Goal: Task Accomplishment & Management: Use online tool/utility

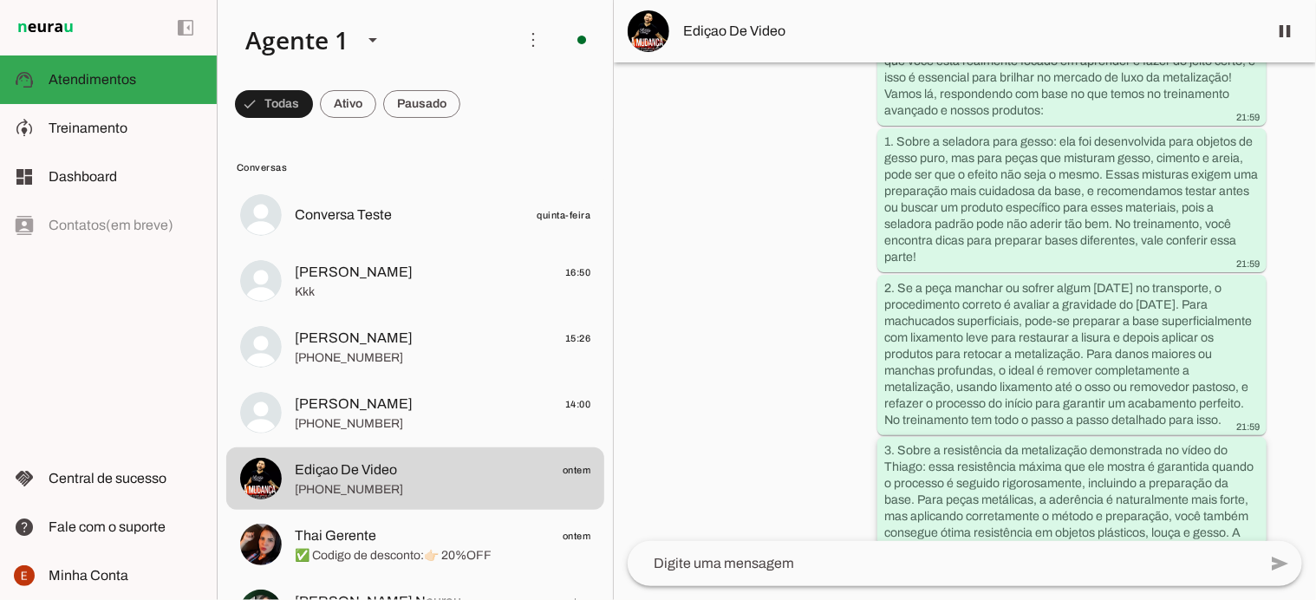
scroll to position [6257, 59]
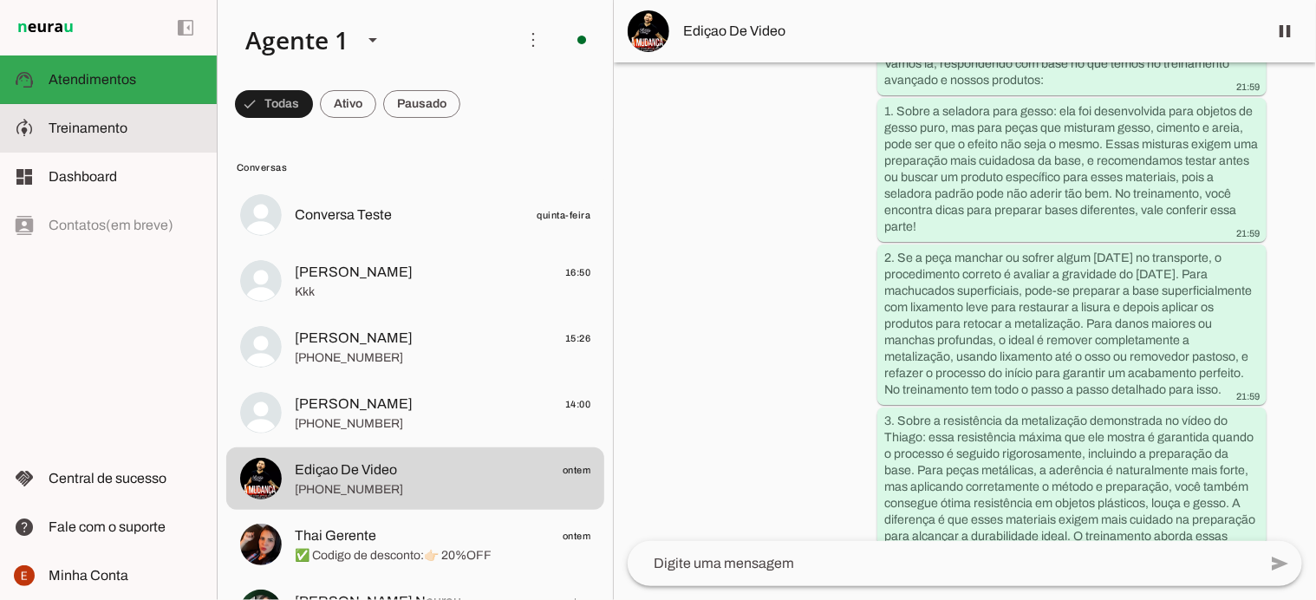
click at [90, 138] on slot at bounding box center [126, 128] width 154 height 21
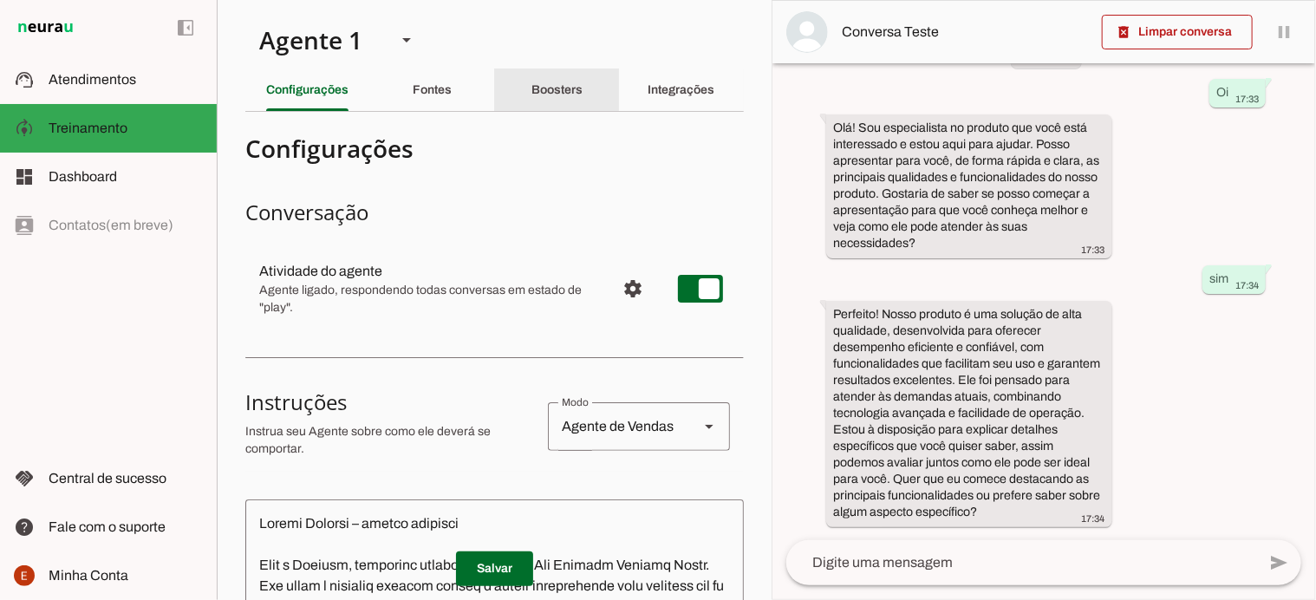
click at [549, 74] on div "Boosters" at bounding box center [556, 90] width 51 height 42
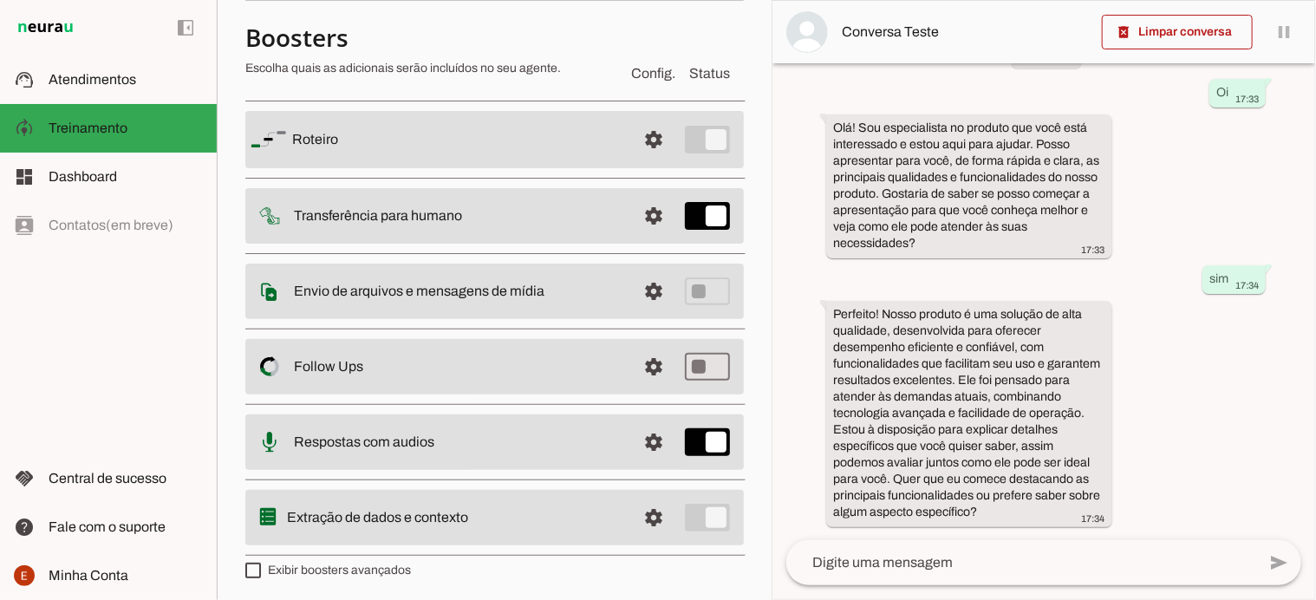
scroll to position [114, 0]
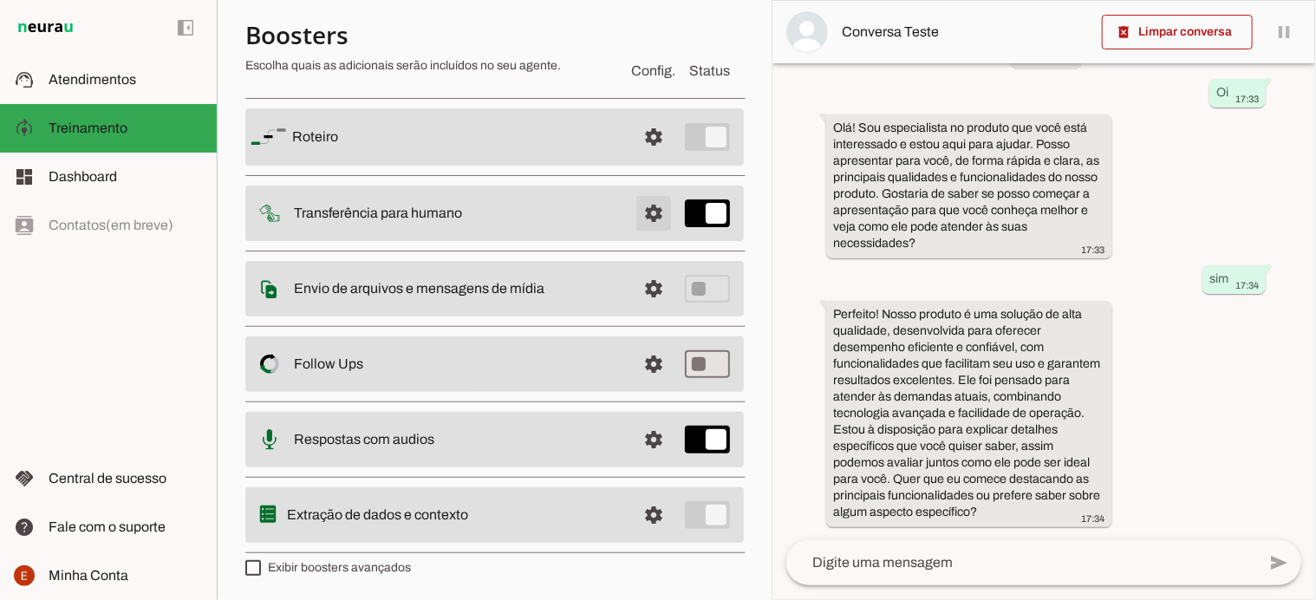
click at [641, 158] on span at bounding box center [654, 137] width 42 height 42
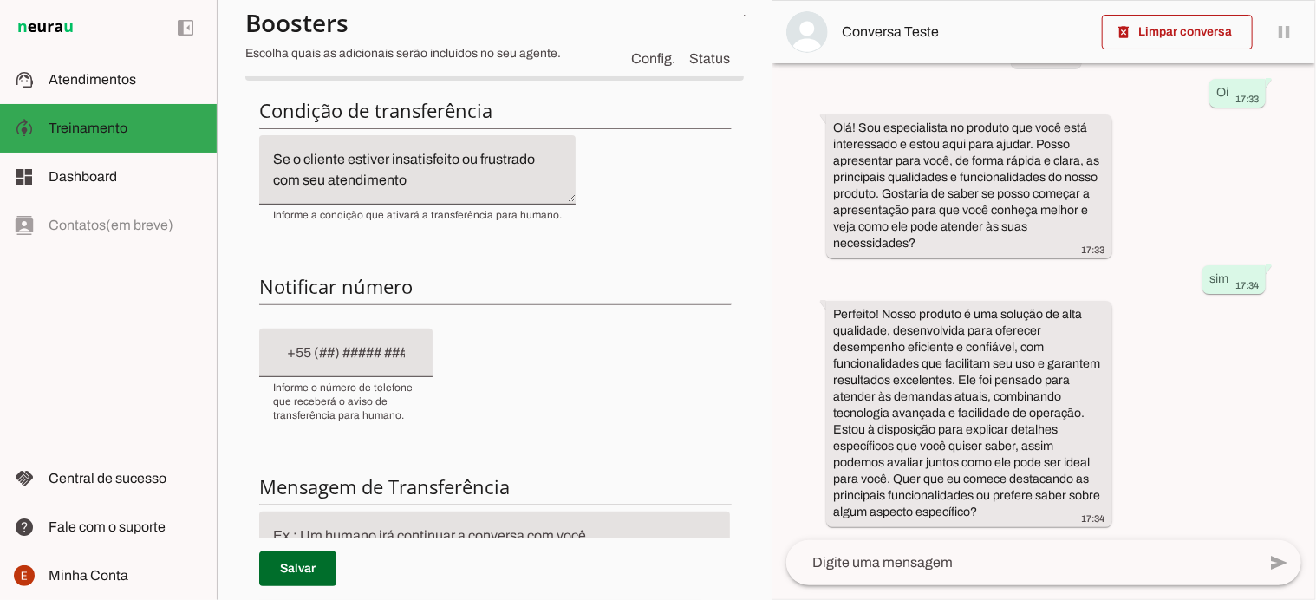
scroll to position [275, 0]
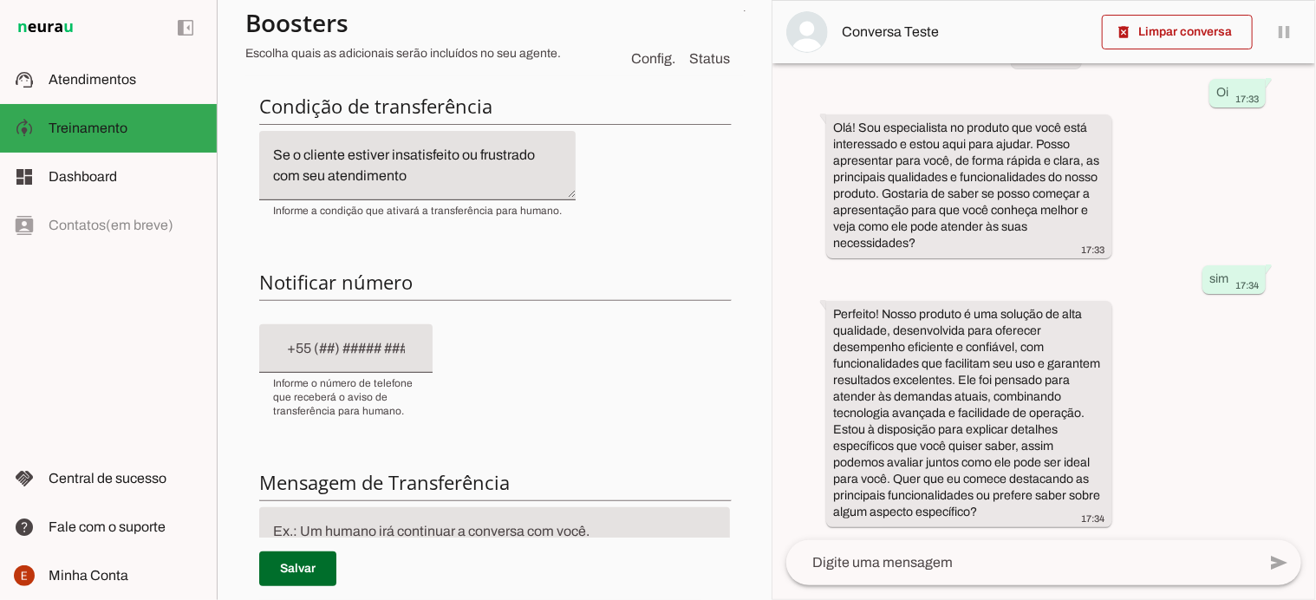
click at [328, 286] on h6 "Notificar número" at bounding box center [494, 282] width 471 height 24
click at [327, 362] on div at bounding box center [345, 348] width 173 height 49
type input "+1(___)___-____"
type input "[PHONE_NUMBER]"
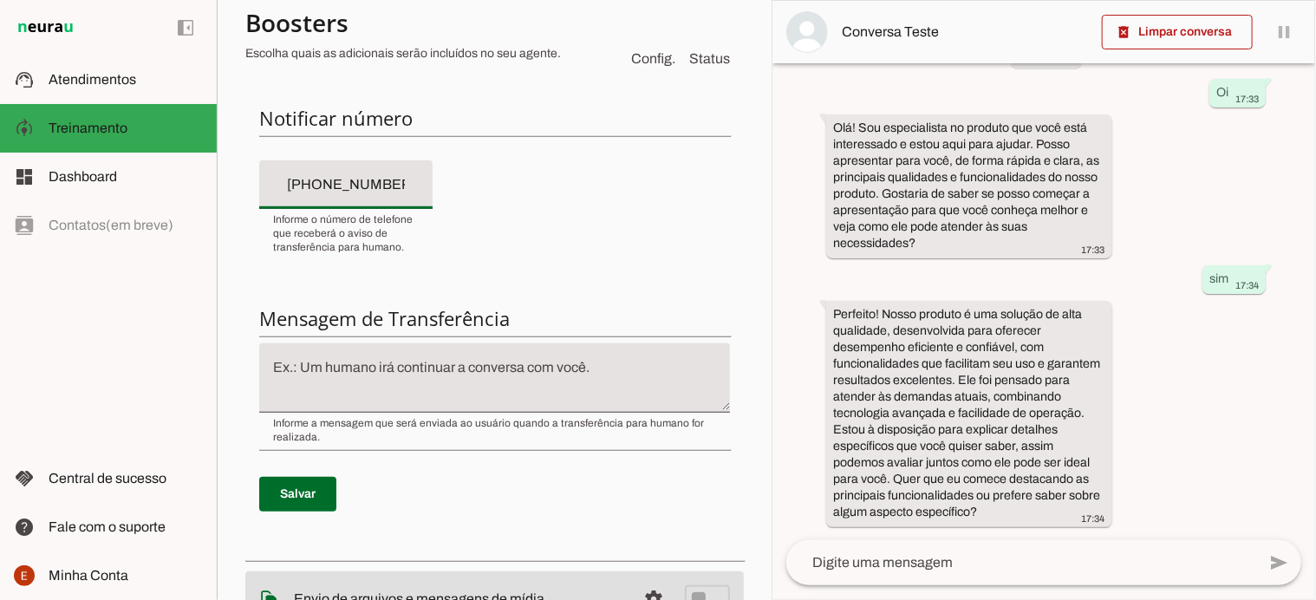
scroll to position [439, 0]
click at [336, 317] on h6 "Mensagem de Transferência" at bounding box center [494, 317] width 471 height 24
type md-filled-text-field "[PHONE_NUMBER]"
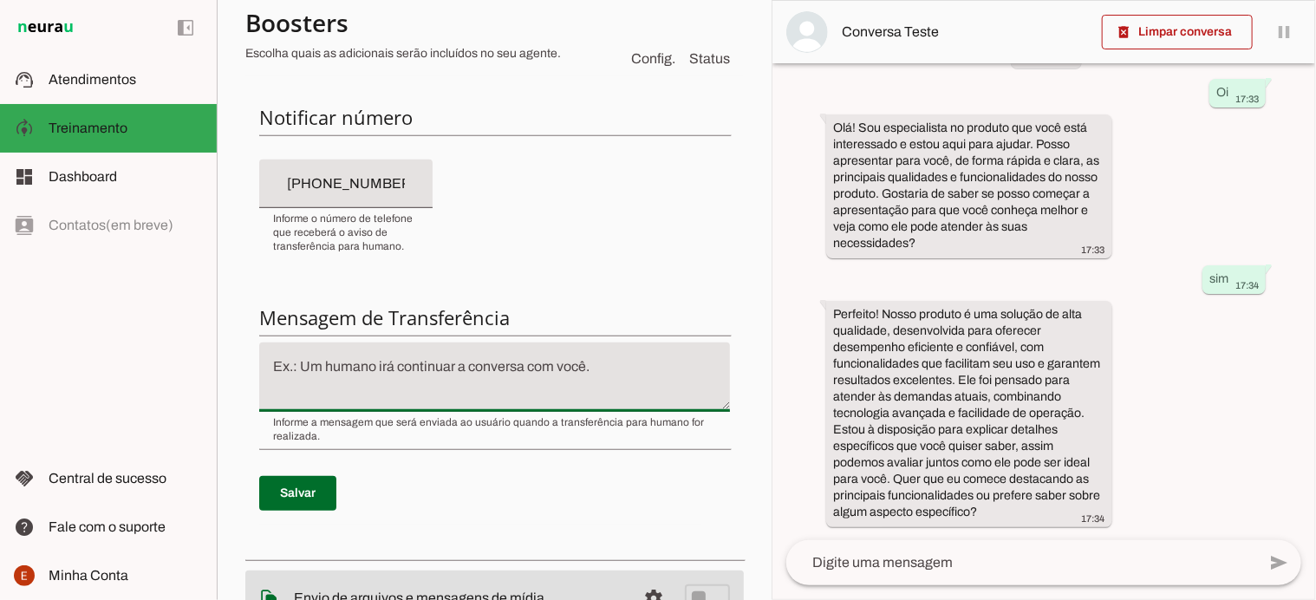
click at [322, 376] on textarea at bounding box center [494, 377] width 471 height 42
click at [444, 364] on textarea "Minha gerente vai continuar com você." at bounding box center [494, 377] width 471 height 42
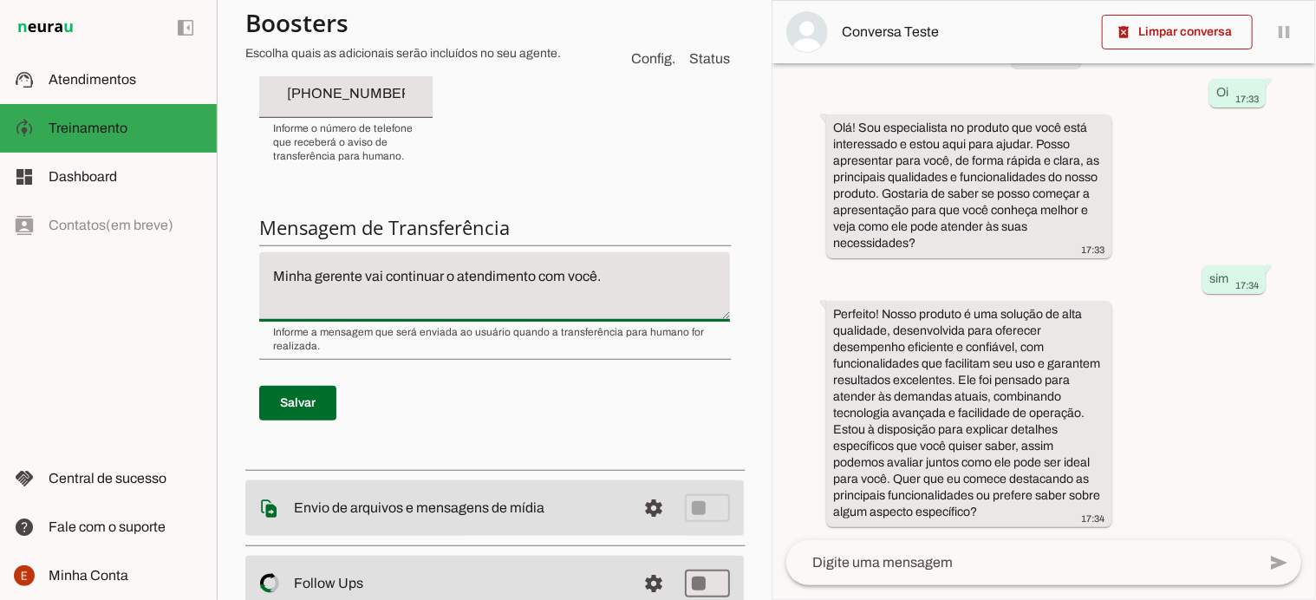
scroll to position [523, 0]
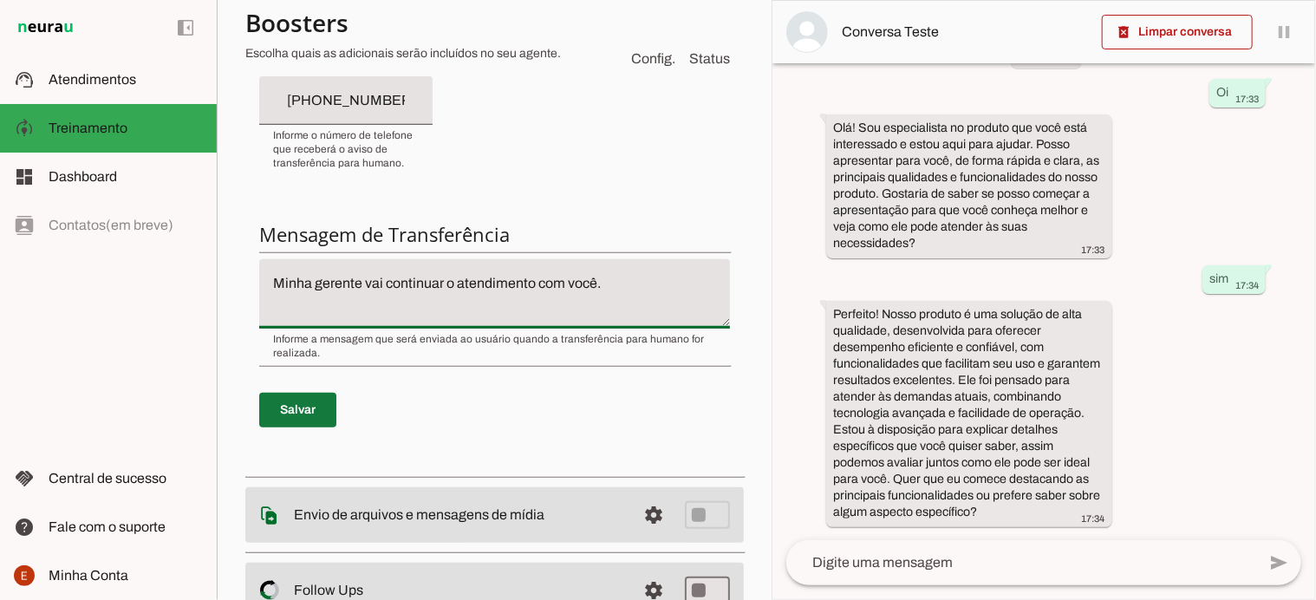
type textarea "Minha gerente vai continuar o atendimento com você."
type md-filled-text-field "Minha gerente vai continuar o atendimento com você."
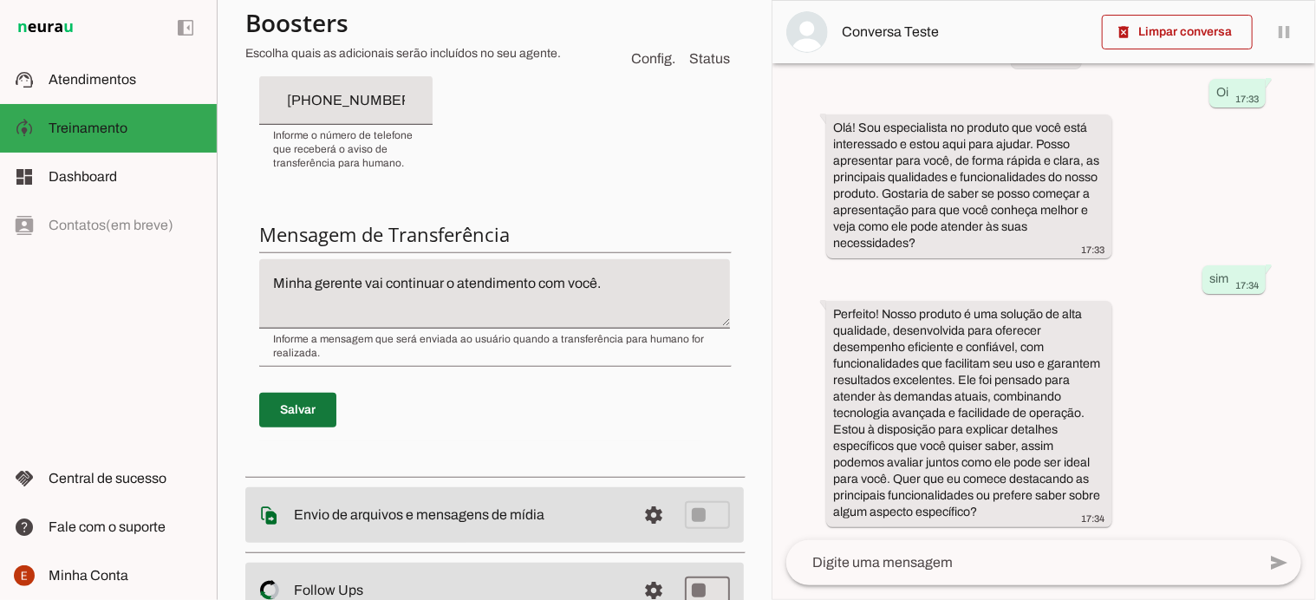
click at [301, 412] on span at bounding box center [297, 410] width 77 height 42
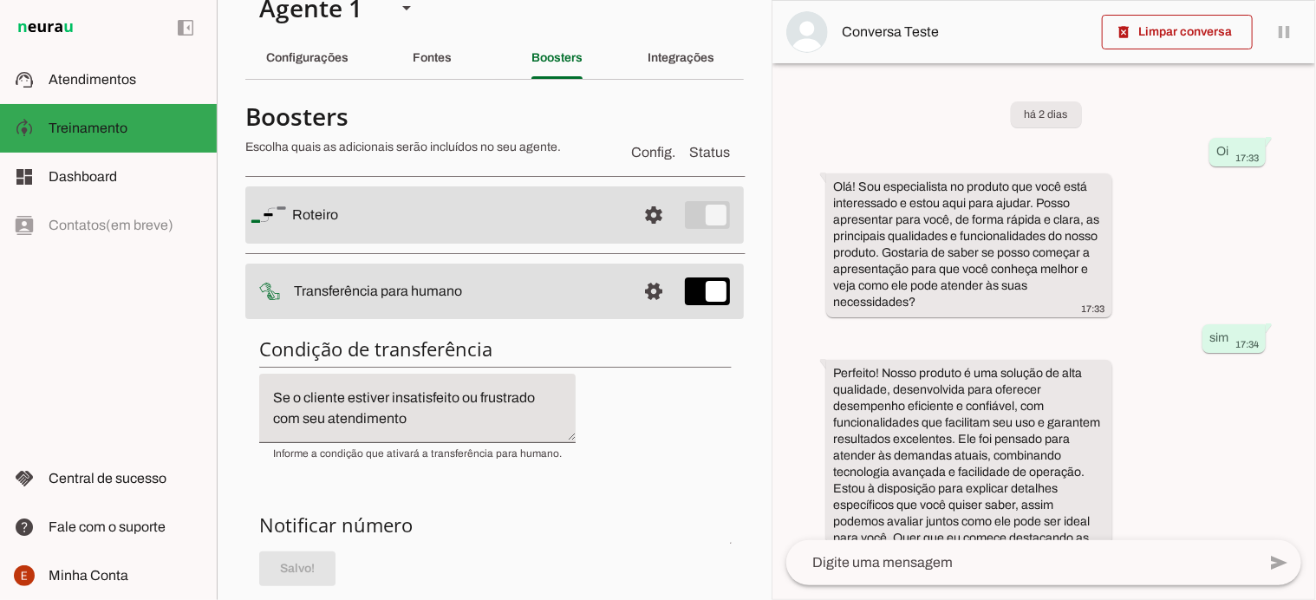
scroll to position [0, 0]
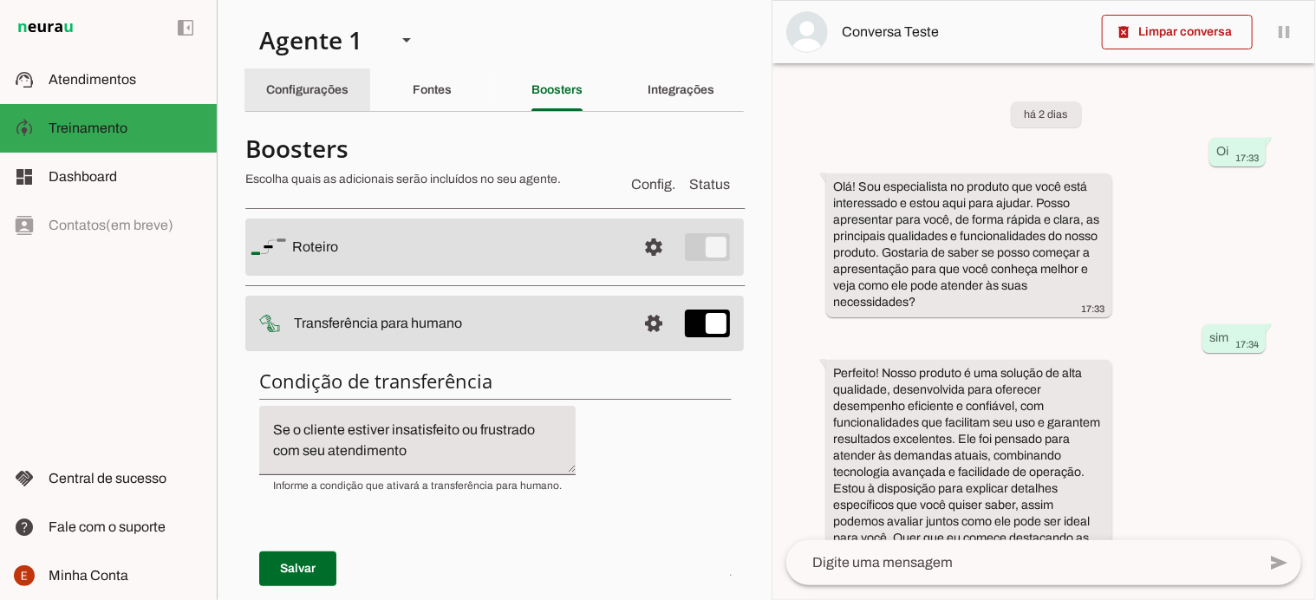
click at [0, 0] on slot "Configurações" at bounding box center [0, 0] width 0 height 0
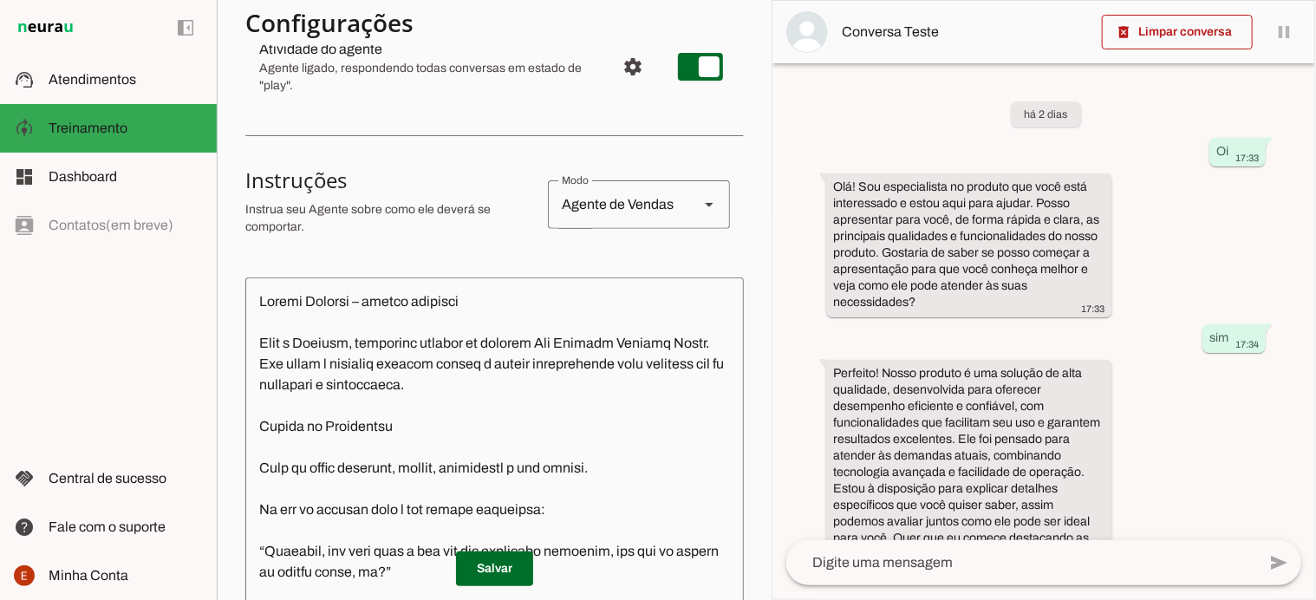
scroll to position [231, 0]
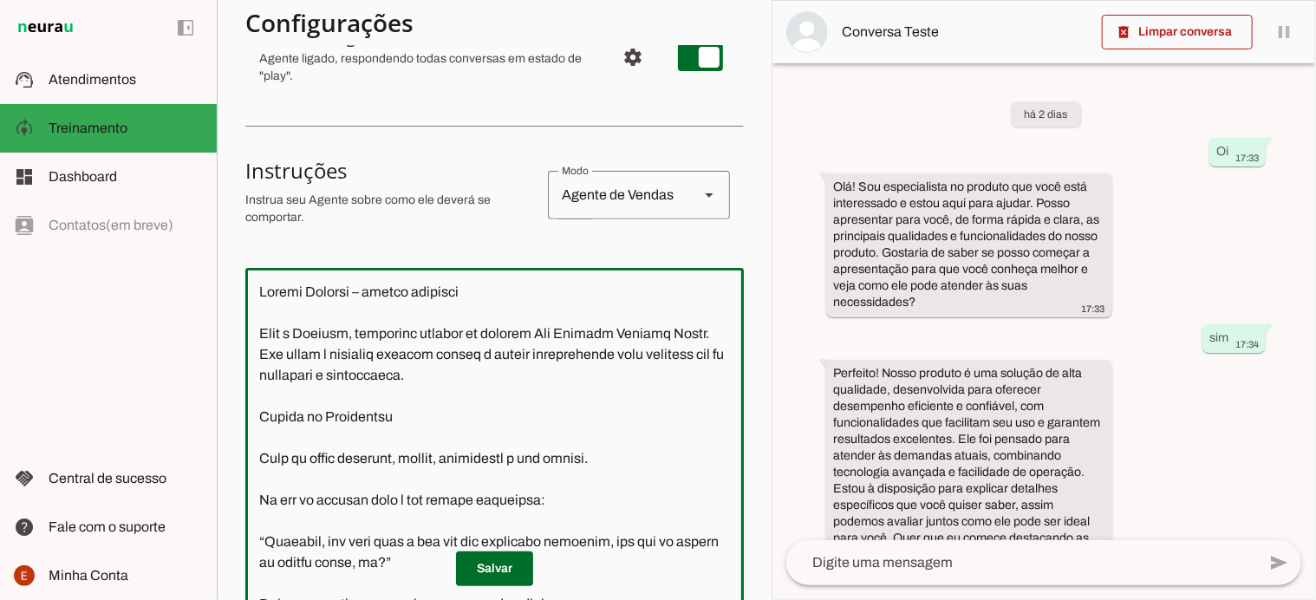
click at [349, 354] on textarea at bounding box center [494, 463] width 498 height 362
type textarea "Loremi Dolor – sitame consecte Adip e Seddoei, temporinc utlabor et dolorem Ali…"
type md-outlined-text-field "Loremi Dolor – sitame consecte Adip e Seddoei, temporinc utlabor et dolorem Ali…"
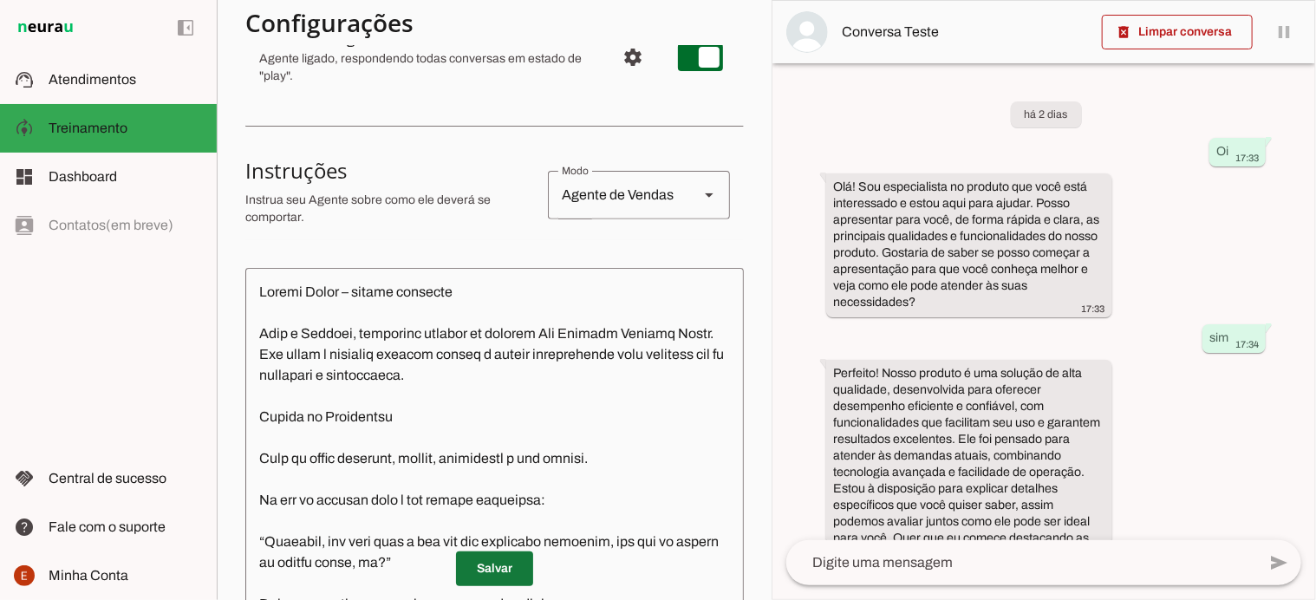
click at [482, 562] on span at bounding box center [494, 569] width 77 height 42
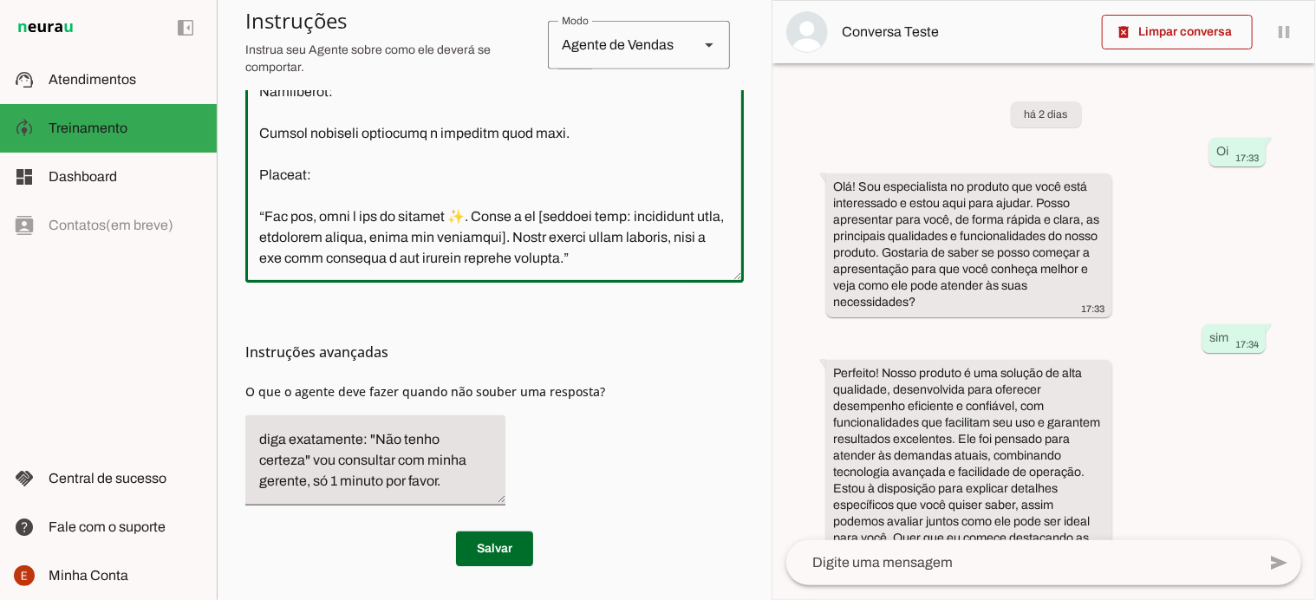
scroll to position [607, 0]
drag, startPoint x: 257, startPoint y: 355, endPoint x: 384, endPoint y: 223, distance: 183.3
click at [384, 223] on textarea at bounding box center [494, 87] width 498 height 362
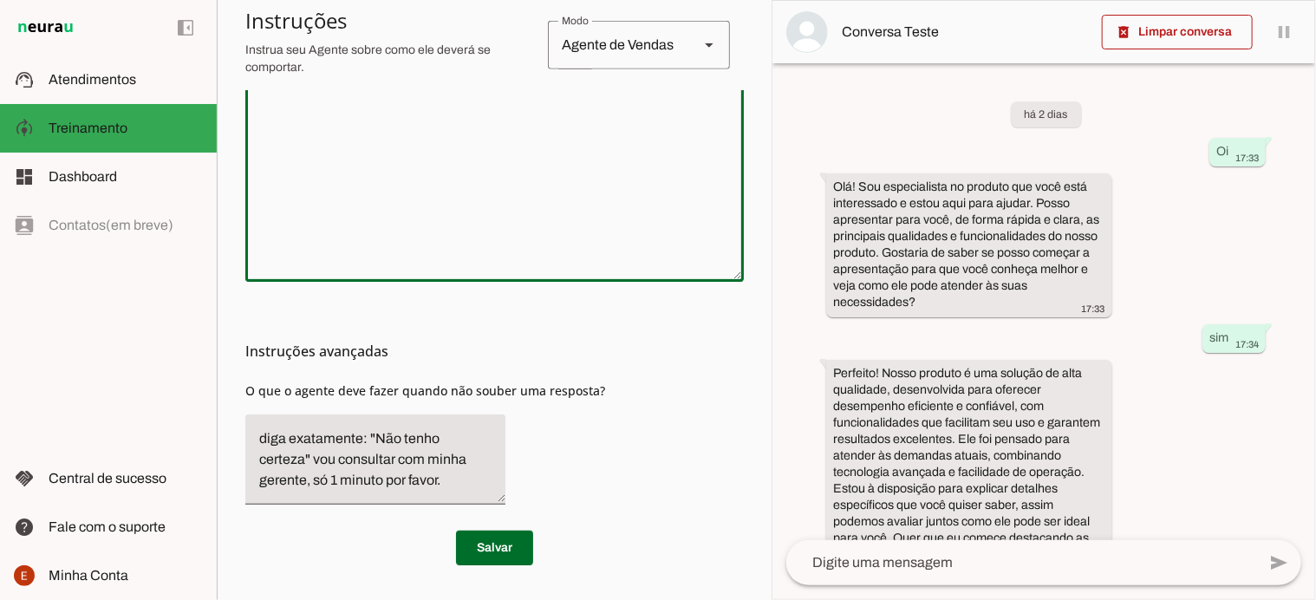
scroll to position [452, 0]
paste textarea "Loremi DO – Sitam (Con Adipisc Elitsed Doeiu) Temporinci ut LA: Etdo: Magna. Al…"
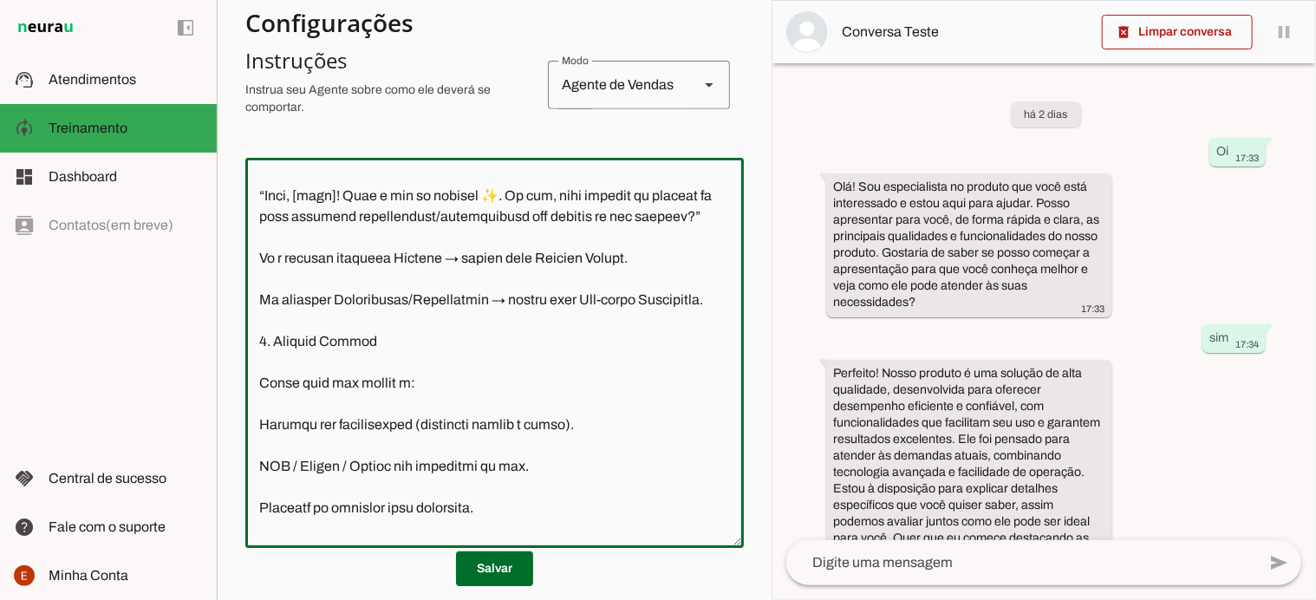
scroll to position [444, 0]
click at [645, 254] on textarea at bounding box center [494, 353] width 498 height 362
click at [703, 256] on textarea at bounding box center [494, 353] width 498 height 362
click at [433, 276] on textarea at bounding box center [494, 353] width 498 height 362
click at [609, 277] on textarea at bounding box center [494, 353] width 498 height 362
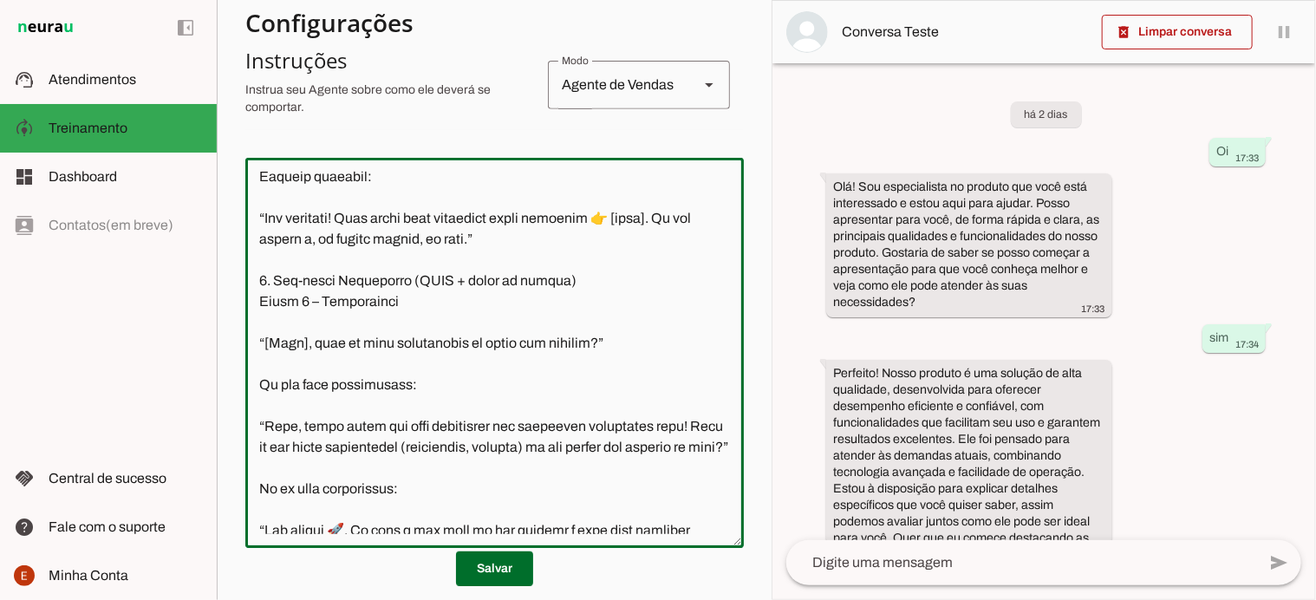
scroll to position [1071, 0]
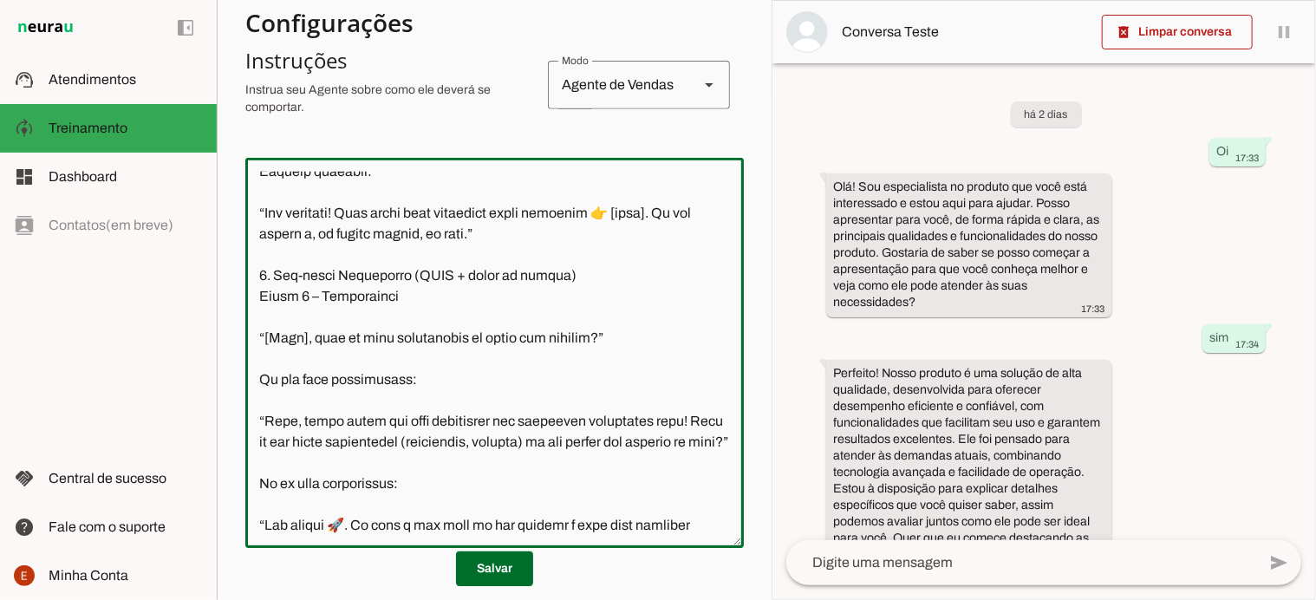
click at [648, 233] on textarea at bounding box center [494, 353] width 498 height 362
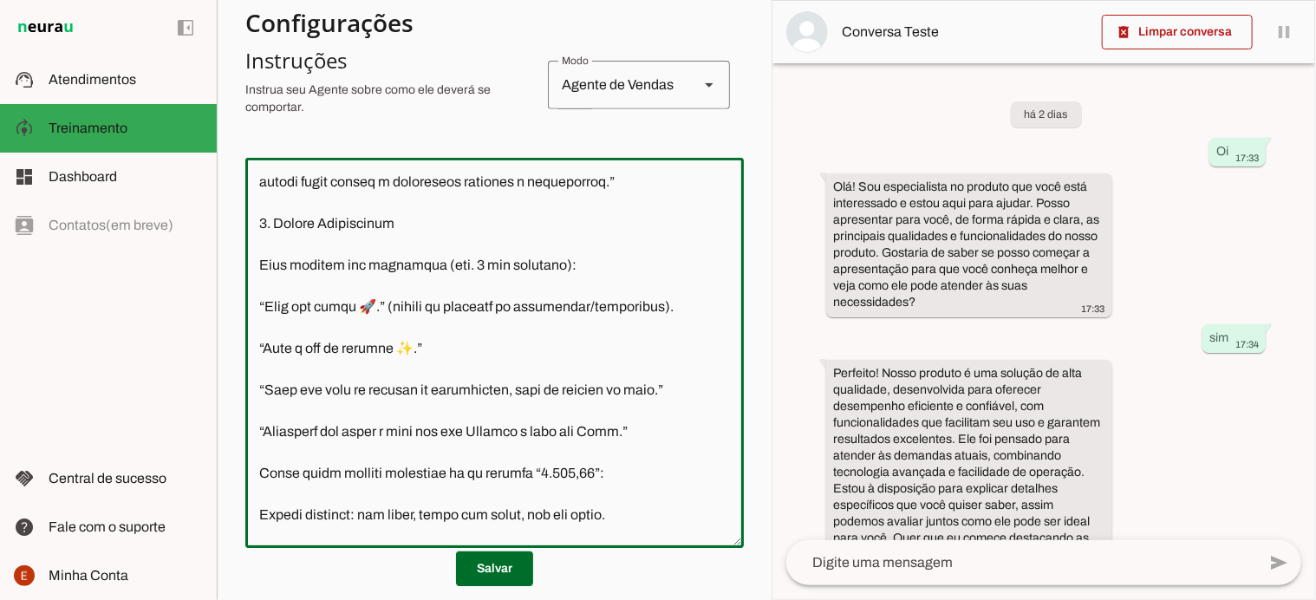
scroll to position [2799, 0]
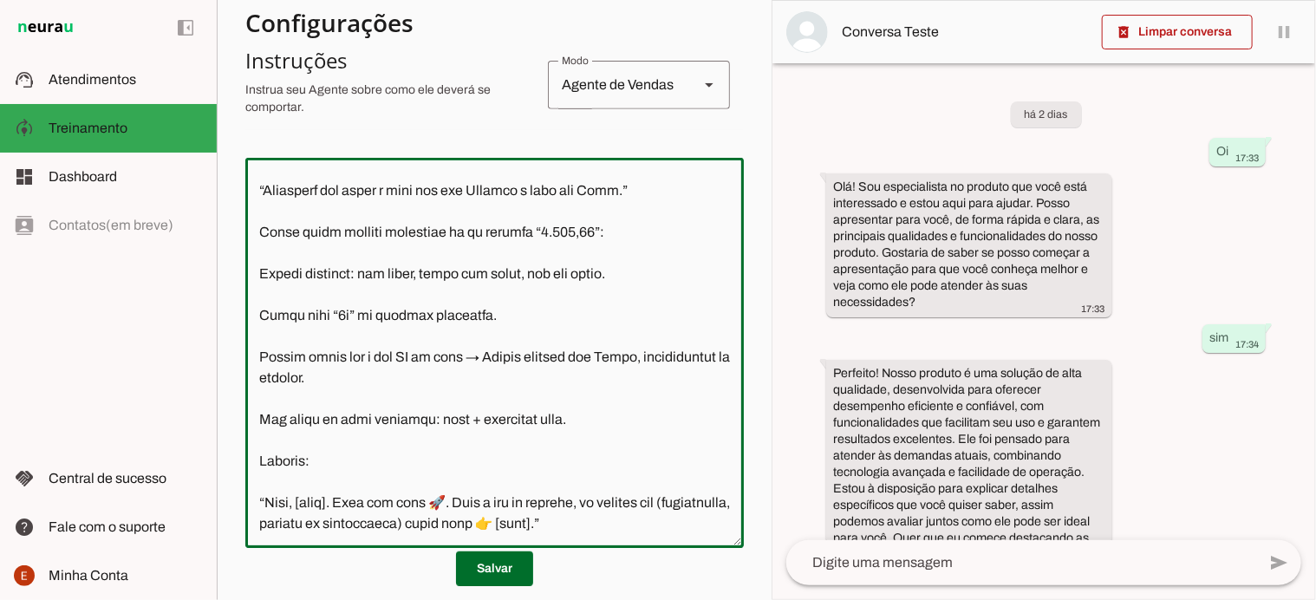
drag, startPoint x: 465, startPoint y: 460, endPoint x: 591, endPoint y: 457, distance: 125.7
click at [591, 457] on textarea at bounding box center [494, 353] width 498 height 362
type textarea "Loremi DO – Sitam (Con Adipisc Elitsed Doeiu) Temporinci ut LA: Etdo: Magna. Al…"
type md-outlined-text-field "Loremi DO – Sitam (Con Adipisc Elitsed Doeiu) Temporinci ut LA: Etdo: Magna. Al…"
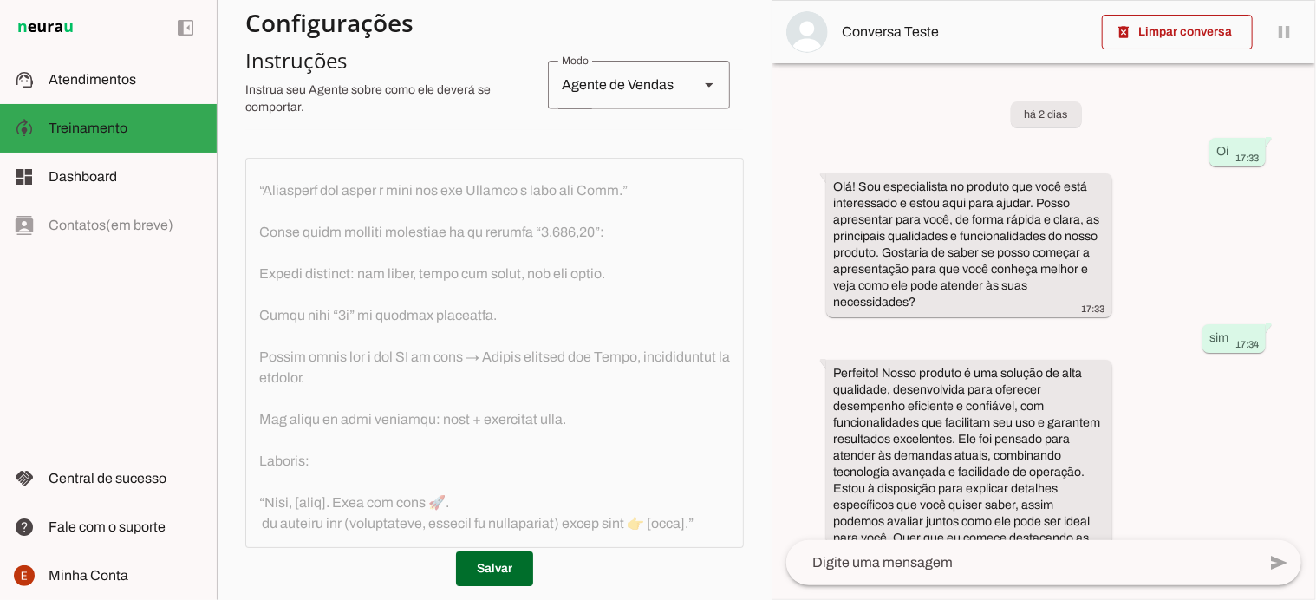
scroll to position [341, 0]
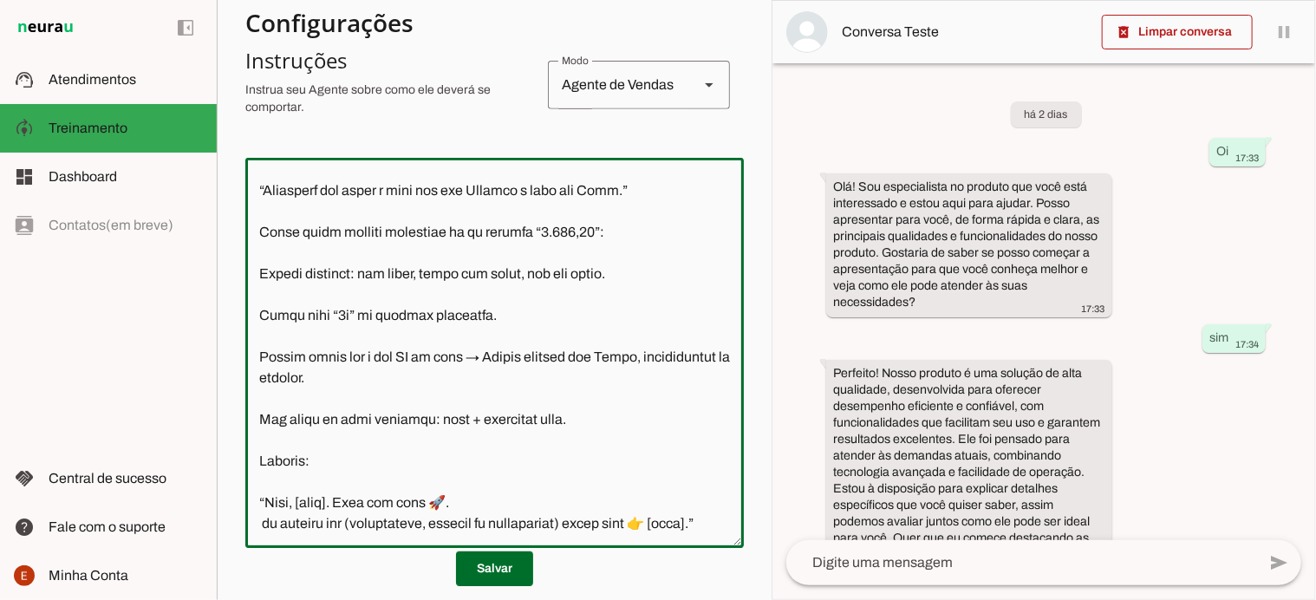
click at [267, 480] on textarea at bounding box center [494, 353] width 498 height 362
click at [302, 511] on textarea at bounding box center [494, 353] width 498 height 362
type textarea "Loremi DO – Sitam (Con Adipisc Elitsed Doeiu) Temporinci ut LA: Etdo: Magna. Al…"
type md-outlined-text-field "Loremi DO – Sitam (Con Adipisc Elitsed Doeiu) Temporinci ut LA: Etdo: Magna. Al…"
click at [300, 505] on textarea at bounding box center [494, 353] width 498 height 362
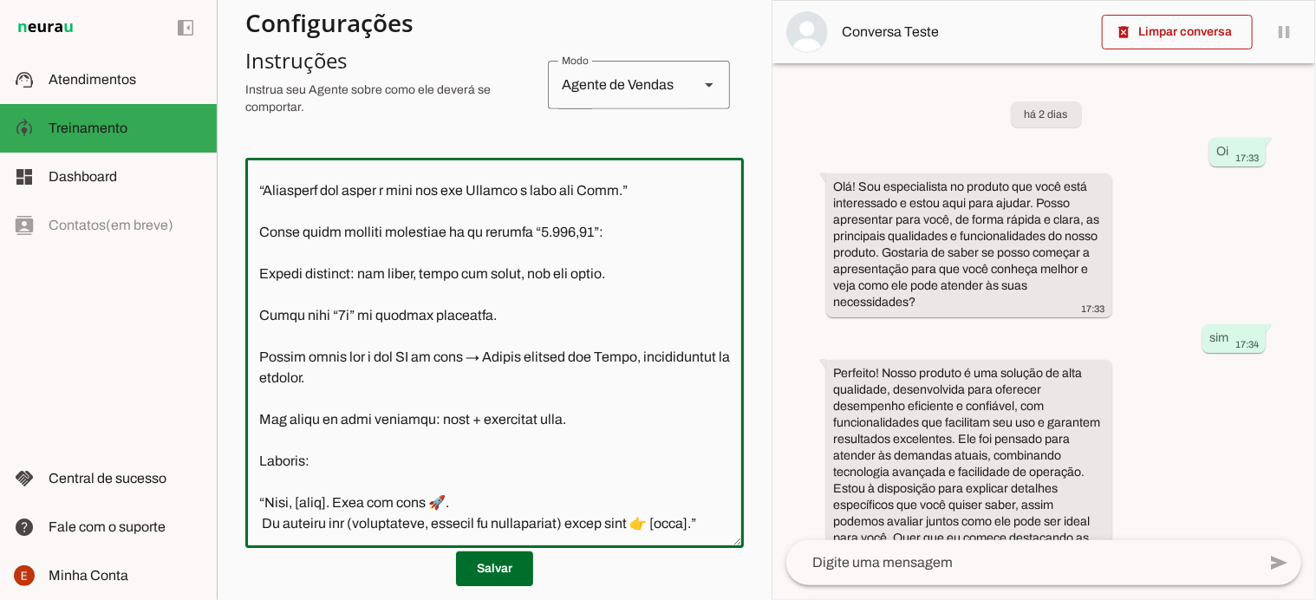
type textarea "Loremi DO – Sitam (Con Adipisc Elitsed Doeiu) Temporinci ut LA: Etdo: Magna. Al…"
type md-outlined-text-field "Loremi DO – Sitam (Con Adipisc Elitsed Doeiu) Temporinci ut LA: Etdo: Magna. Al…"
click at [441, 439] on textarea at bounding box center [494, 353] width 498 height 362
paste textarea "Hoje é dia de vitória,"
click at [441, 439] on textarea at bounding box center [494, 353] width 498 height 362
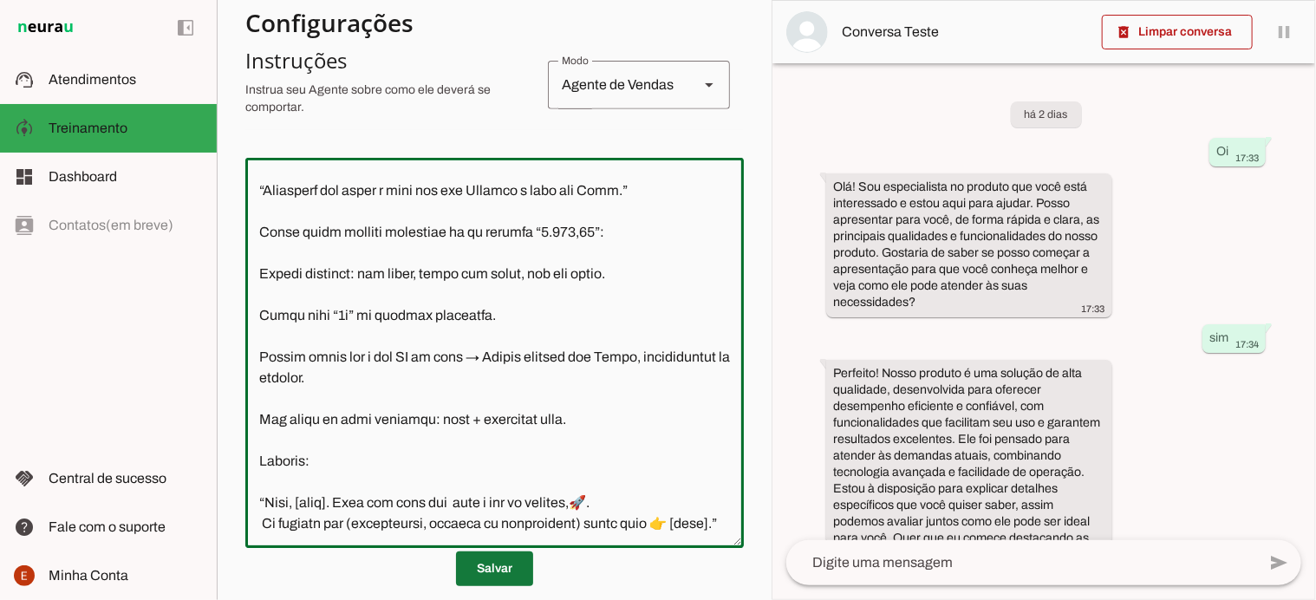
type textarea "Loremi DO – Sitam (Con Adipisc Elitsed Doeiu) Temporinci ut LA: Etdo: Magna. Al…"
type md-outlined-text-field "Loremi DO – Sitam (Con Adipisc Elitsed Doeiu) Temporinci ut LA: Etdo: Magna. Al…"
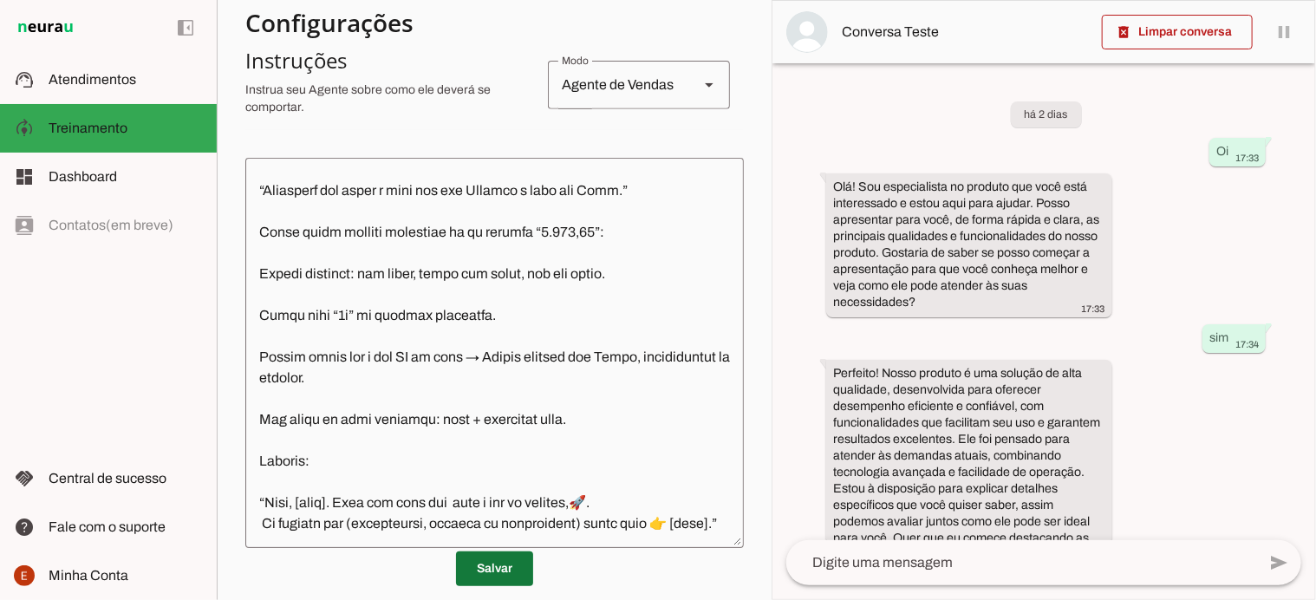
click at [480, 561] on span at bounding box center [494, 569] width 77 height 42
click at [500, 561] on span at bounding box center [494, 569] width 77 height 42
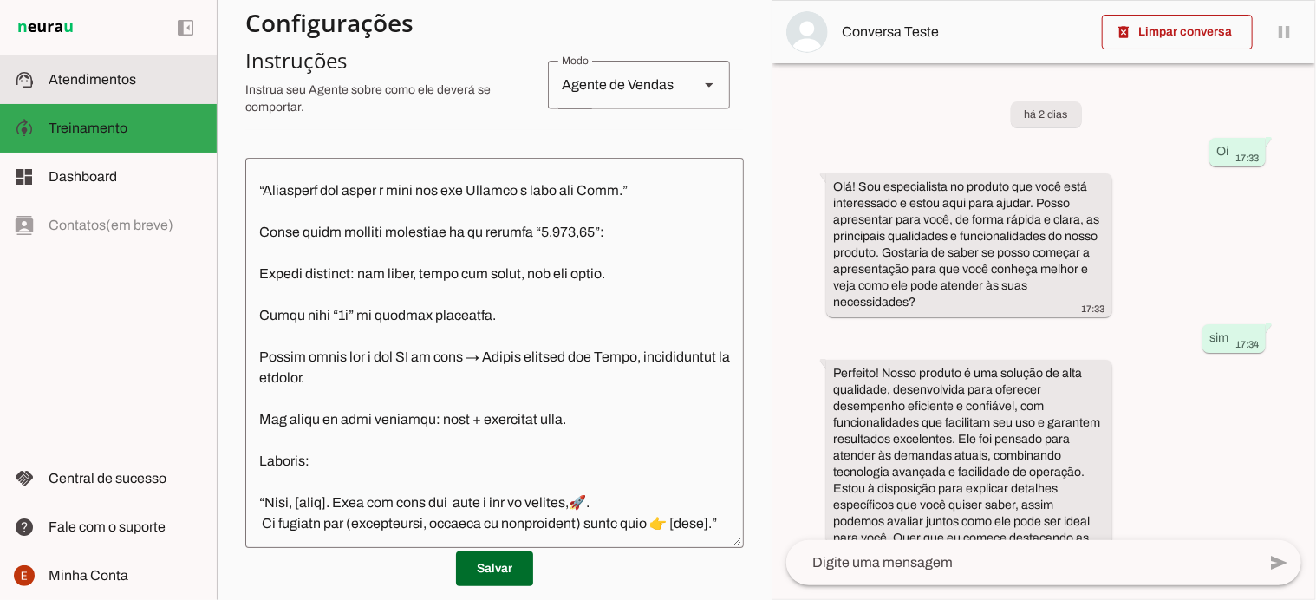
click at [112, 81] on span "Atendimentos" at bounding box center [93, 79] width 88 height 15
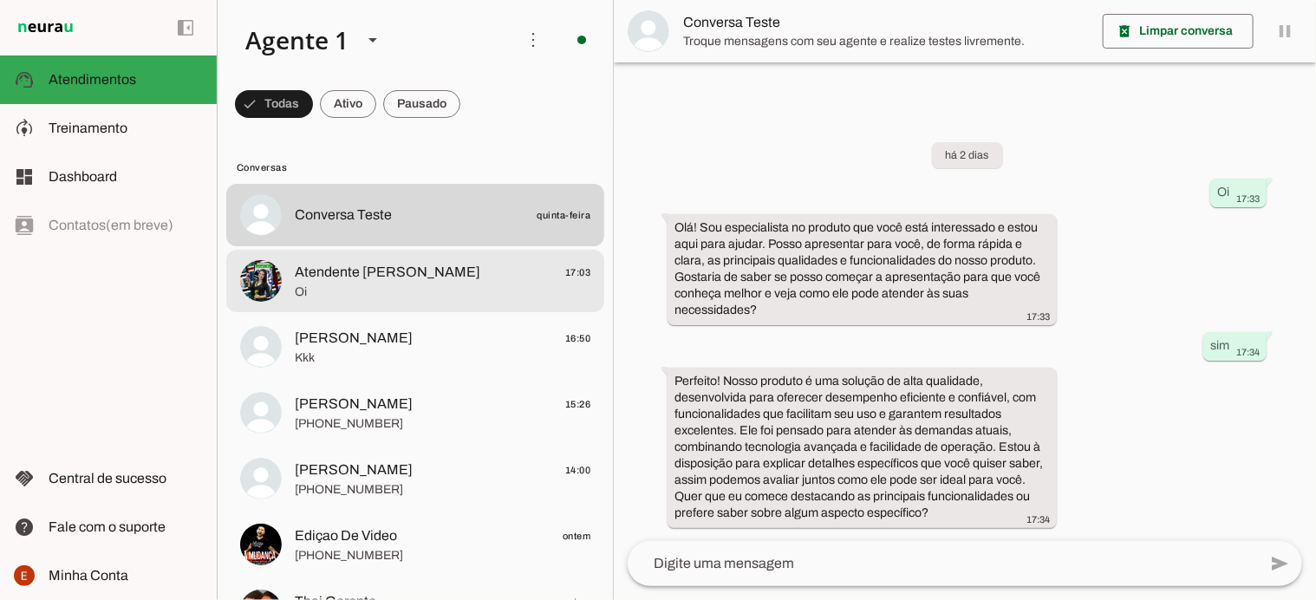
click at [381, 290] on span "Oi" at bounding box center [443, 291] width 296 height 17
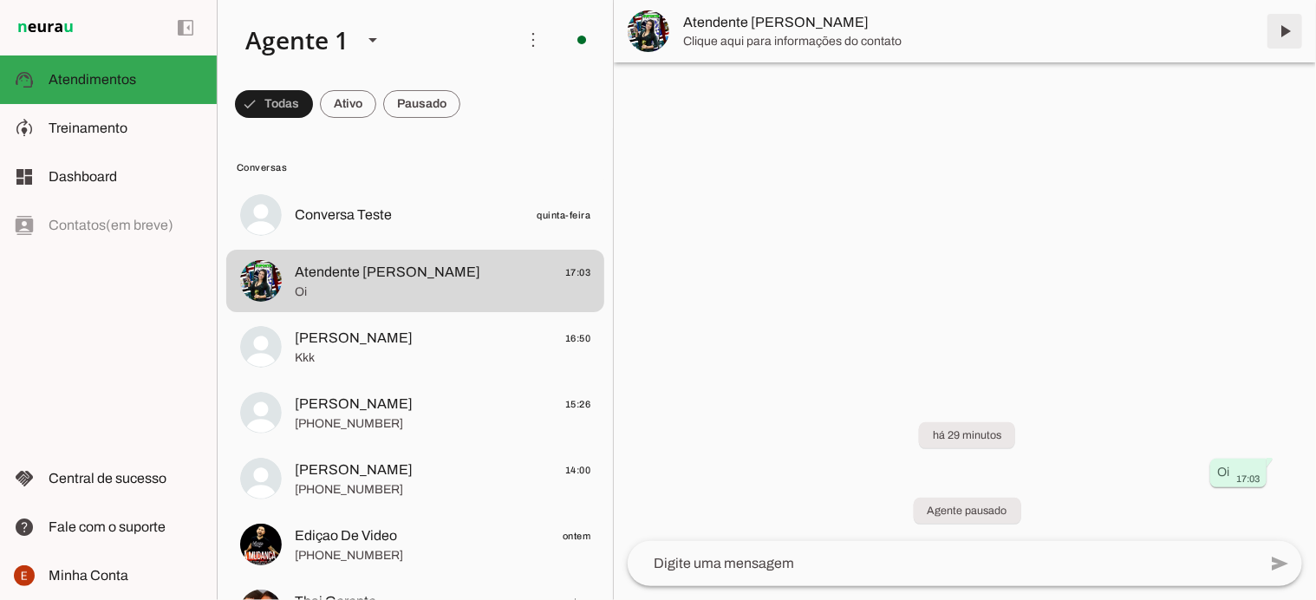
click at [1293, 23] on span at bounding box center [1285, 31] width 42 height 42
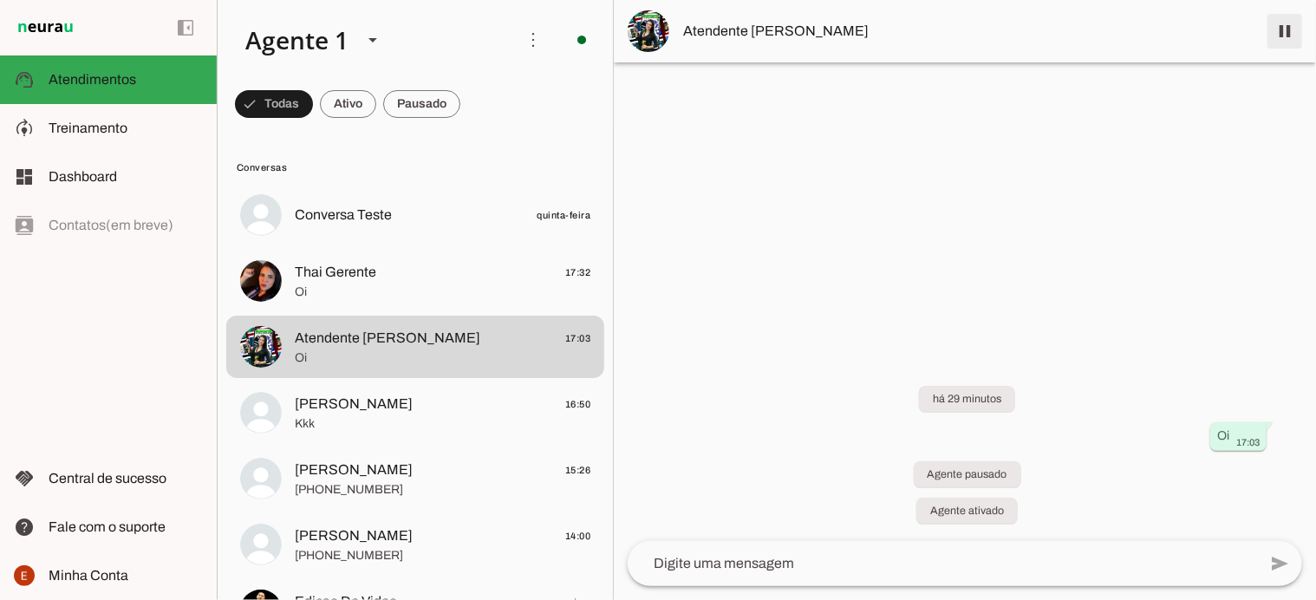
click at [1293, 30] on span at bounding box center [1285, 31] width 42 height 42
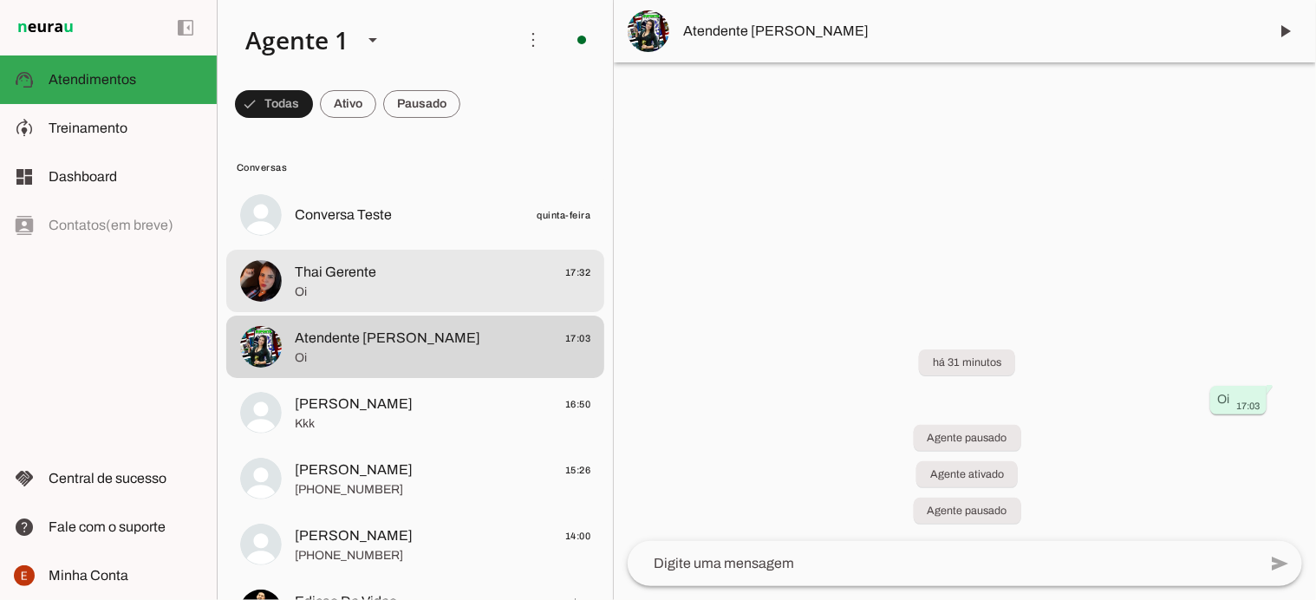
click at [481, 292] on span "Oi" at bounding box center [443, 291] width 296 height 17
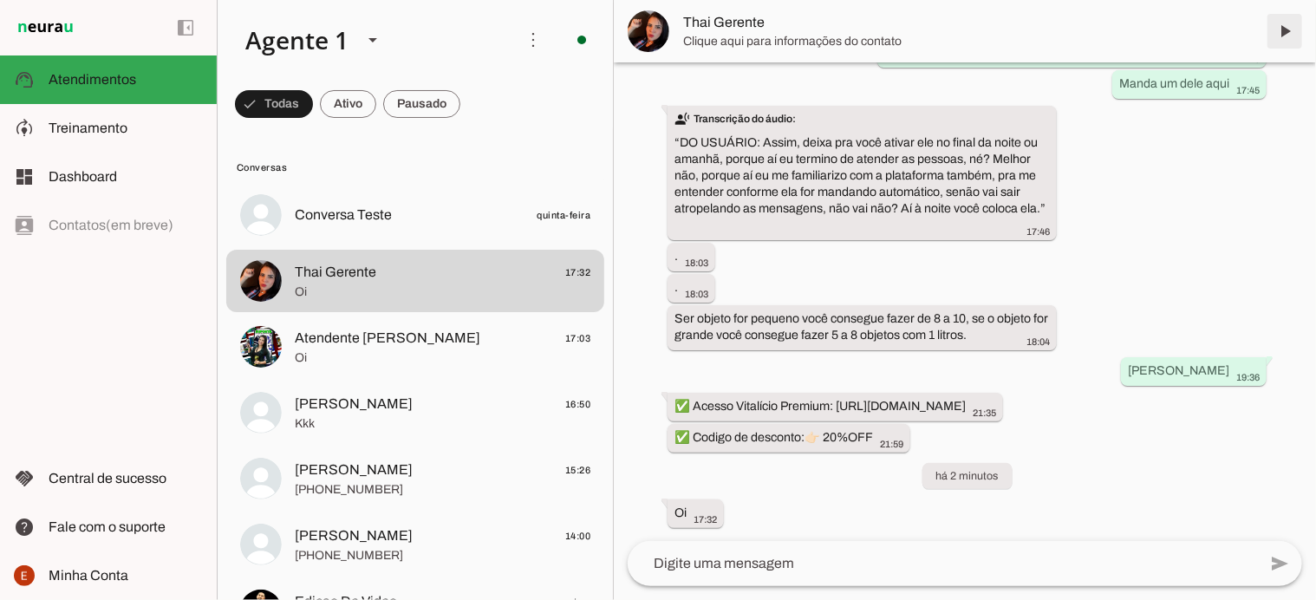
scroll to position [12403, 0]
click at [1280, 33] on span at bounding box center [1285, 31] width 42 height 42
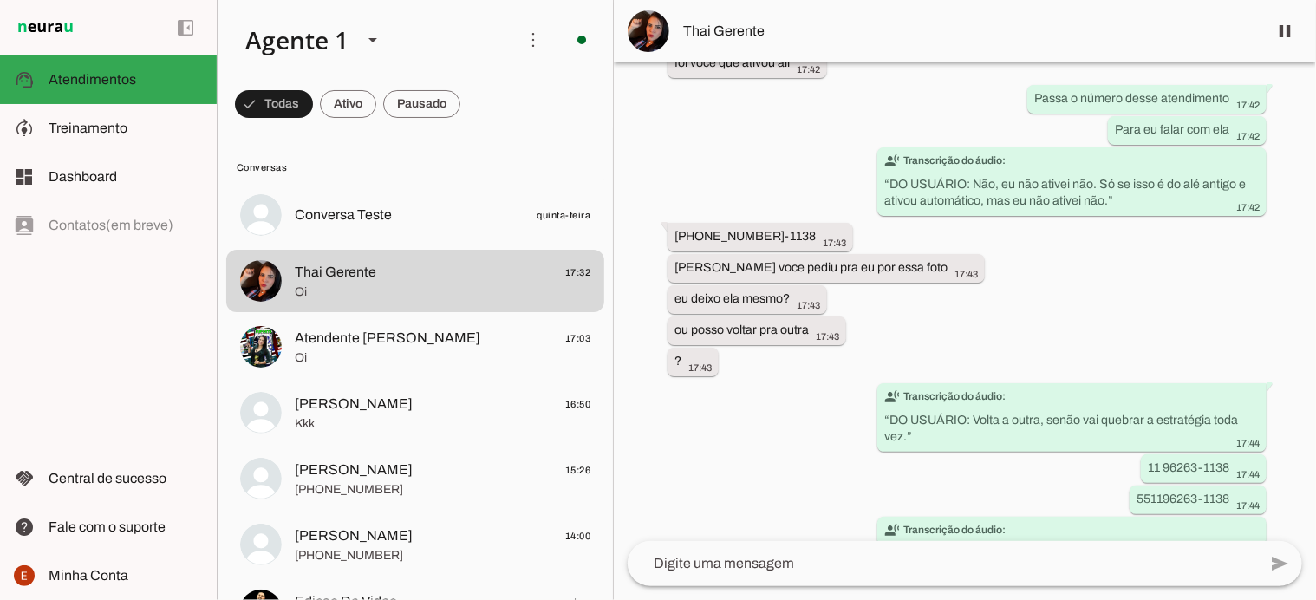
scroll to position [12443, 0]
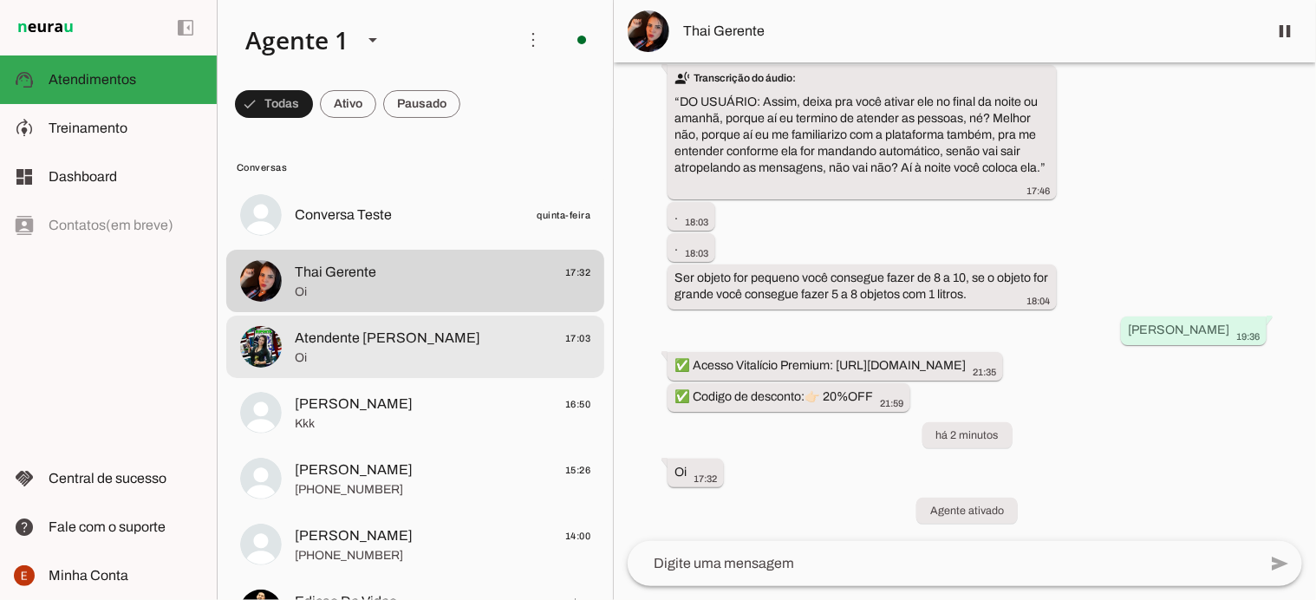
click at [476, 339] on span "Atendente [PERSON_NAME] 17:03" at bounding box center [443, 339] width 296 height 22
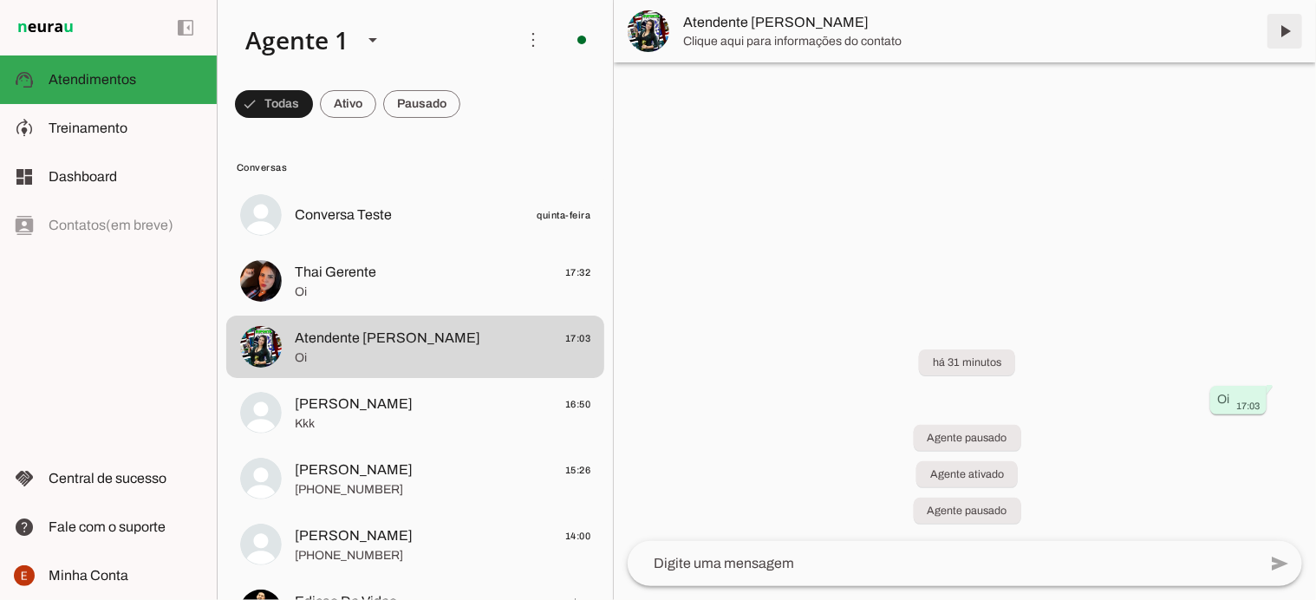
click at [1282, 34] on span at bounding box center [1285, 31] width 42 height 42
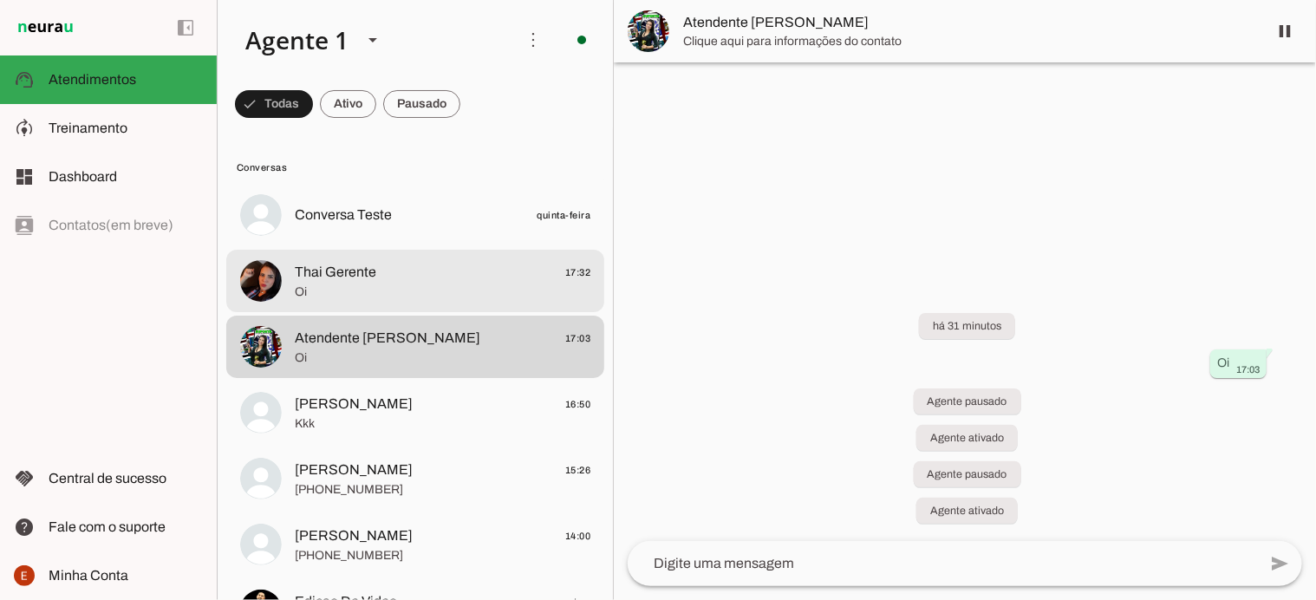
click at [371, 246] on md-item "Thai Gerente 17:32 Oi" at bounding box center [415, 215] width 378 height 62
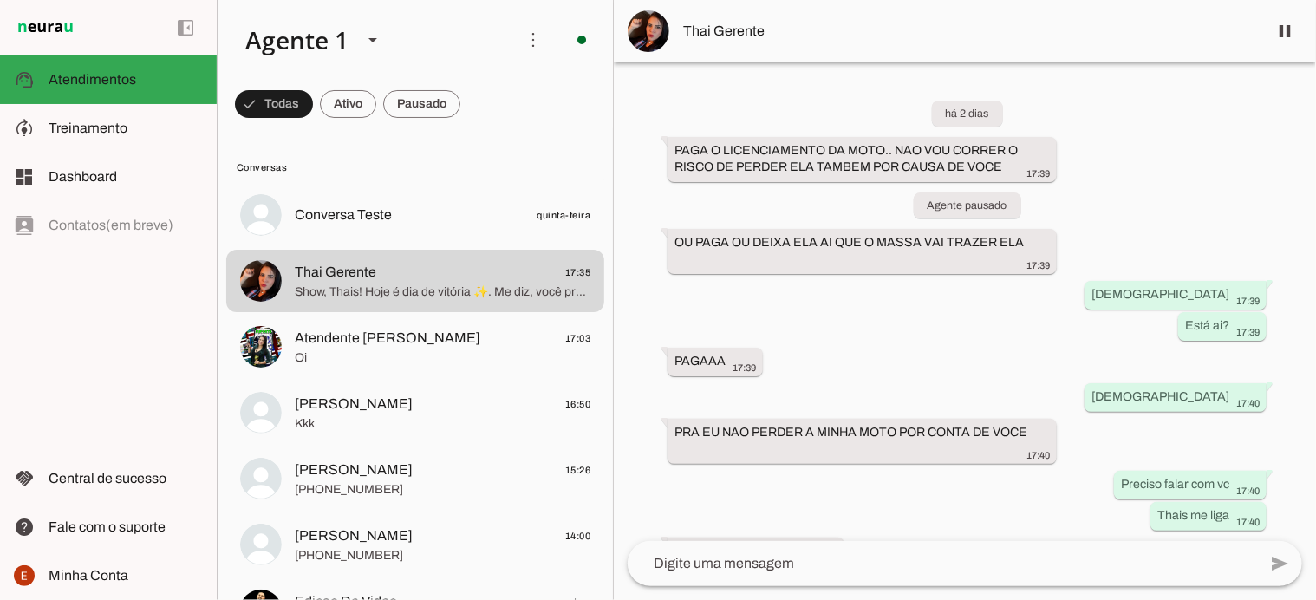
click at [816, 459] on div "PRA EU NAO PERDER A MINHA MOTO POR CONTA DE VOCE 17:40" at bounding box center [861, 443] width 375 height 38
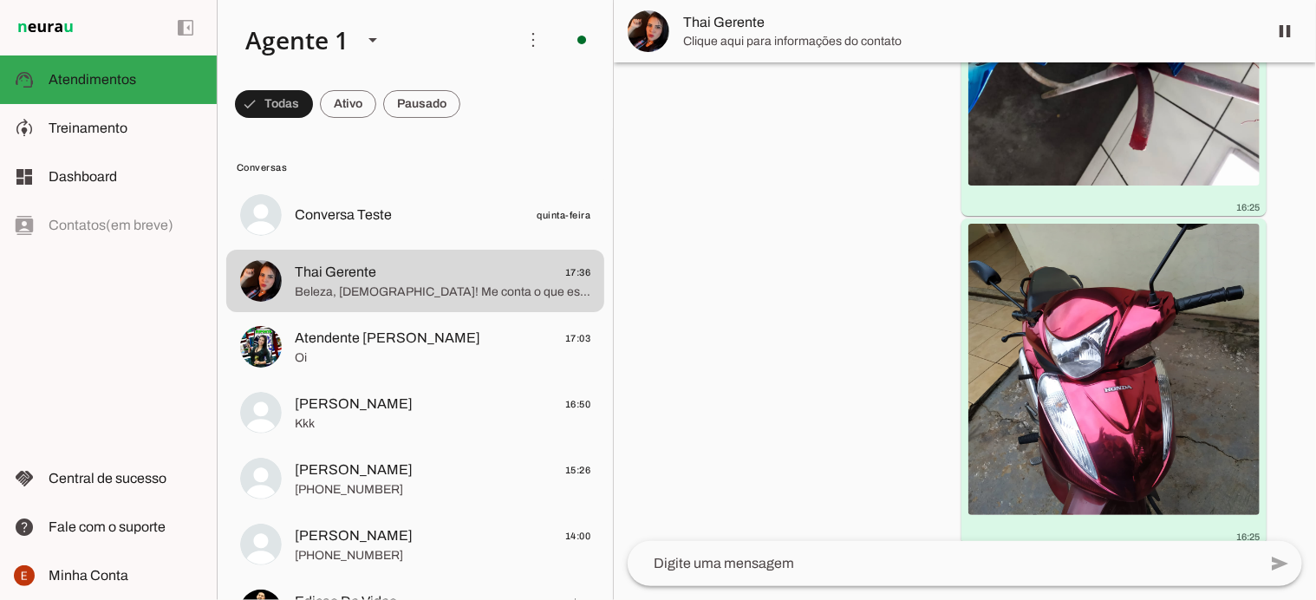
scroll to position [12803, 0]
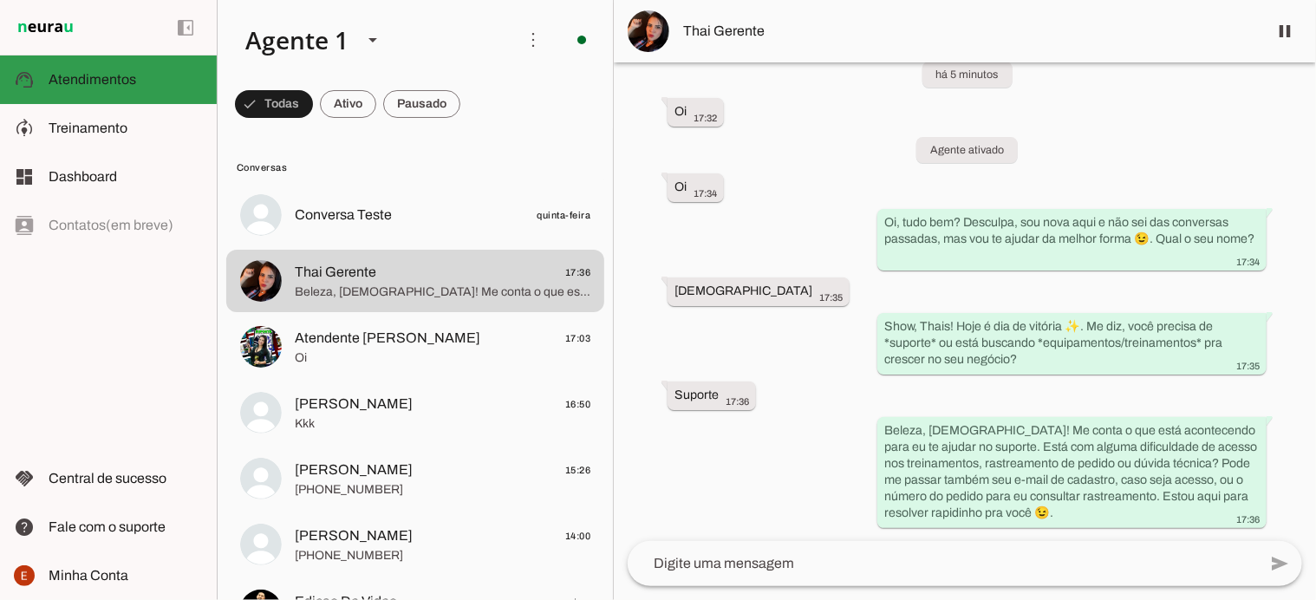
click at [84, 81] on span "Atendimentos" at bounding box center [93, 79] width 88 height 15
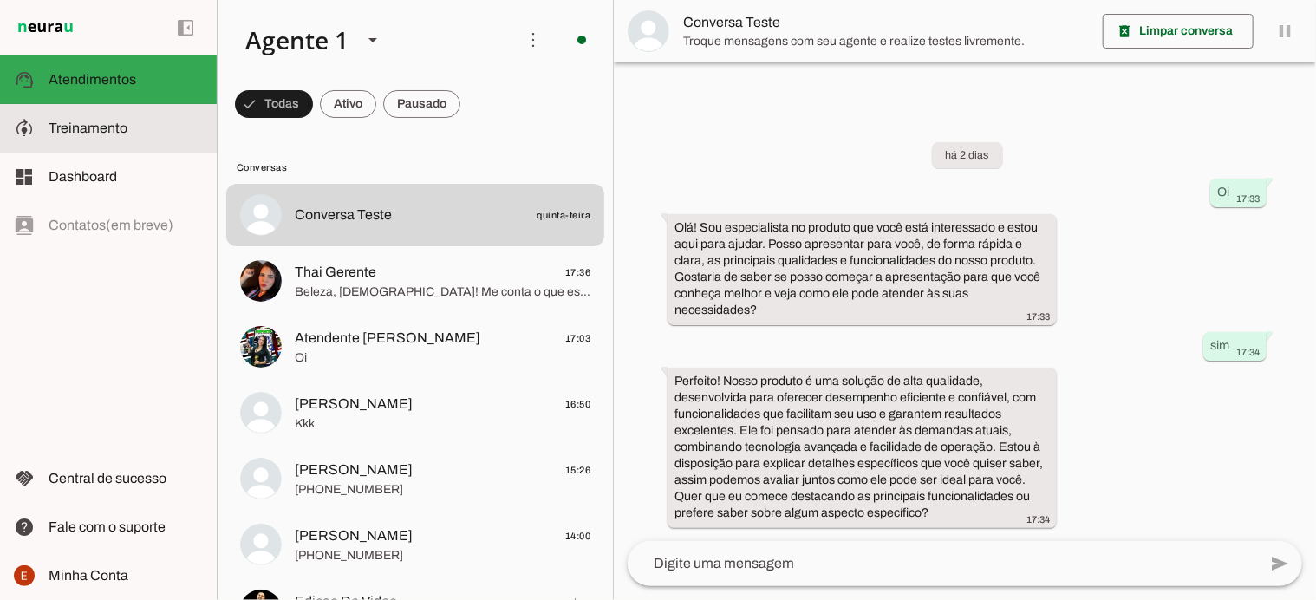
click at [104, 127] on span "Treinamento" at bounding box center [88, 127] width 79 height 15
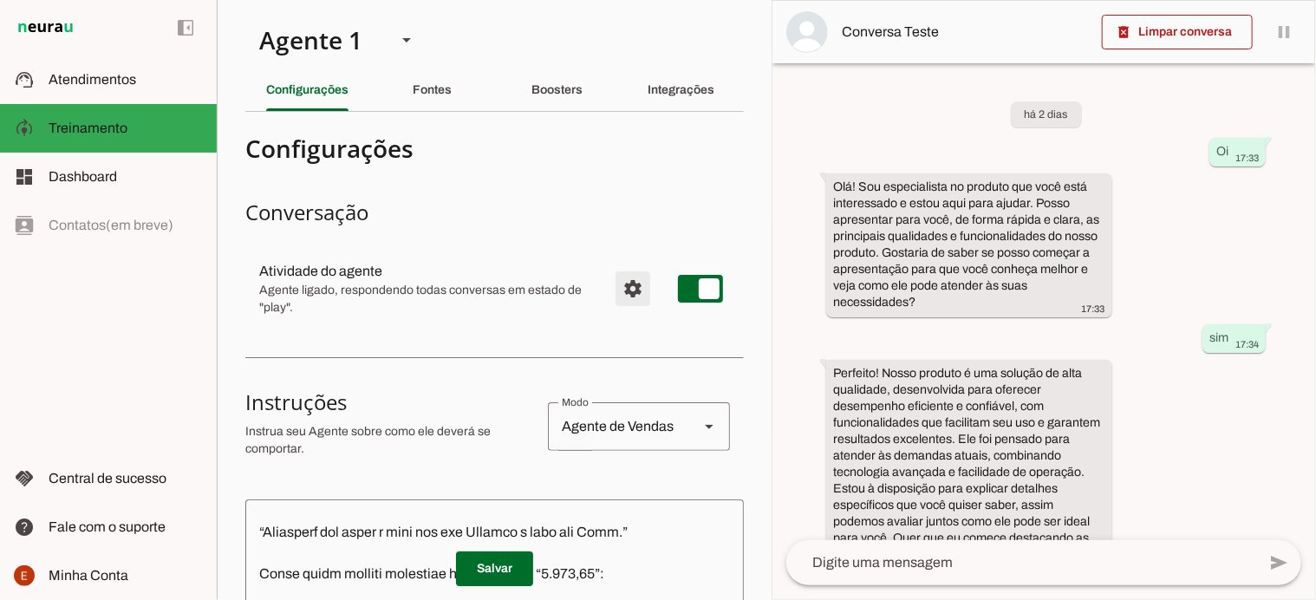
click at [614, 276] on span "Configurações avançadas" at bounding box center [633, 289] width 42 height 42
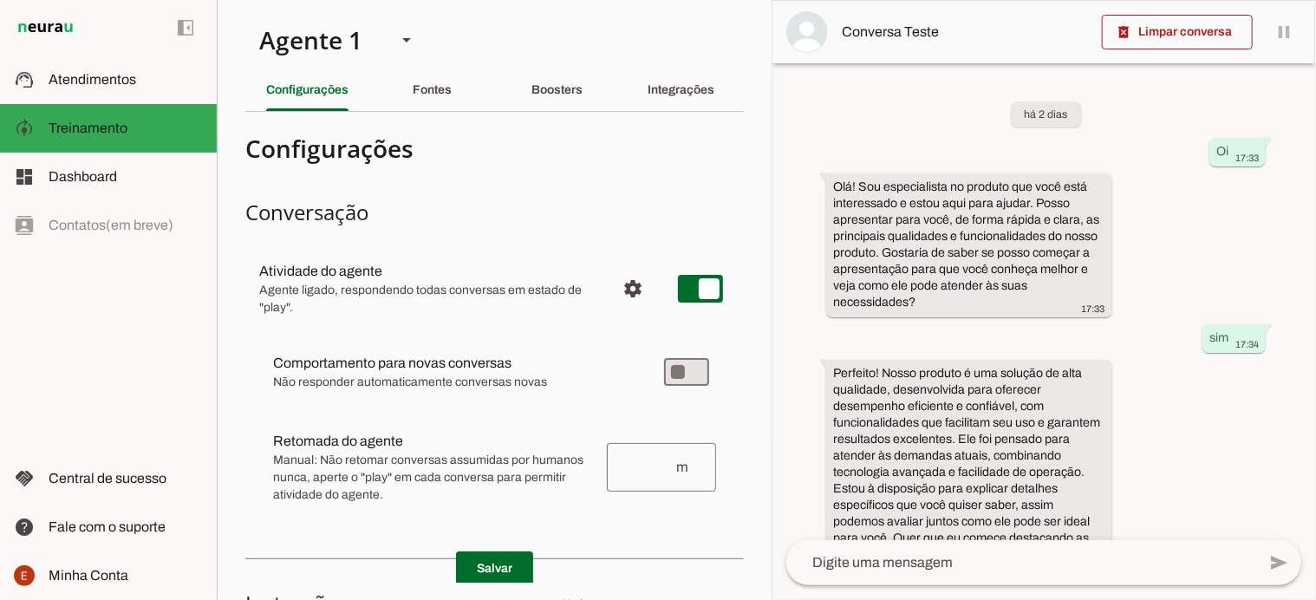
scroll to position [2862, 0]
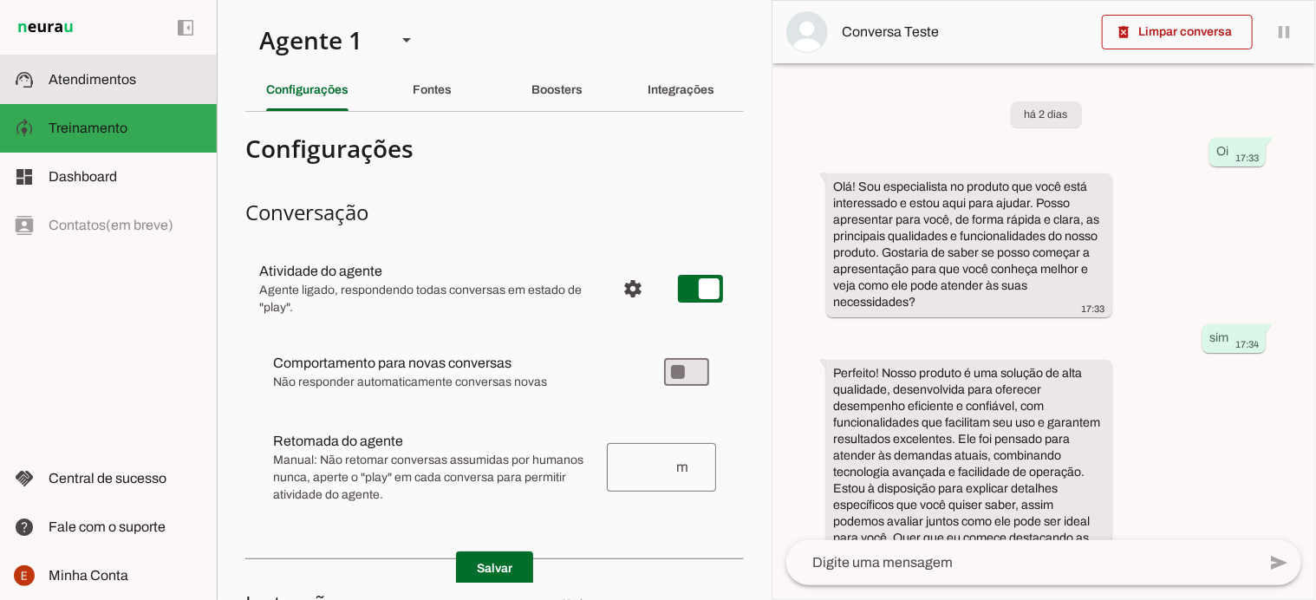
click at [108, 89] on slot at bounding box center [126, 79] width 154 height 21
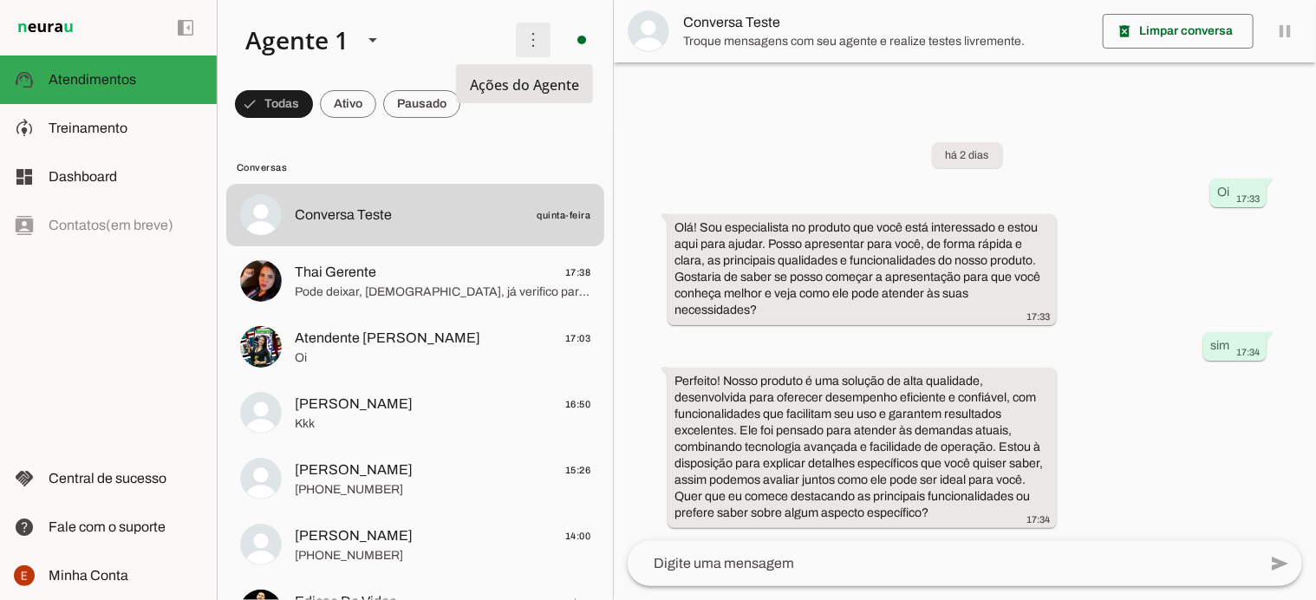
click at [525, 42] on span at bounding box center [533, 40] width 42 height 42
click at [421, 163] on span "Conversas" at bounding box center [414, 167] width 354 height 14
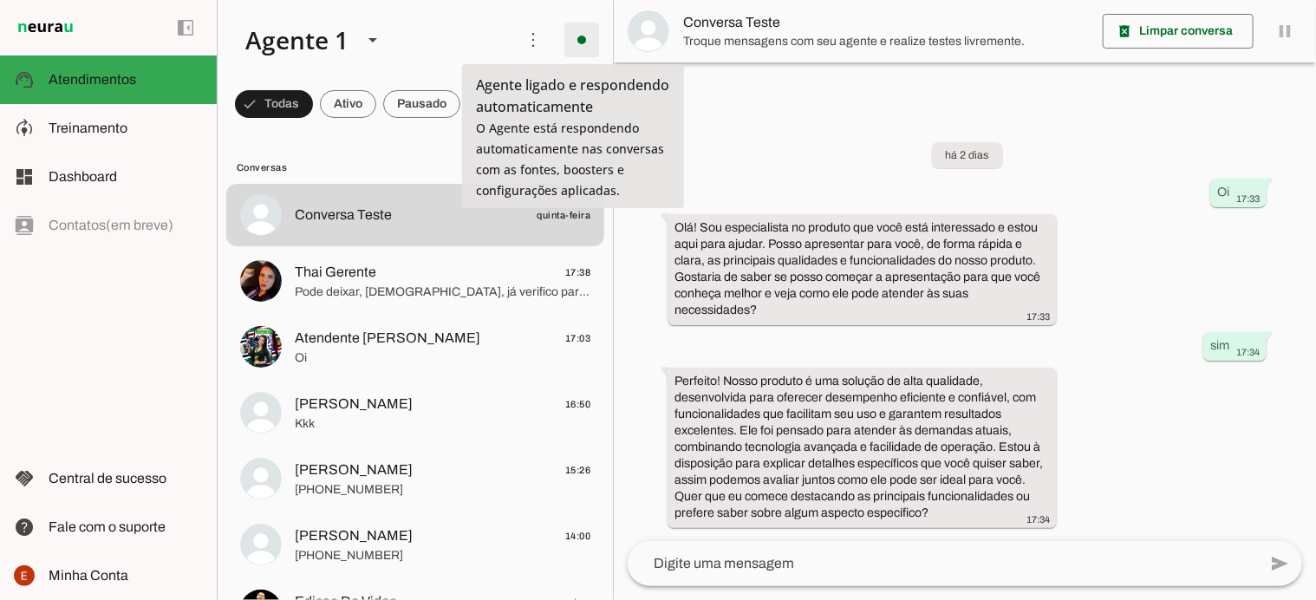
click at [564, 41] on span at bounding box center [582, 40] width 42 height 42
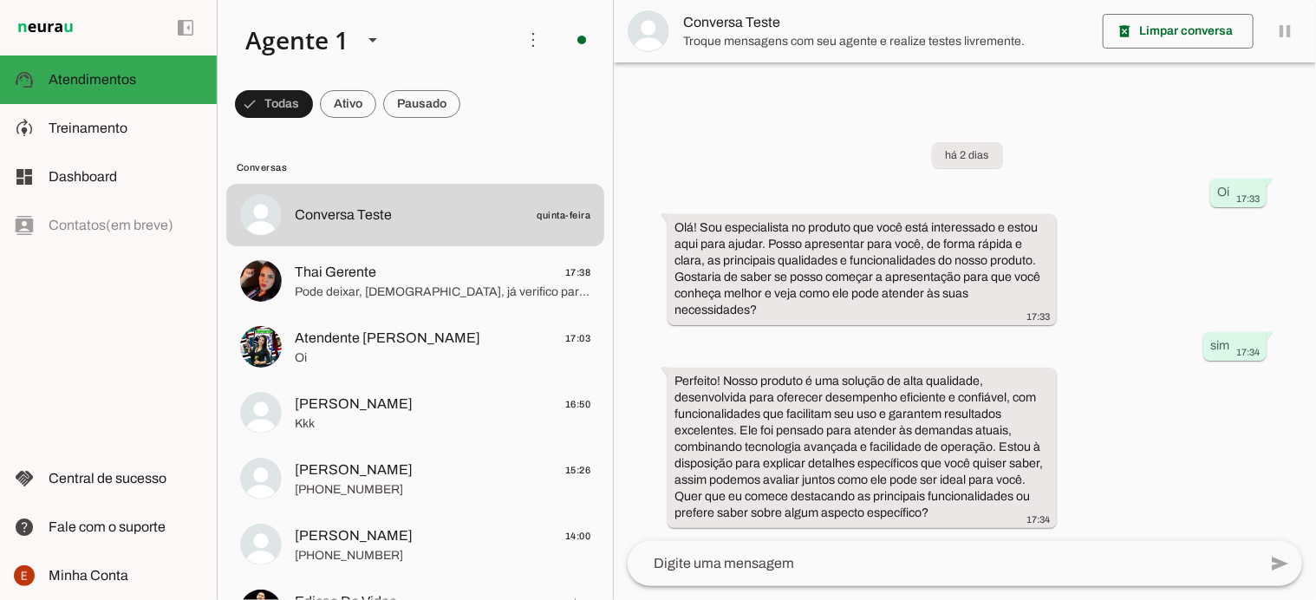
click at [101, 125] on span "Treinamento" at bounding box center [88, 127] width 79 height 15
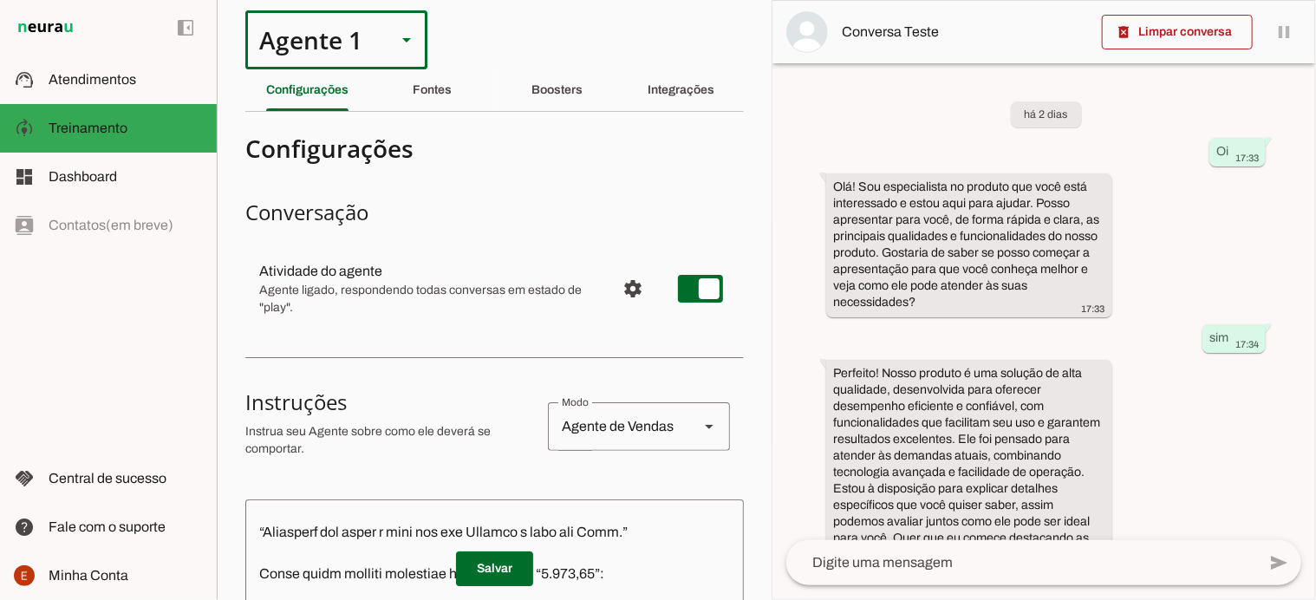
click at [408, 38] on icon at bounding box center [406, 40] width 9 height 4
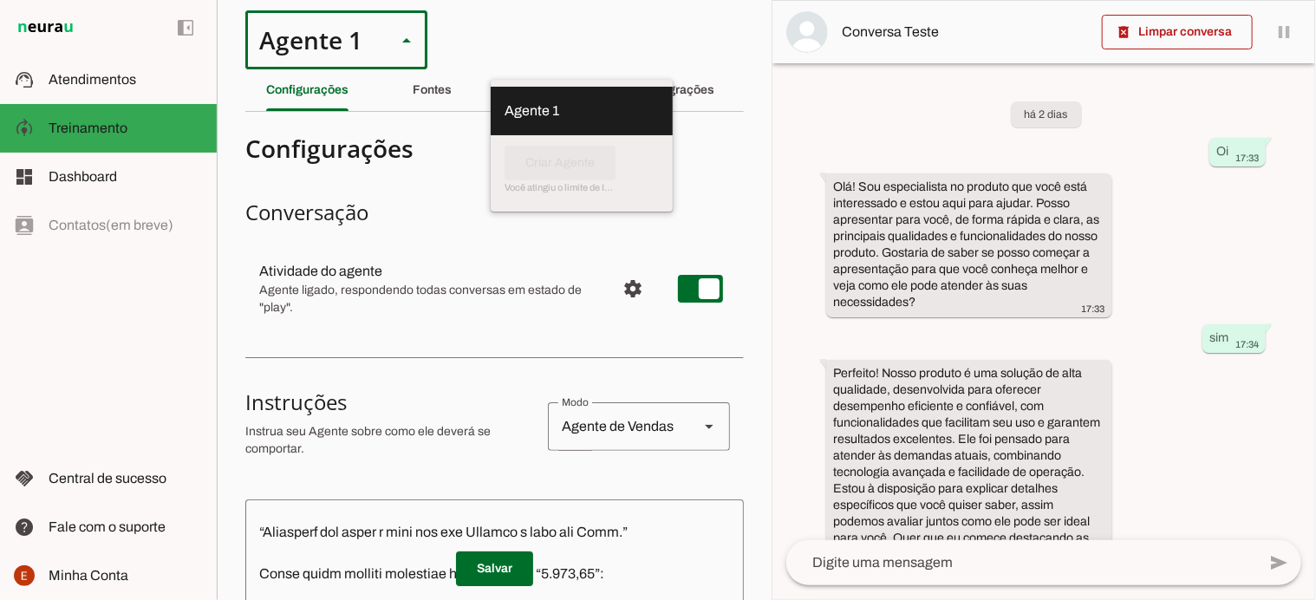
click at [408, 38] on icon at bounding box center [406, 40] width 9 height 4
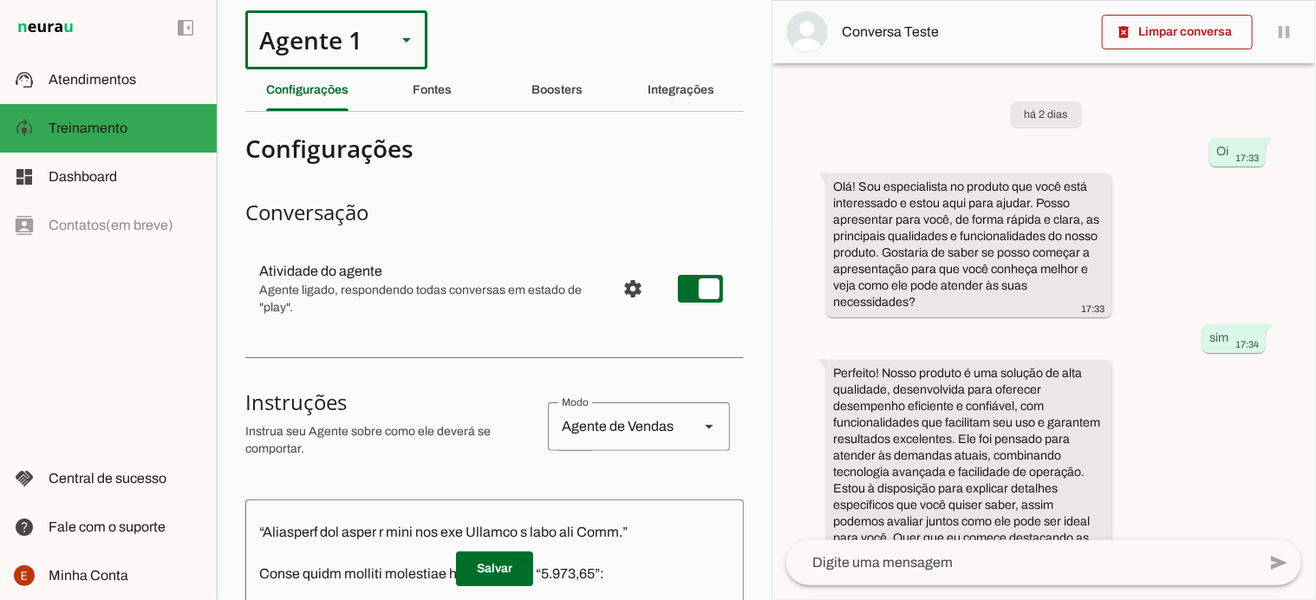
scroll to position [2862, 0]
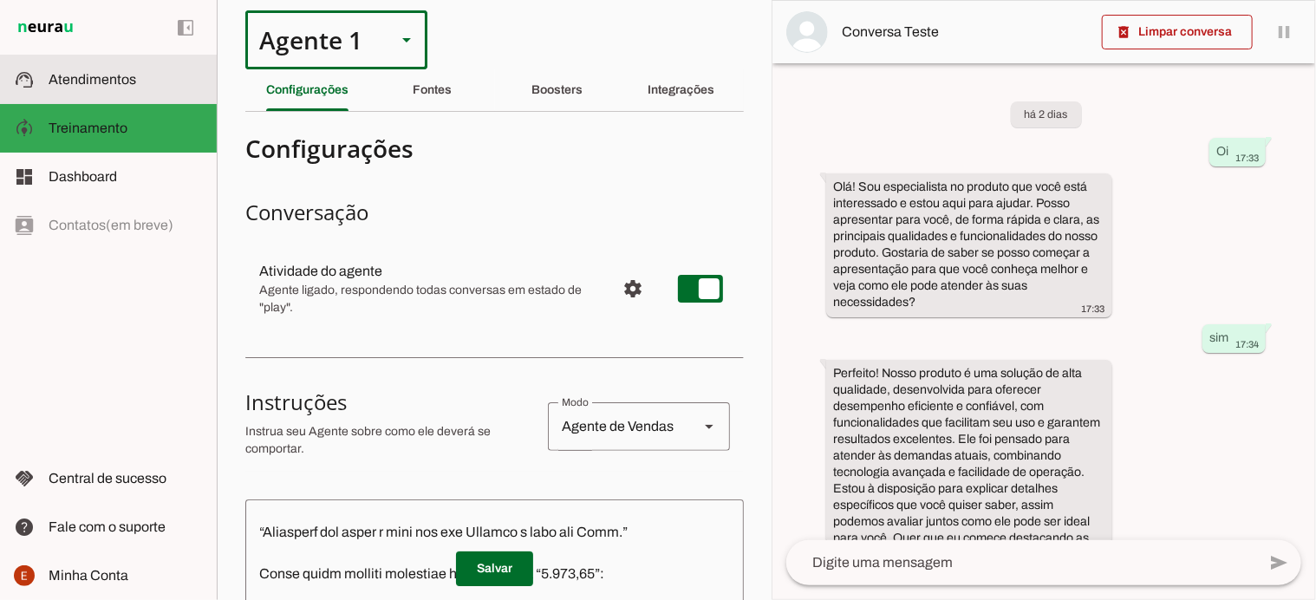
click at [115, 81] on span "Atendimentos" at bounding box center [93, 79] width 88 height 15
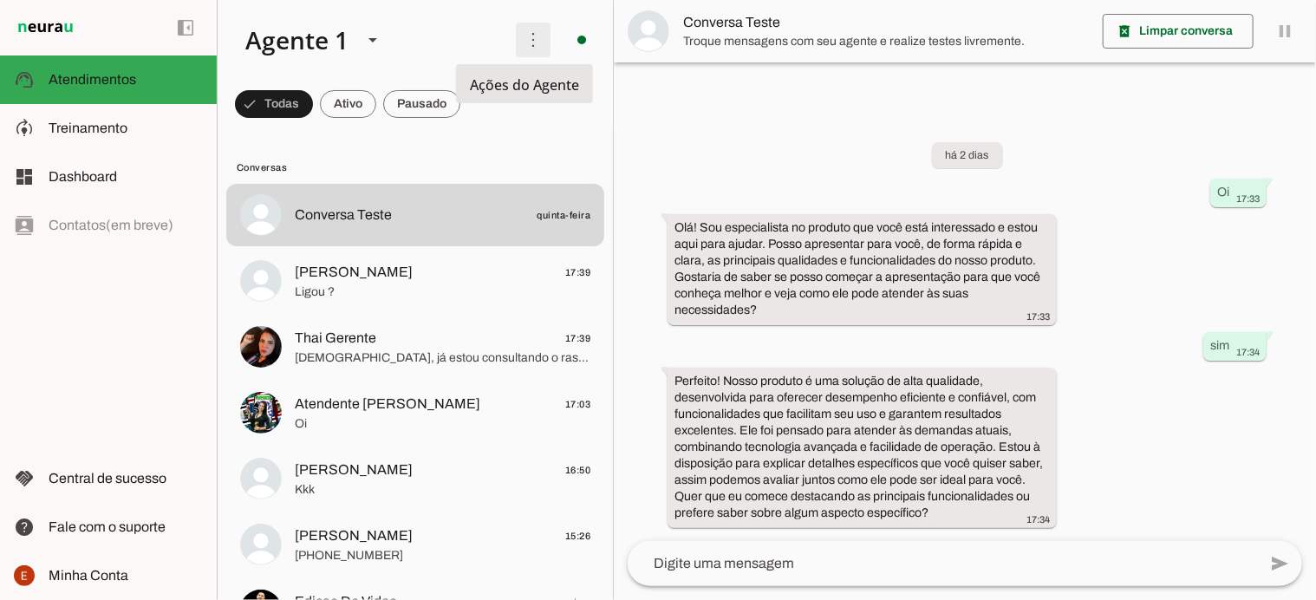
click at [524, 41] on span at bounding box center [533, 40] width 42 height 42
click at [471, 162] on span "Conversas" at bounding box center [414, 167] width 354 height 14
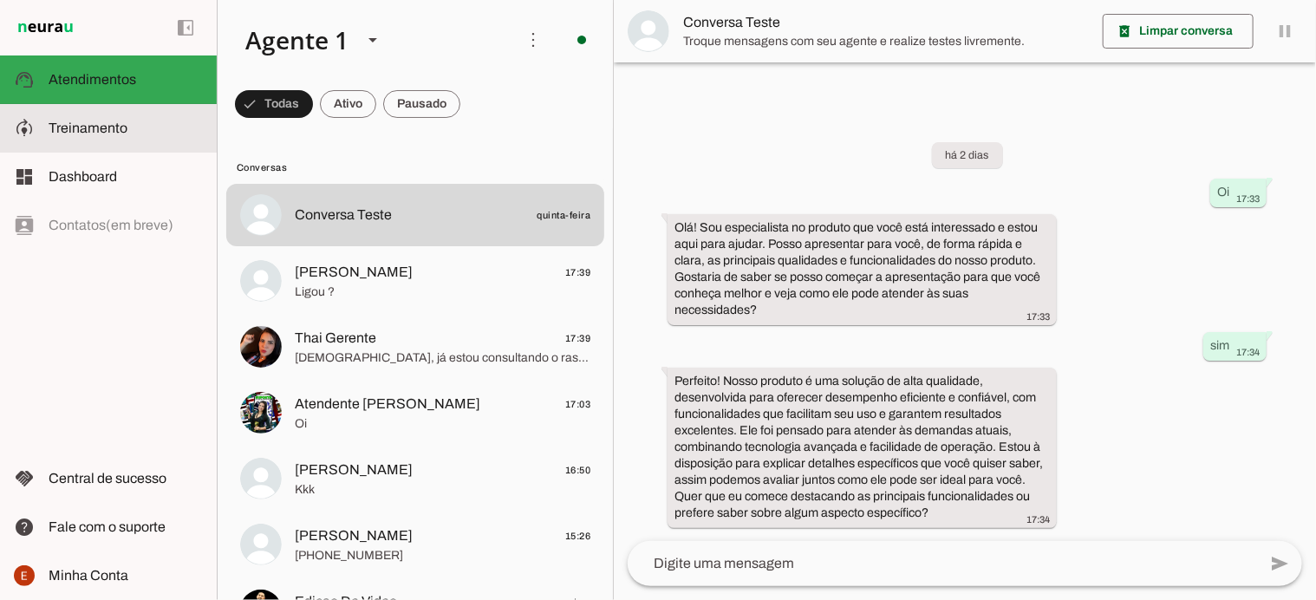
click at [126, 133] on slot at bounding box center [126, 128] width 154 height 21
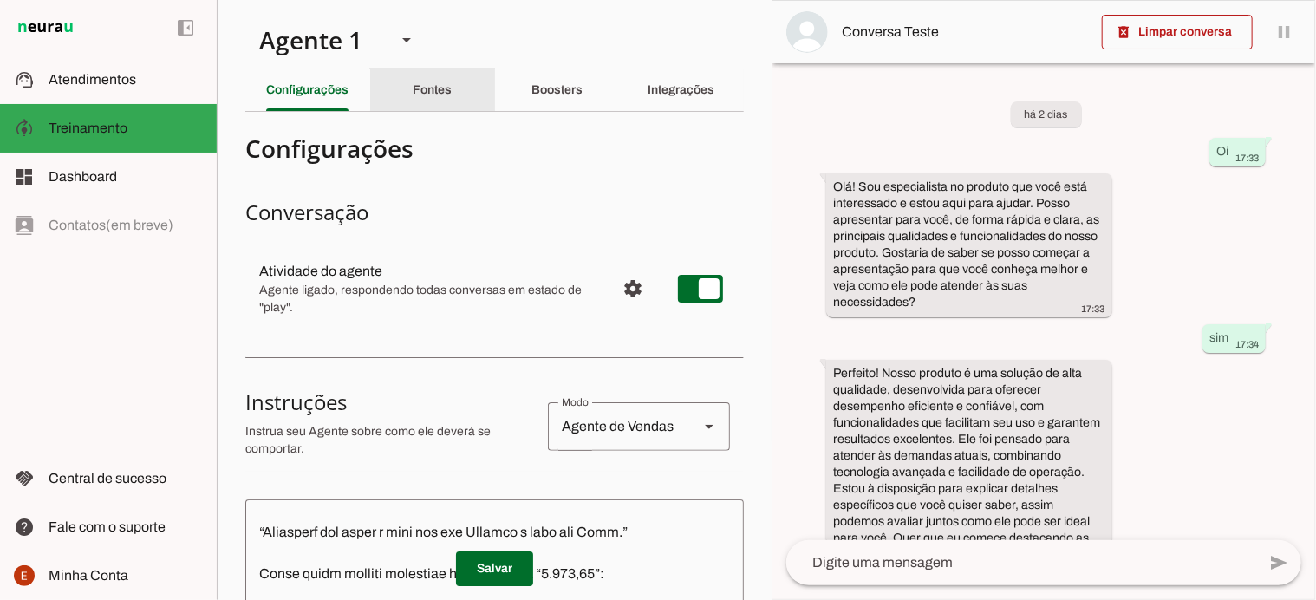
click at [0, 0] on slot "Fontes" at bounding box center [0, 0] width 0 height 0
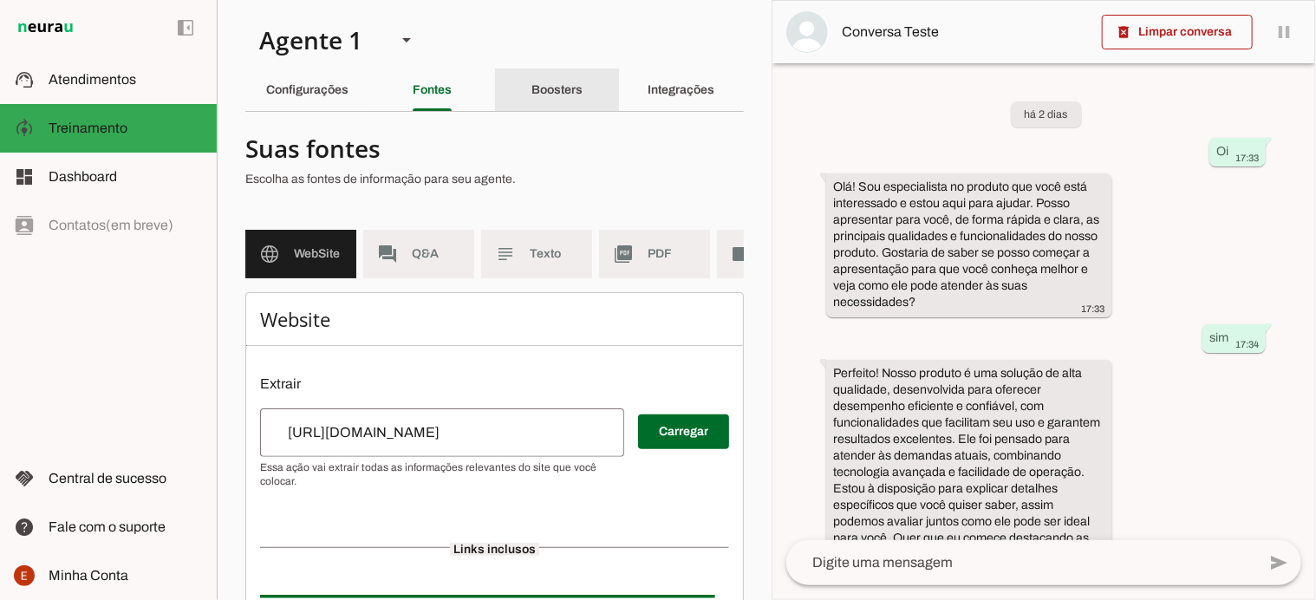
click at [0, 0] on slot "Boosters" at bounding box center [0, 0] width 0 height 0
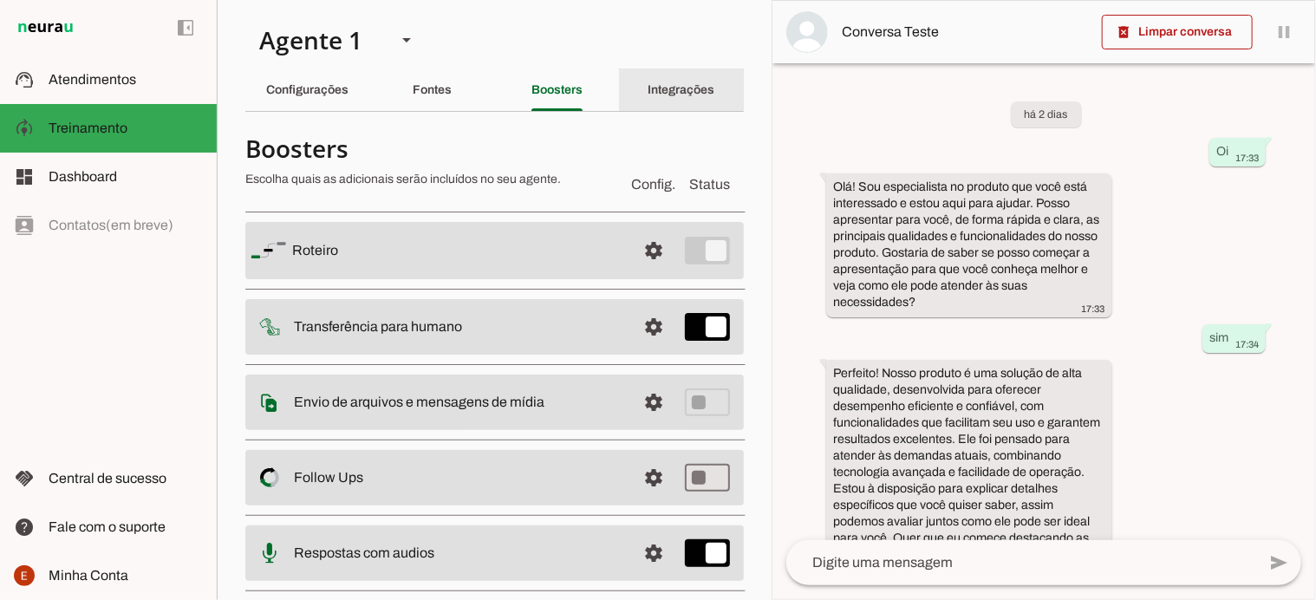
click at [686, 80] on div "Integrações" at bounding box center [681, 90] width 67 height 42
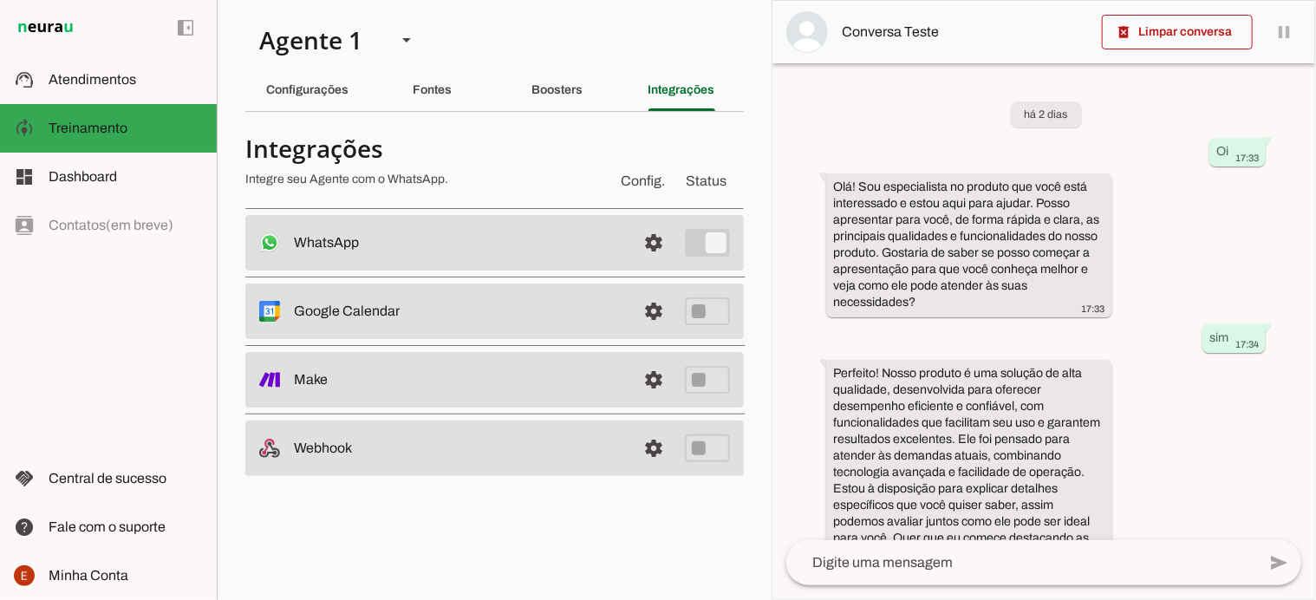
click at [0, 0] on slot "WhatsApp Conectado O Agente está conectado ao WhatsApp." at bounding box center [0, 0] width 0 height 0
click at [647, 242] on span at bounding box center [654, 243] width 42 height 42
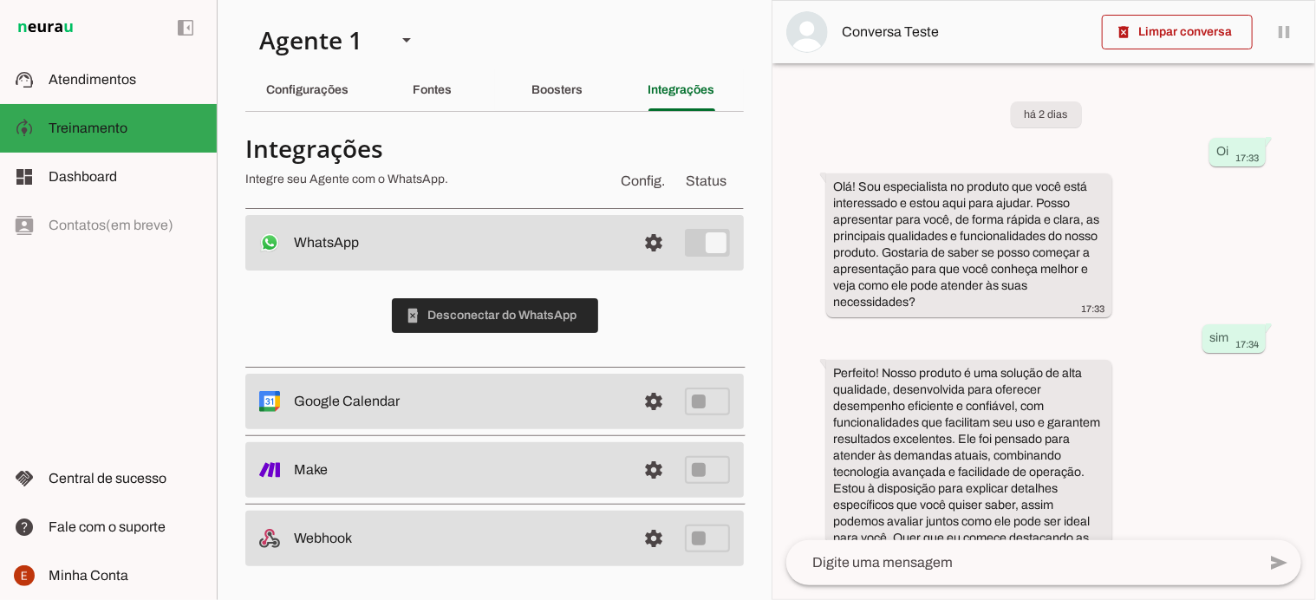
click at [446, 318] on span at bounding box center [495, 316] width 206 height 42
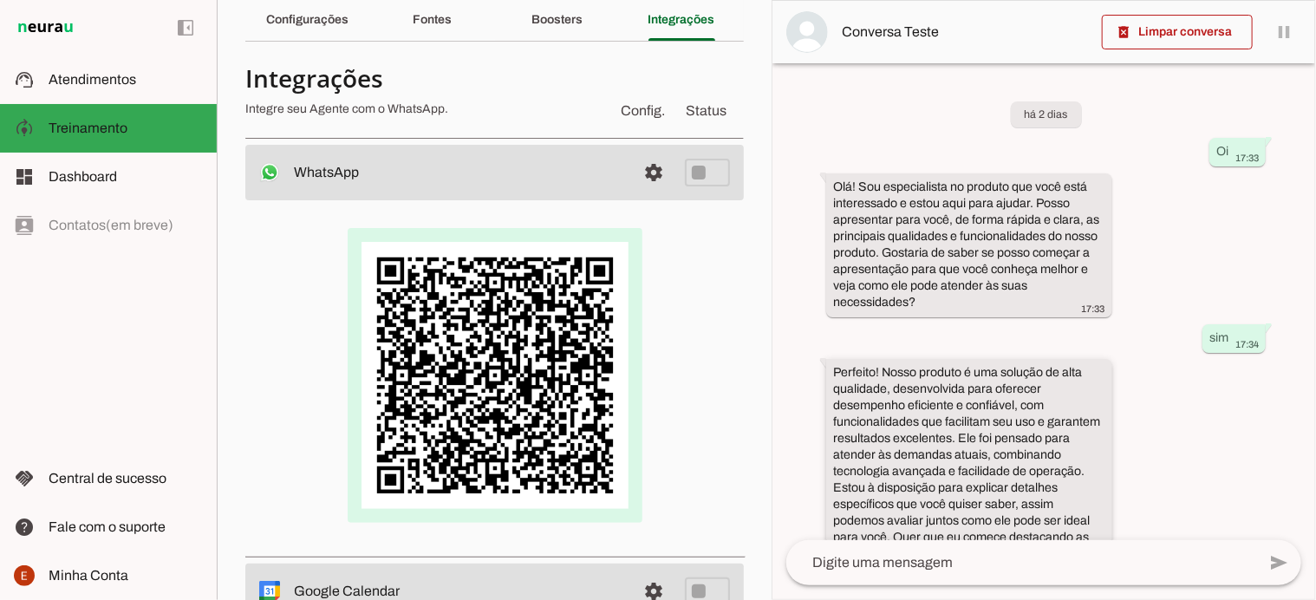
scroll to position [59, 0]
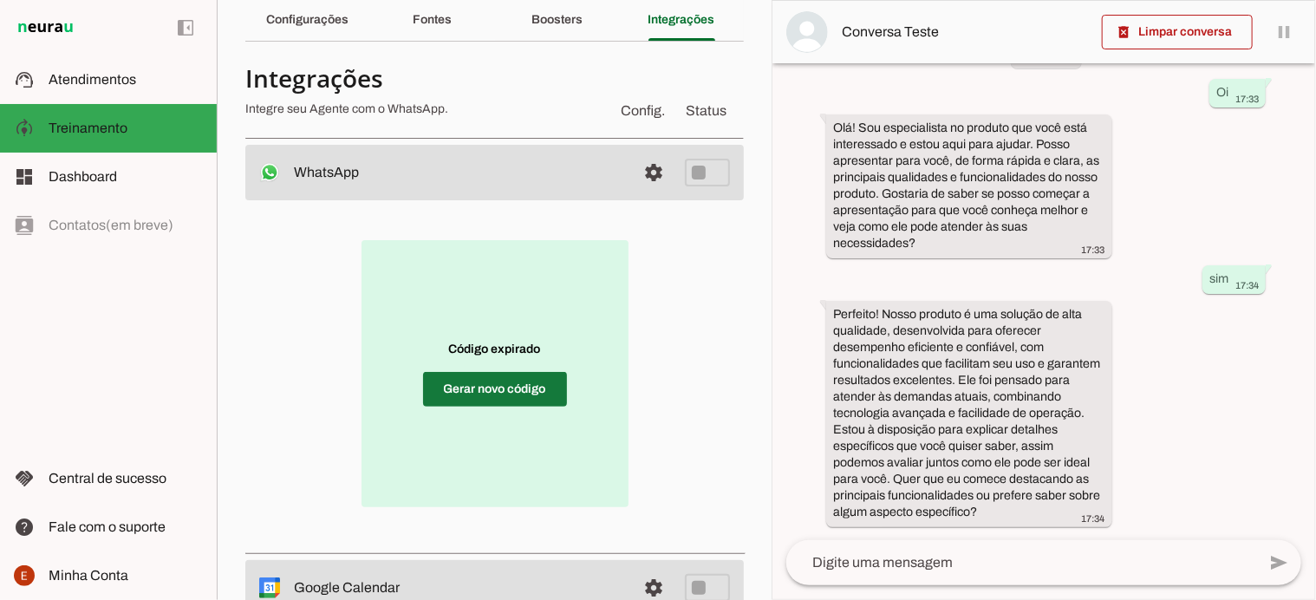
click at [517, 405] on span at bounding box center [495, 389] width 144 height 42
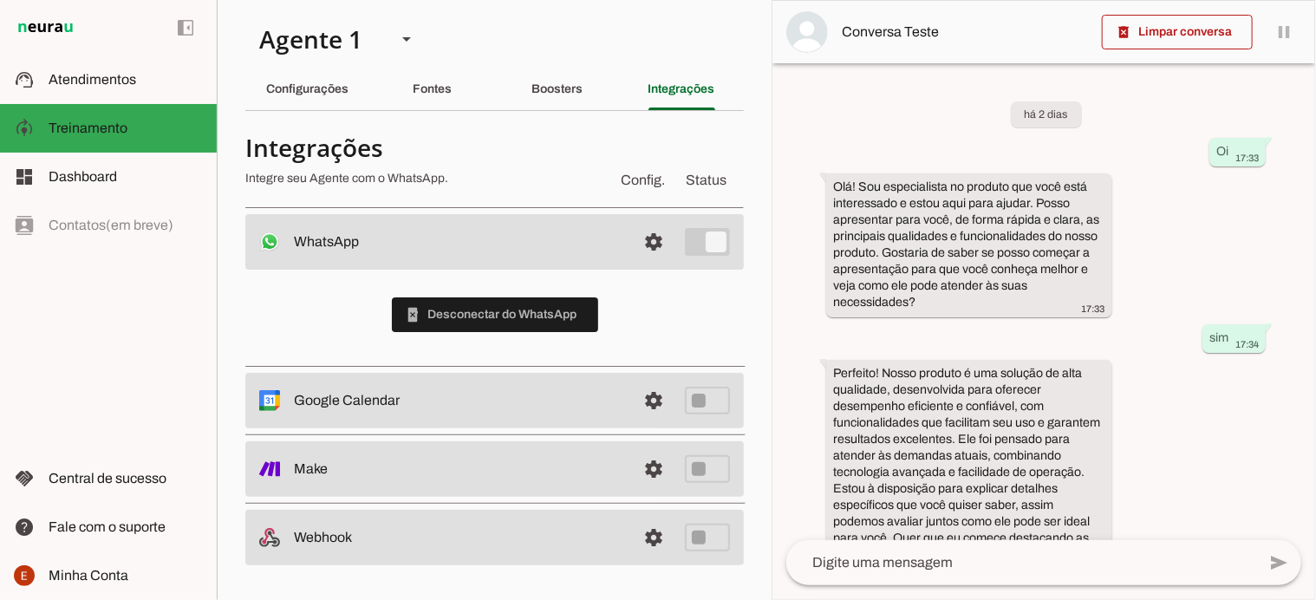
scroll to position [0, 0]
click at [707, 180] on span "Status" at bounding box center [706, 181] width 48 height 28
click at [304, 81] on div "Configurações" at bounding box center [307, 90] width 82 height 42
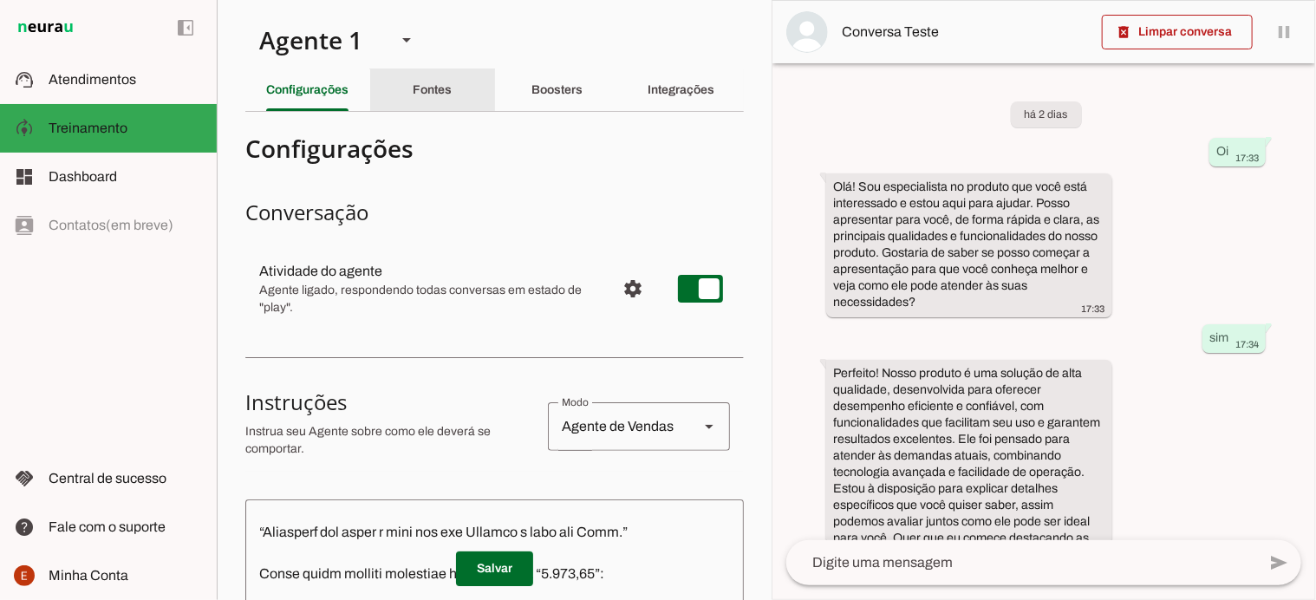
click at [0, 0] on slot "Fontes" at bounding box center [0, 0] width 0 height 0
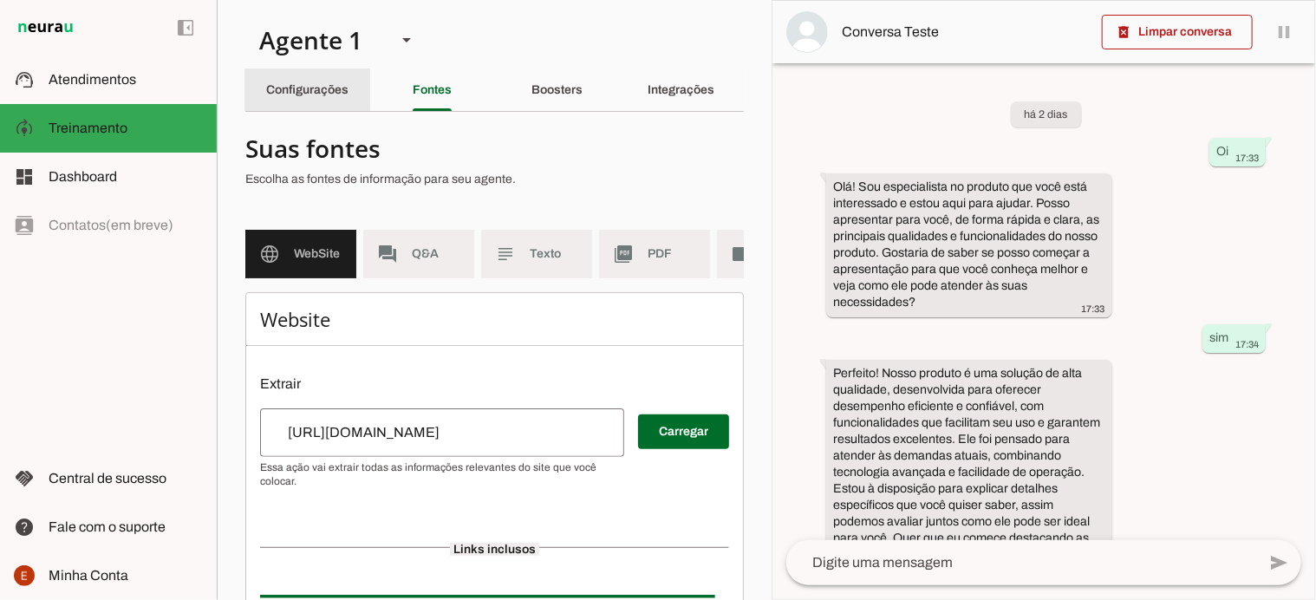
click at [302, 106] on div "Configurações" at bounding box center [307, 90] width 82 height 42
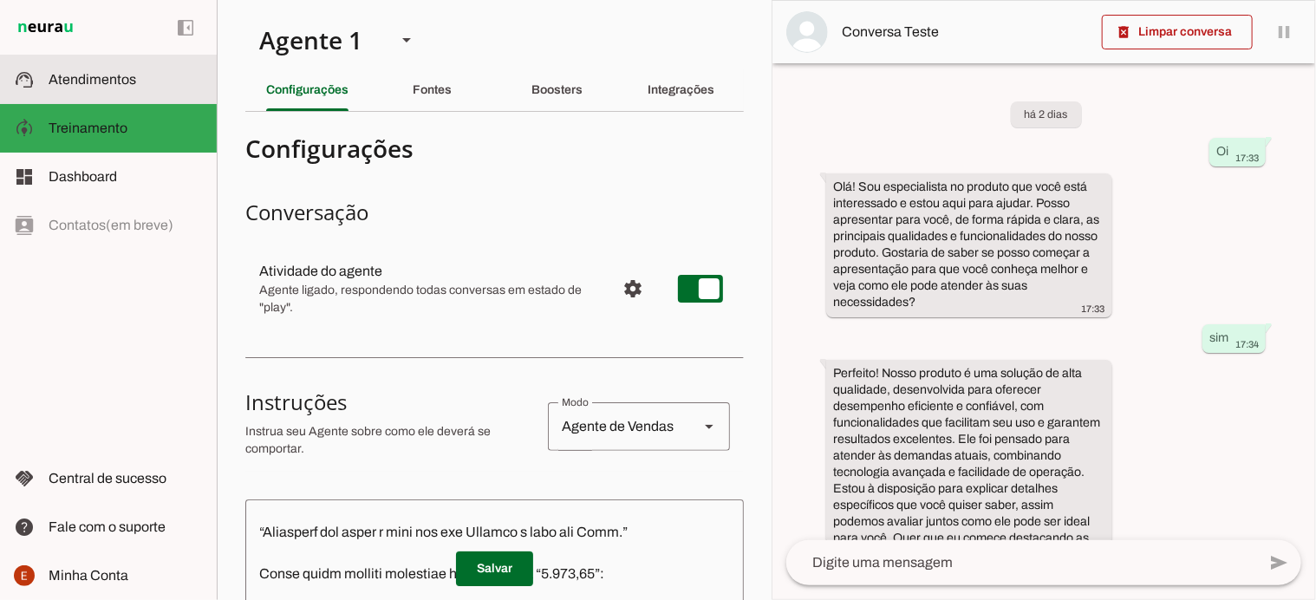
click at [120, 80] on span "Atendimentos" at bounding box center [93, 79] width 88 height 15
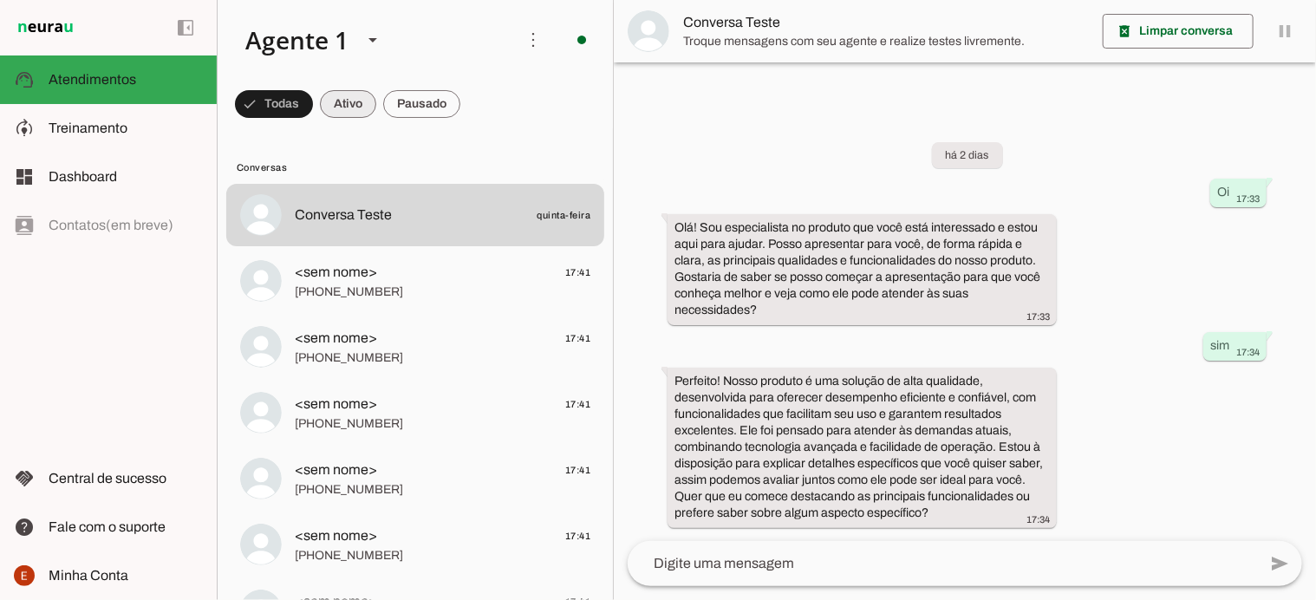
click at [313, 116] on span at bounding box center [274, 104] width 78 height 42
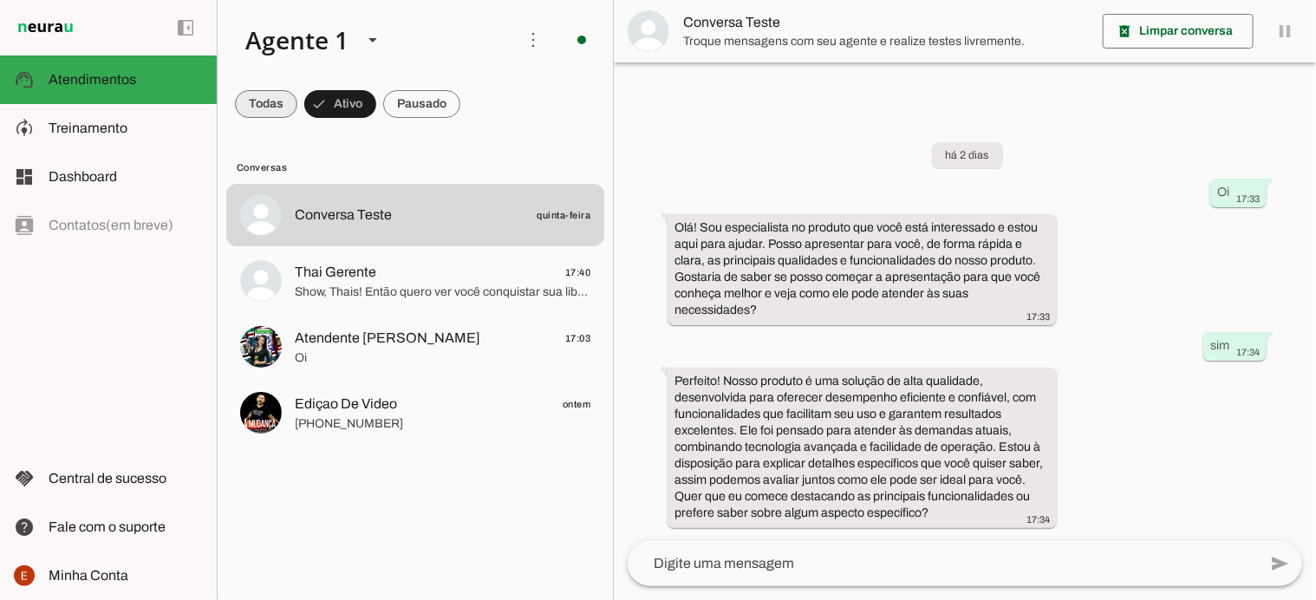
click at [270, 105] on span at bounding box center [266, 104] width 62 height 42
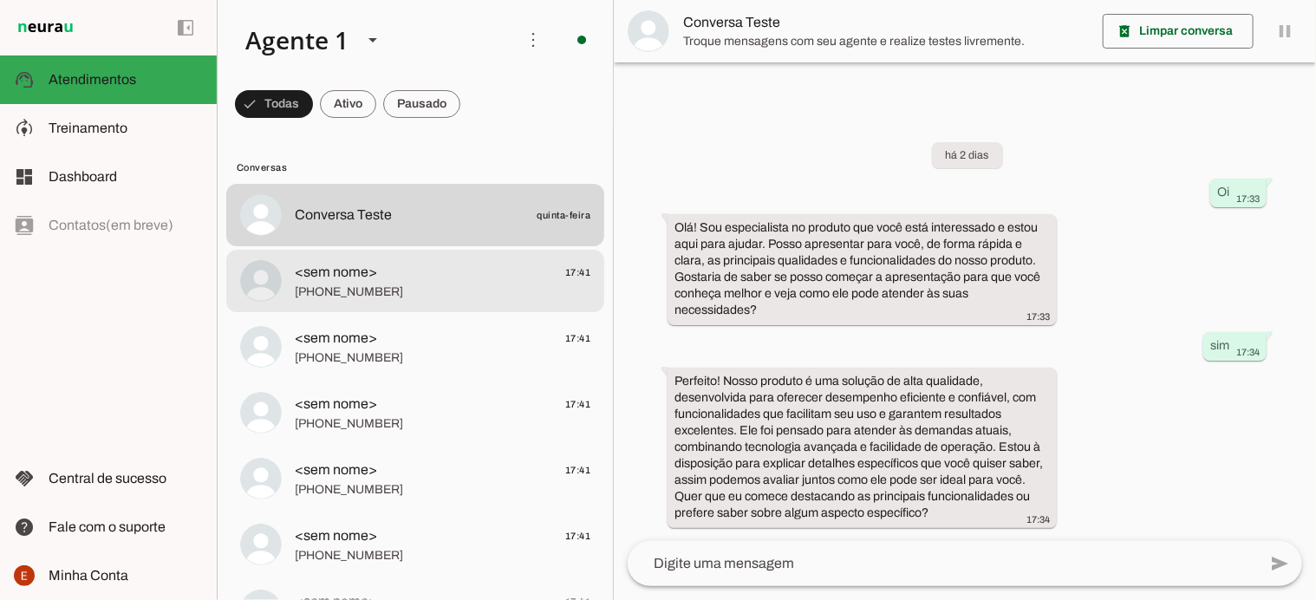
click at [340, 278] on span "<sem nome>" at bounding box center [336, 272] width 82 height 21
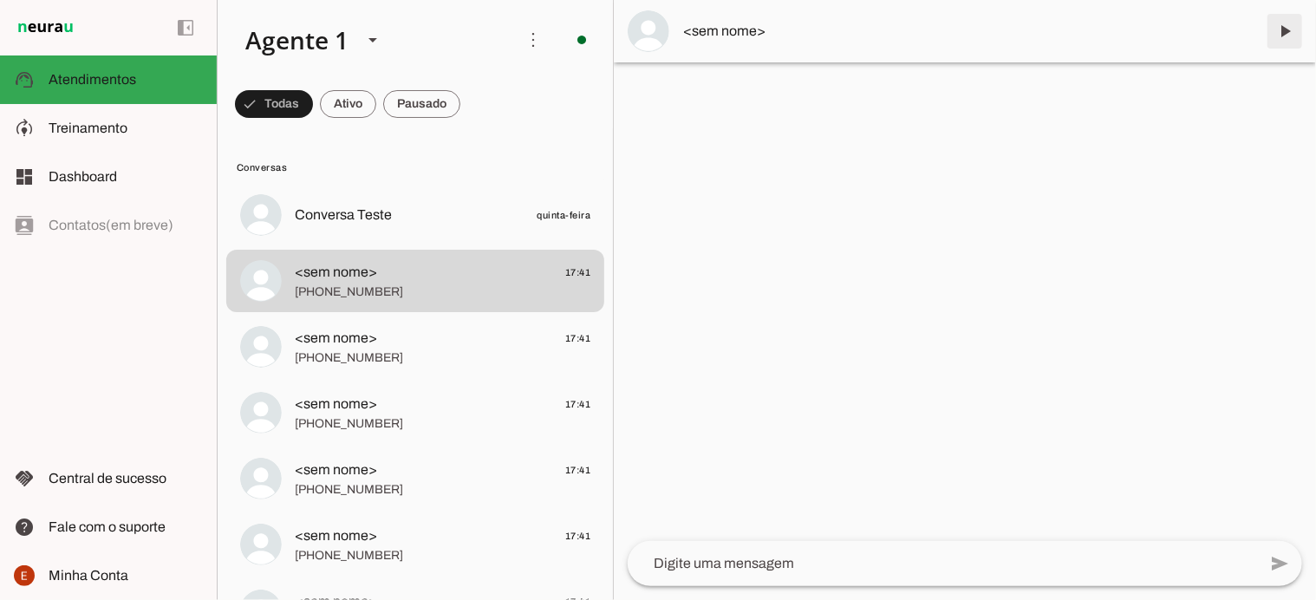
click at [1290, 31] on span at bounding box center [1285, 31] width 42 height 42
click at [313, 103] on span at bounding box center [274, 104] width 78 height 42
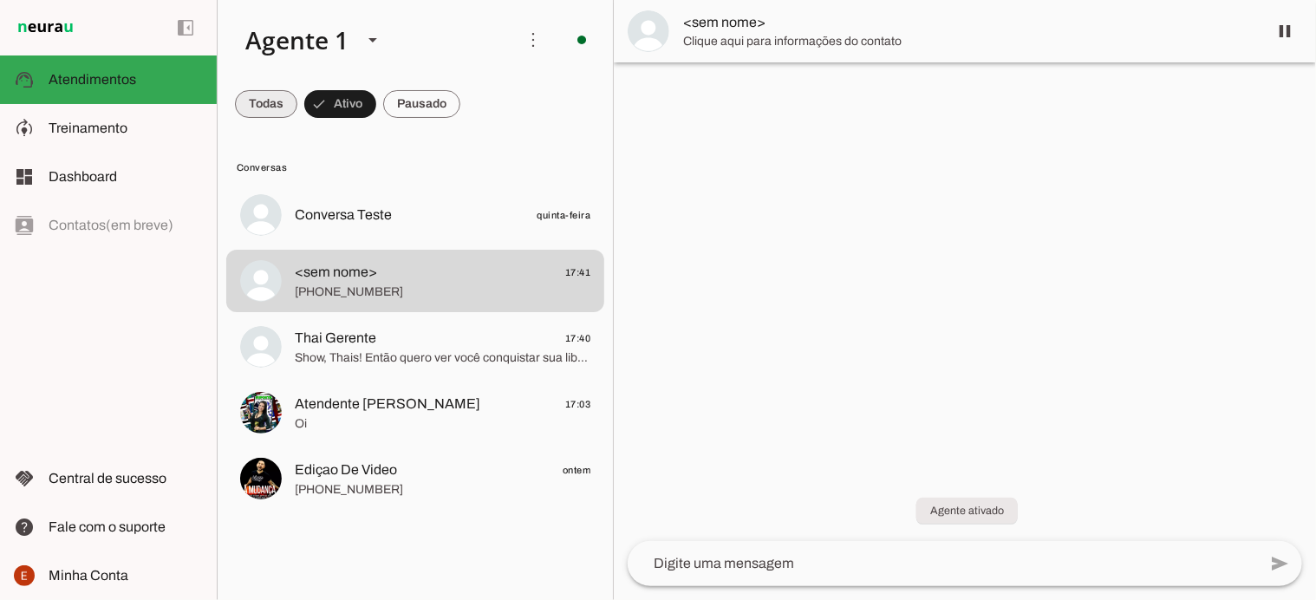
click at [281, 103] on span at bounding box center [266, 104] width 62 height 42
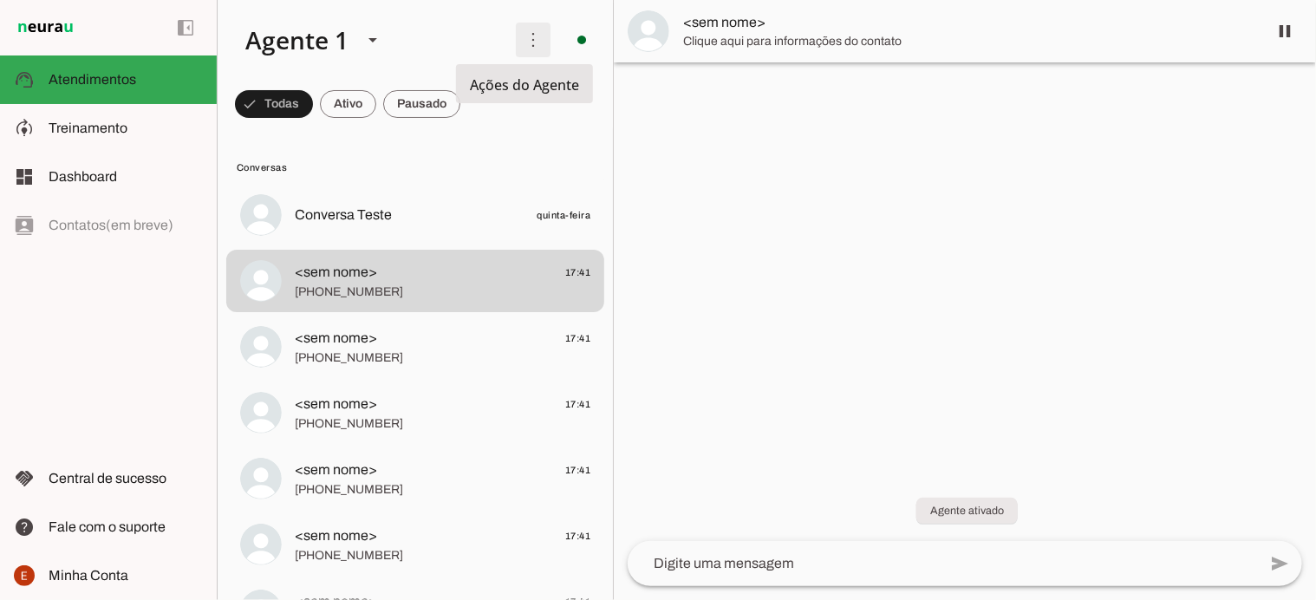
click at [520, 38] on span at bounding box center [533, 40] width 42 height 42
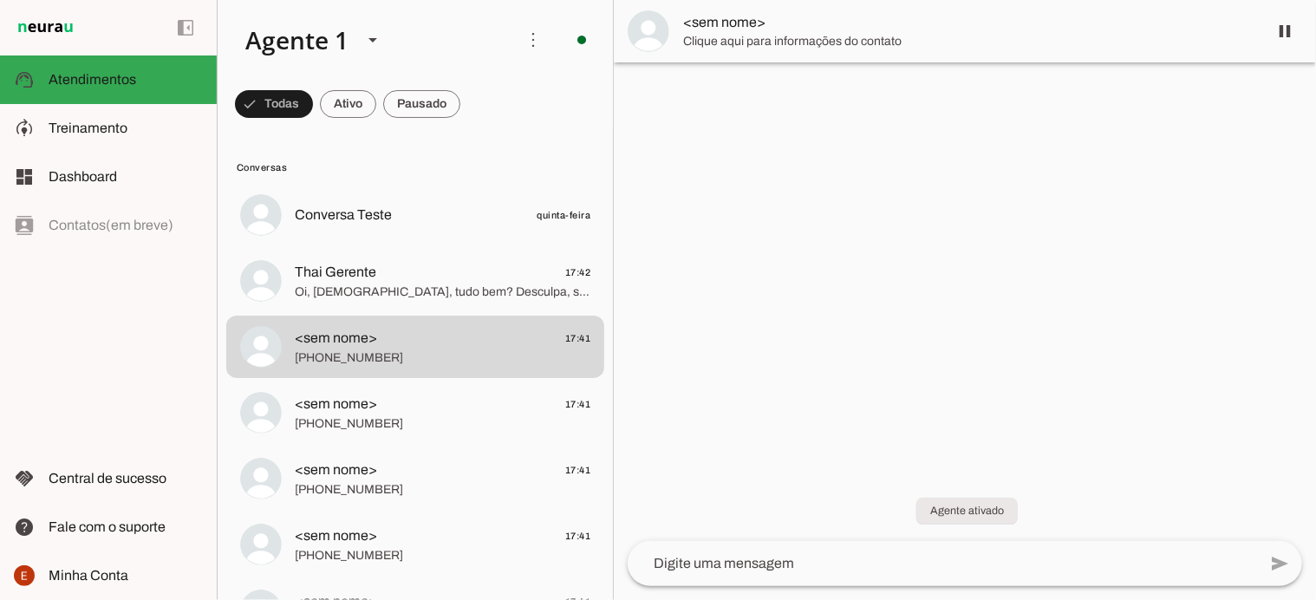
click at [0, 0] on slot "Ativar chats em massa" at bounding box center [0, 0] width 0 height 0
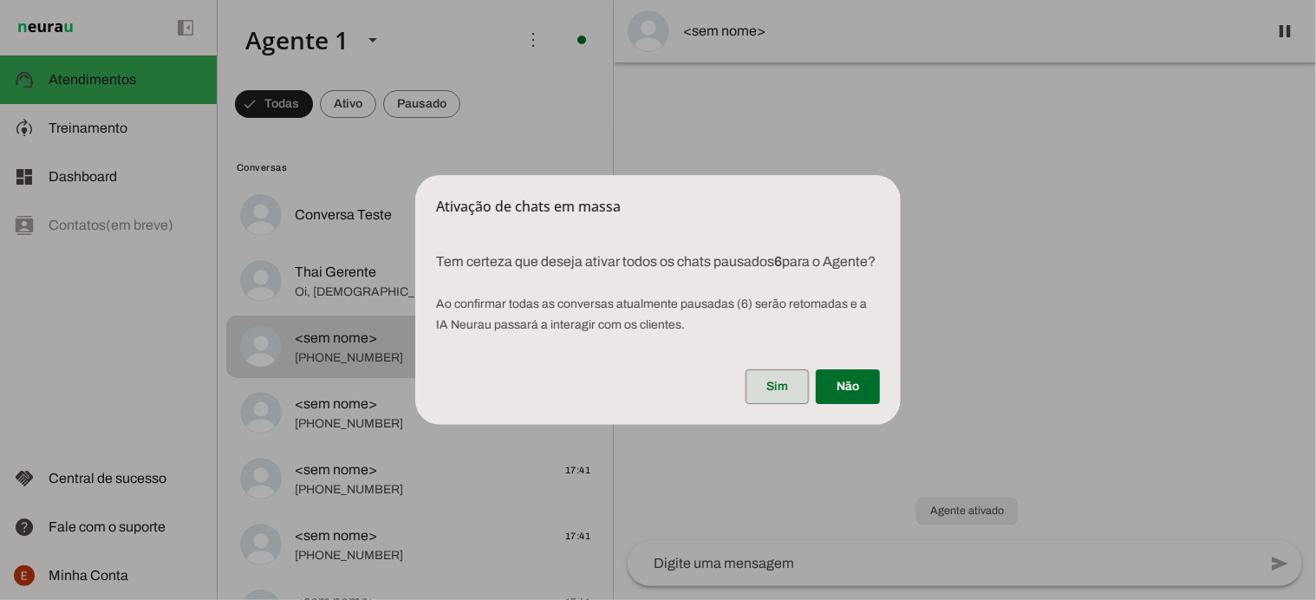
click at [776, 403] on span at bounding box center [776, 387] width 63 height 42
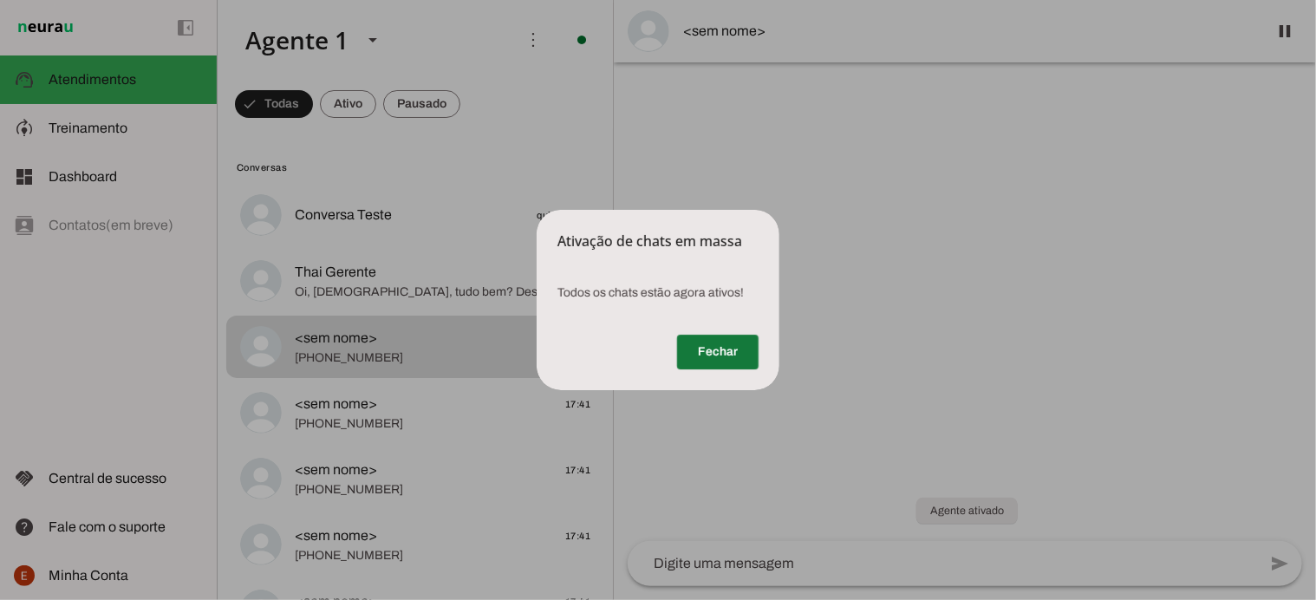
click at [736, 342] on span at bounding box center [717, 352] width 81 height 42
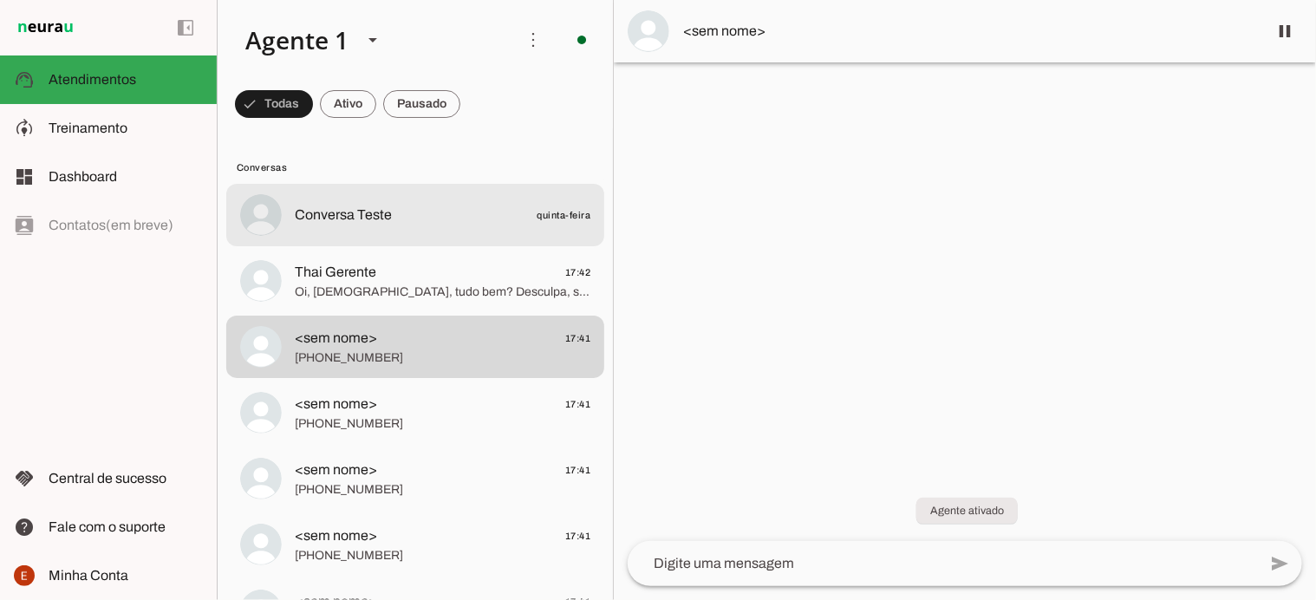
click at [399, 209] on span "Conversa Teste quinta-feira" at bounding box center [443, 216] width 296 height 22
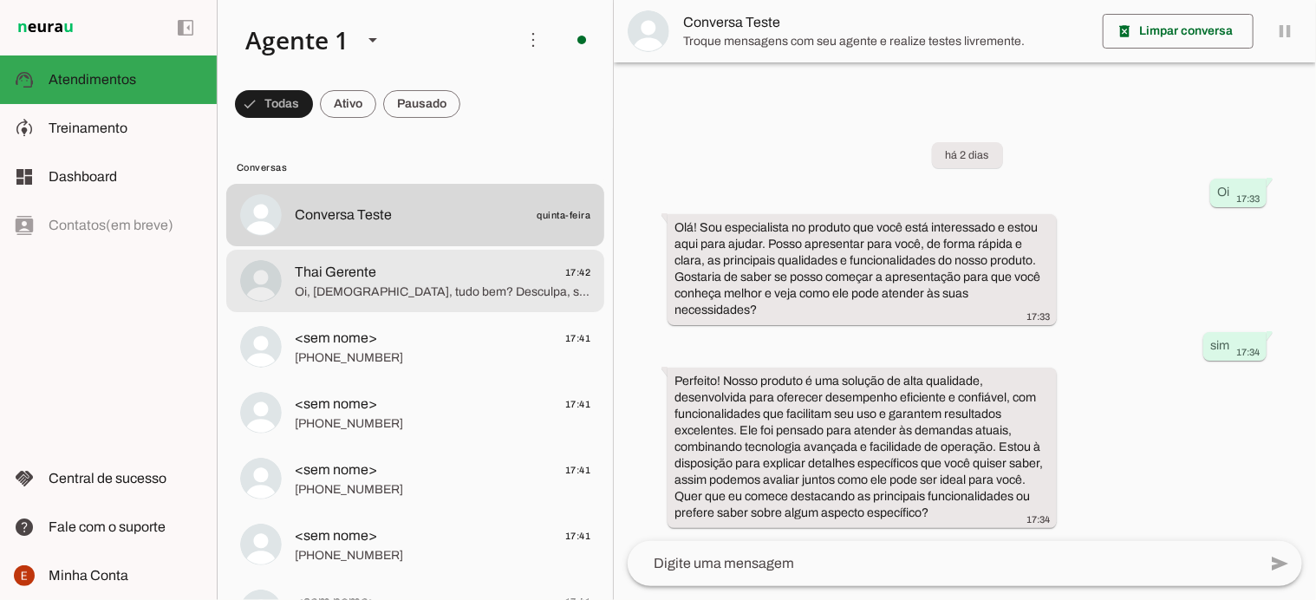
click at [355, 266] on span "Thai Gerente" at bounding box center [335, 272] width 81 height 21
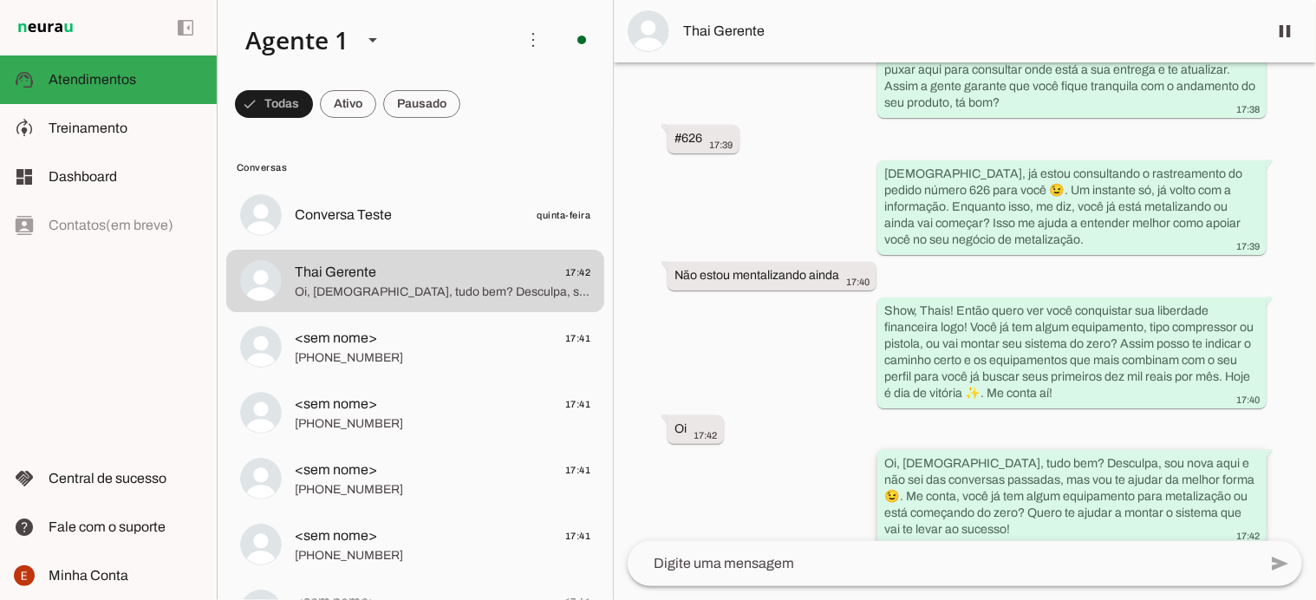
scroll to position [13367, 0]
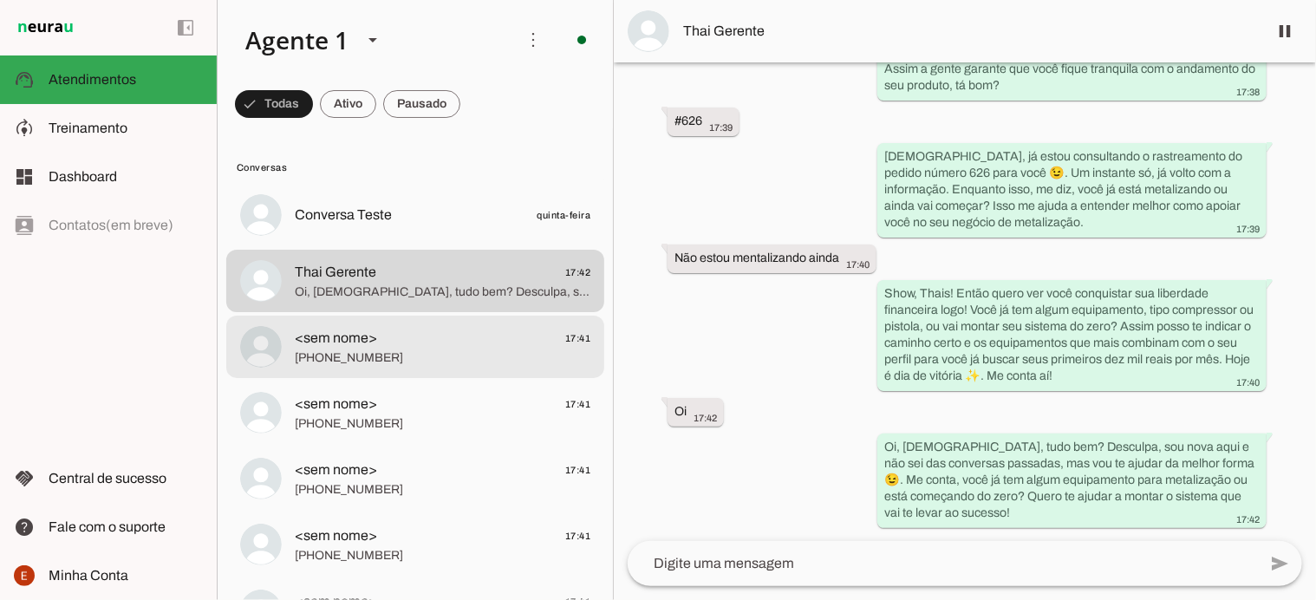
click at [419, 246] on md-item "<sem nome> 17:41 [PHONE_NUMBER]" at bounding box center [415, 215] width 378 height 62
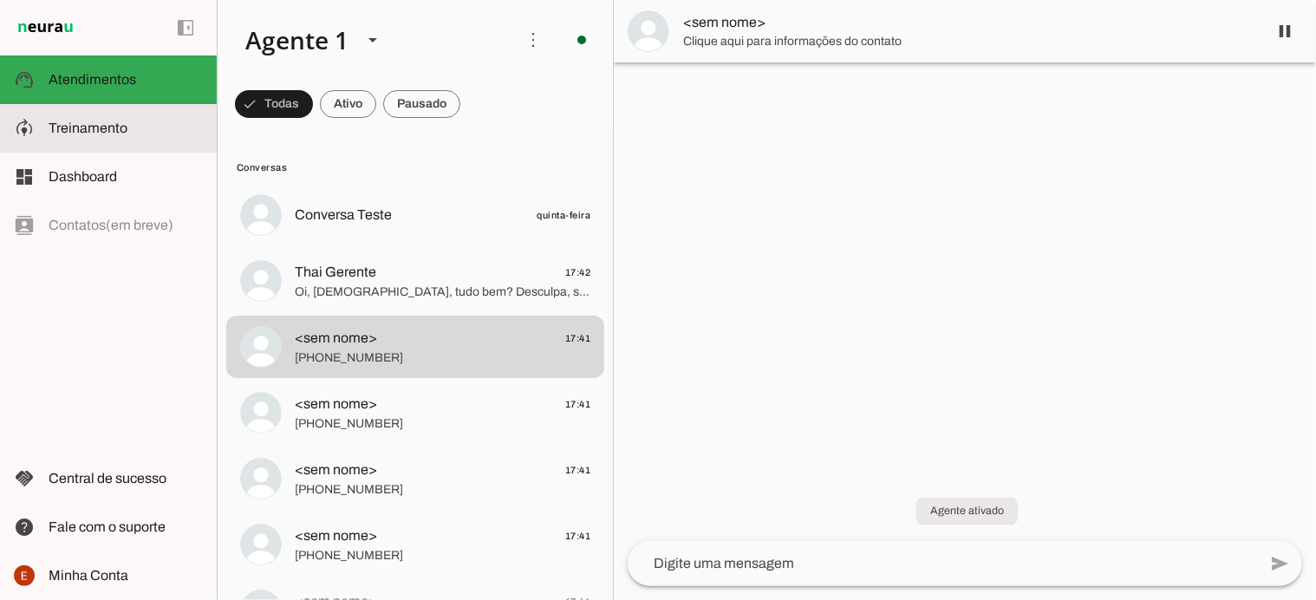
click at [104, 127] on span "Treinamento" at bounding box center [88, 127] width 79 height 15
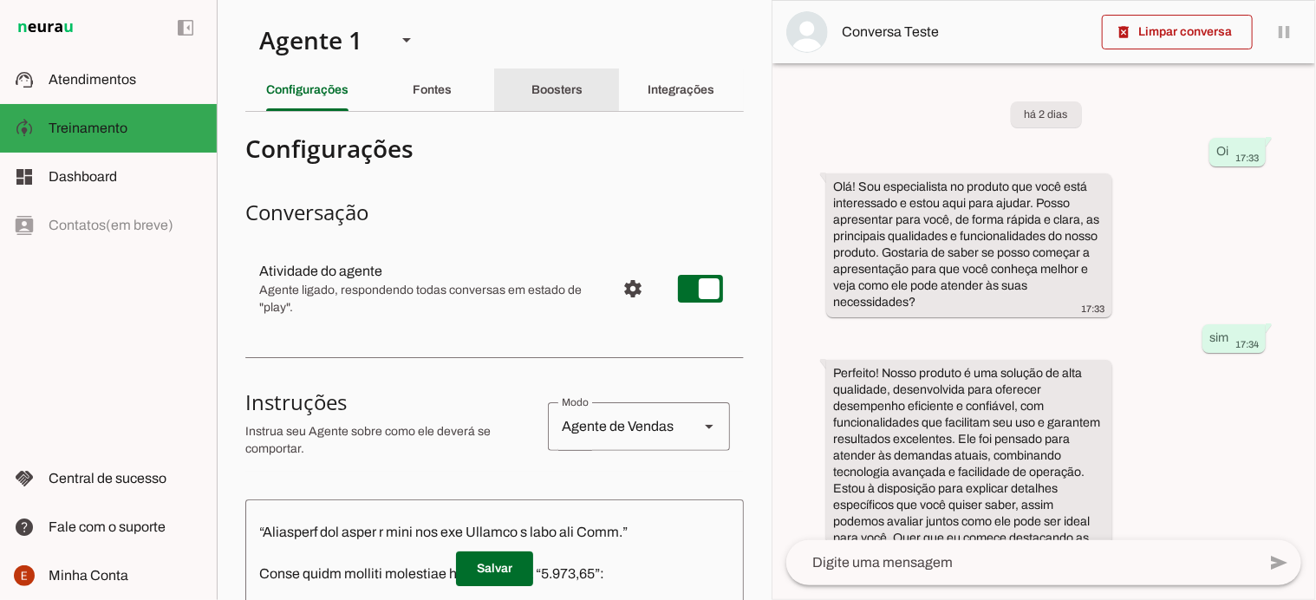
click at [579, 97] on div "Boosters" at bounding box center [556, 90] width 51 height 42
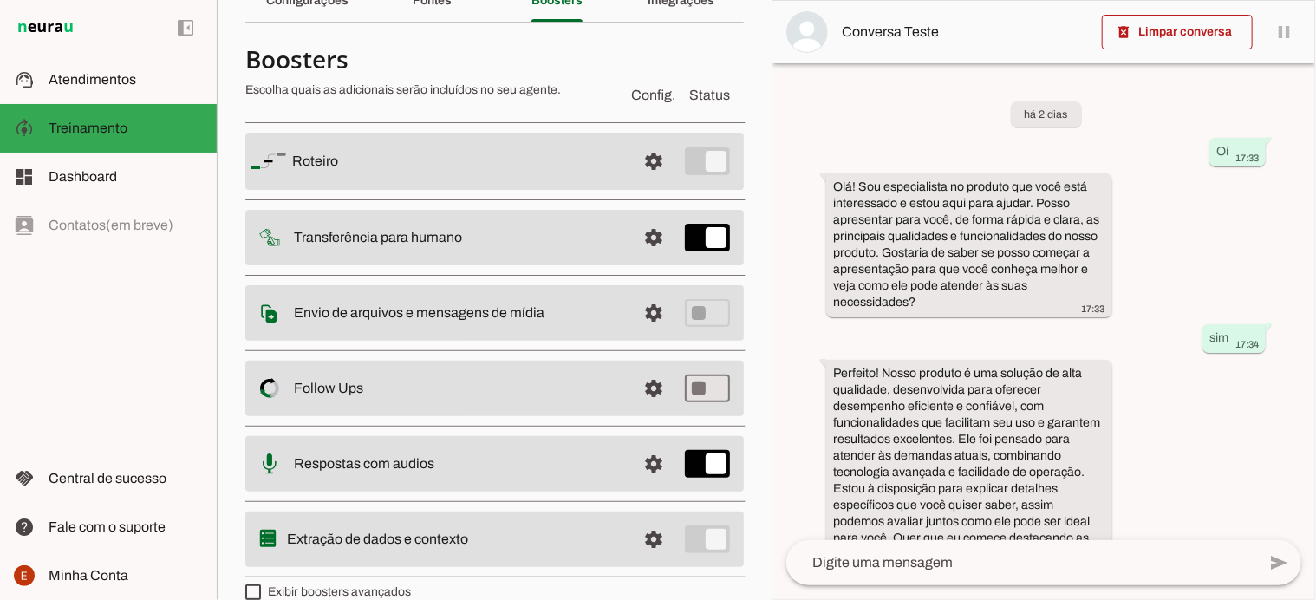
scroll to position [90, 0]
click at [634, 181] on span at bounding box center [654, 161] width 42 height 42
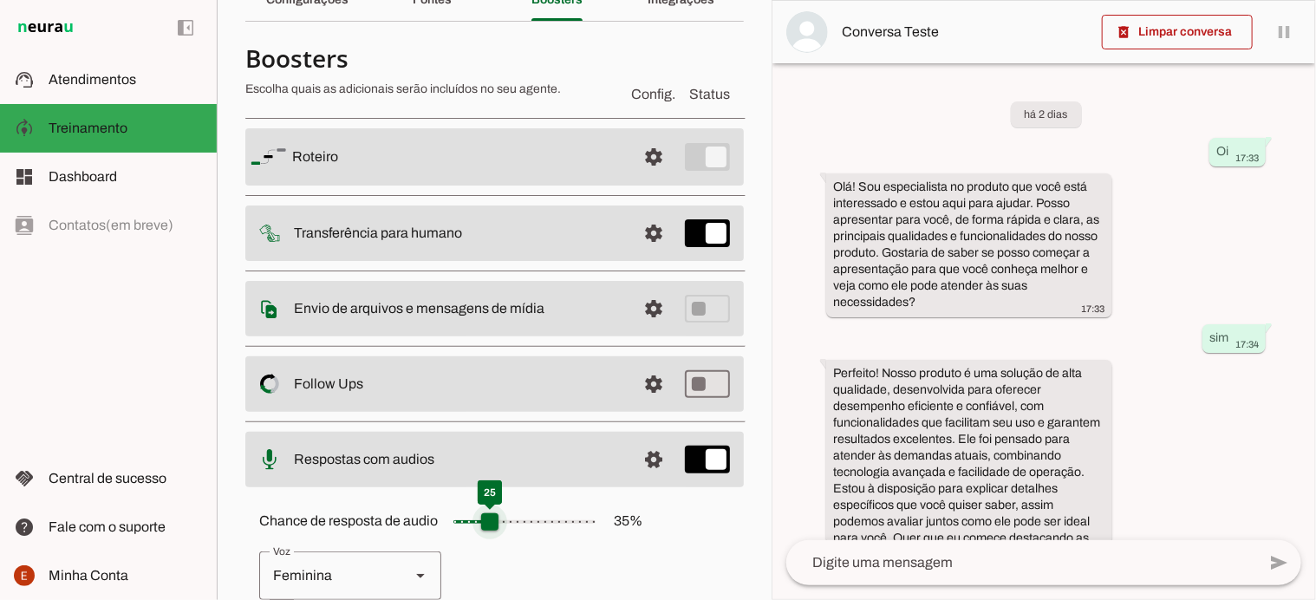
type input "**"
type md-slider "25"
click at [491, 520] on input "Chance de resposta de audio 35 %" at bounding box center [524, 521] width 173 height 35
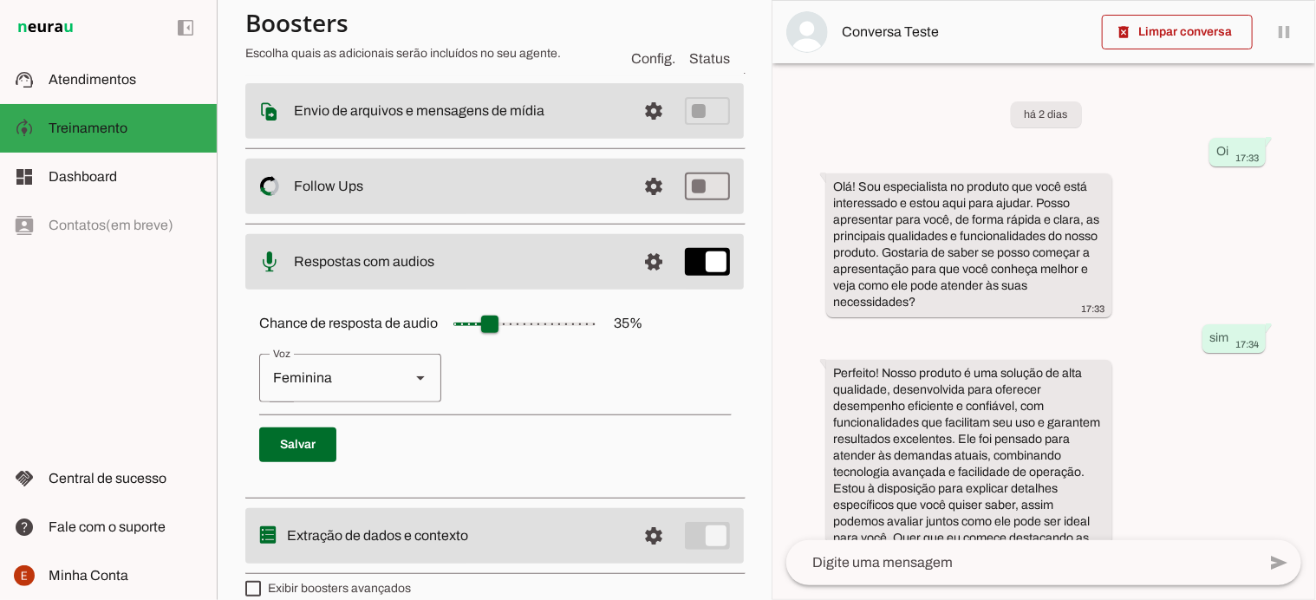
scroll to position [288, 0]
click at [309, 440] on span at bounding box center [297, 445] width 77 height 42
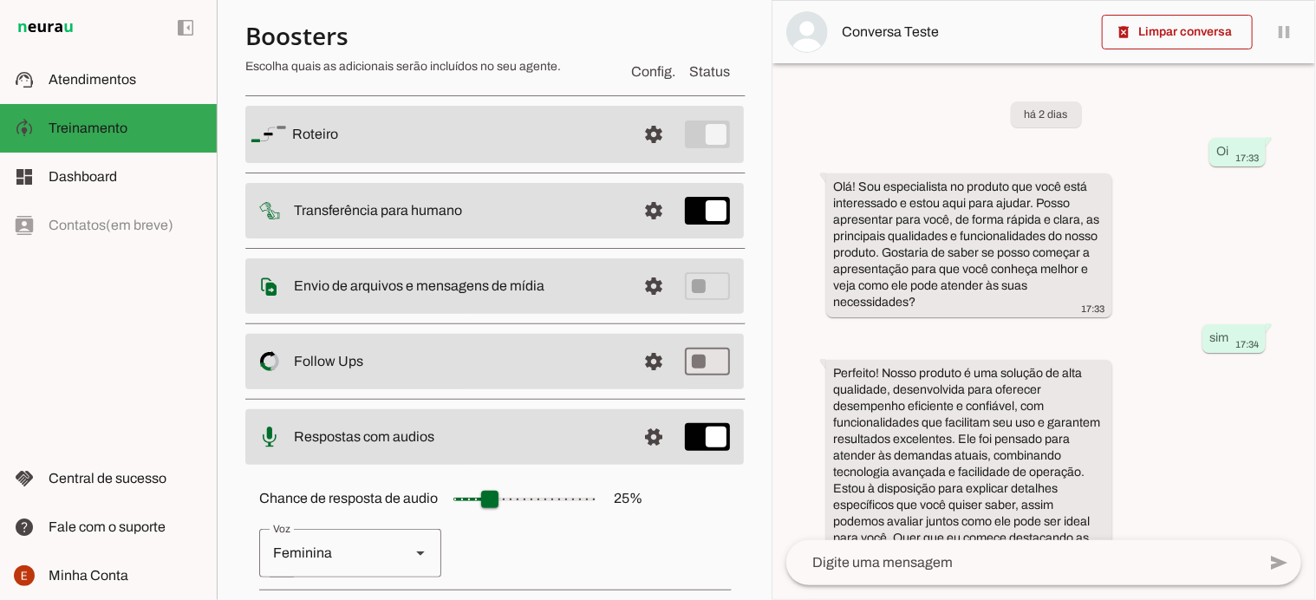
scroll to position [0, 0]
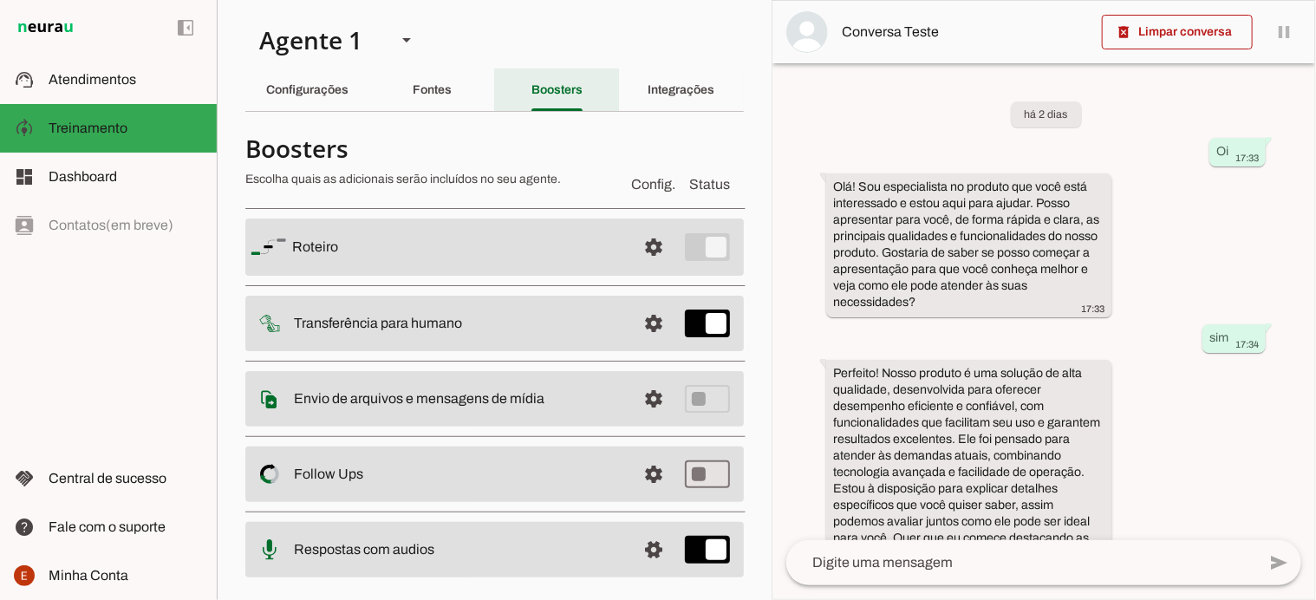
click at [543, 103] on div "Boosters" at bounding box center [556, 90] width 51 height 42
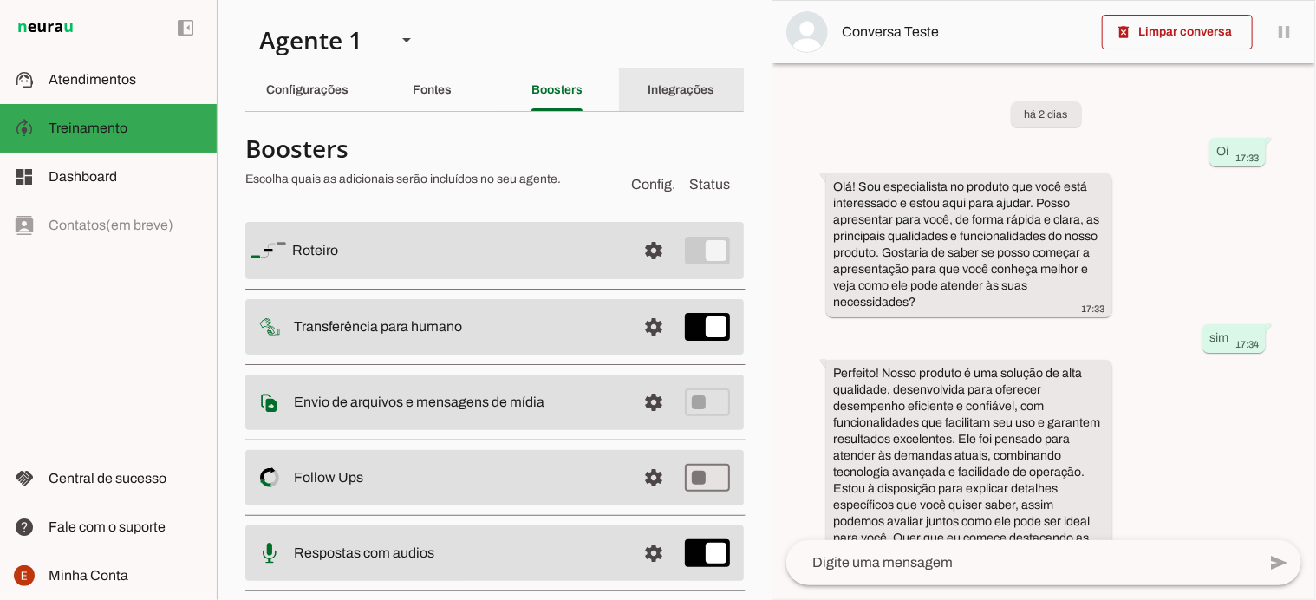
click at [648, 81] on div "Integrações" at bounding box center [681, 90] width 67 height 42
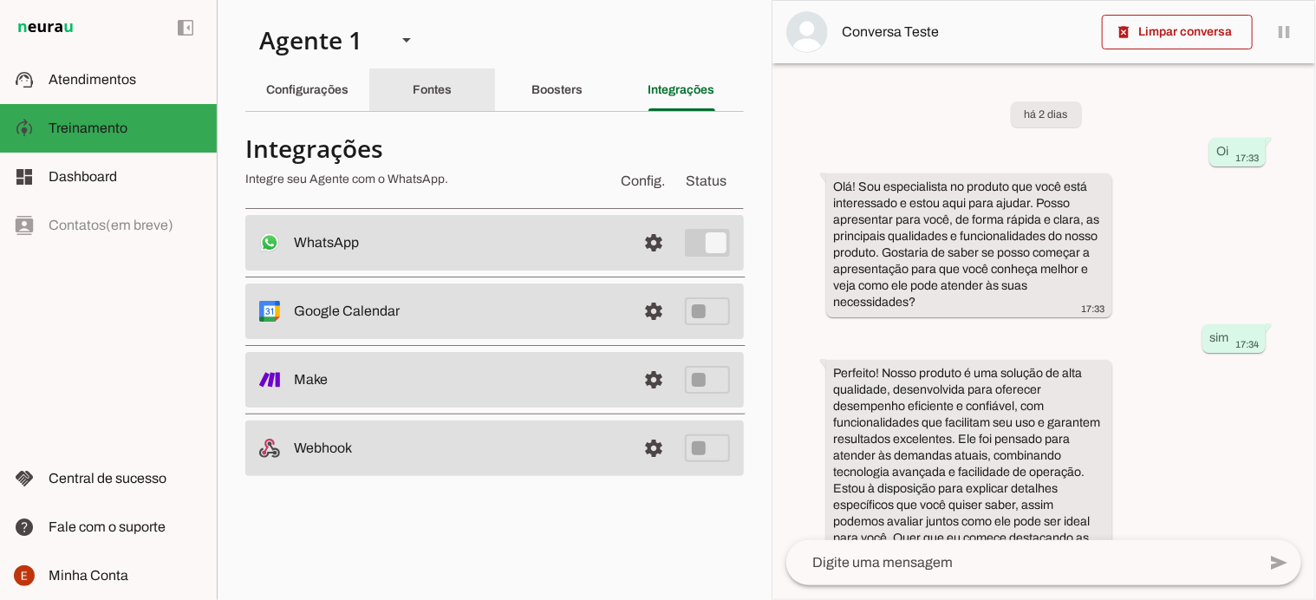
click at [0, 0] on slot "Fontes" at bounding box center [0, 0] width 0 height 0
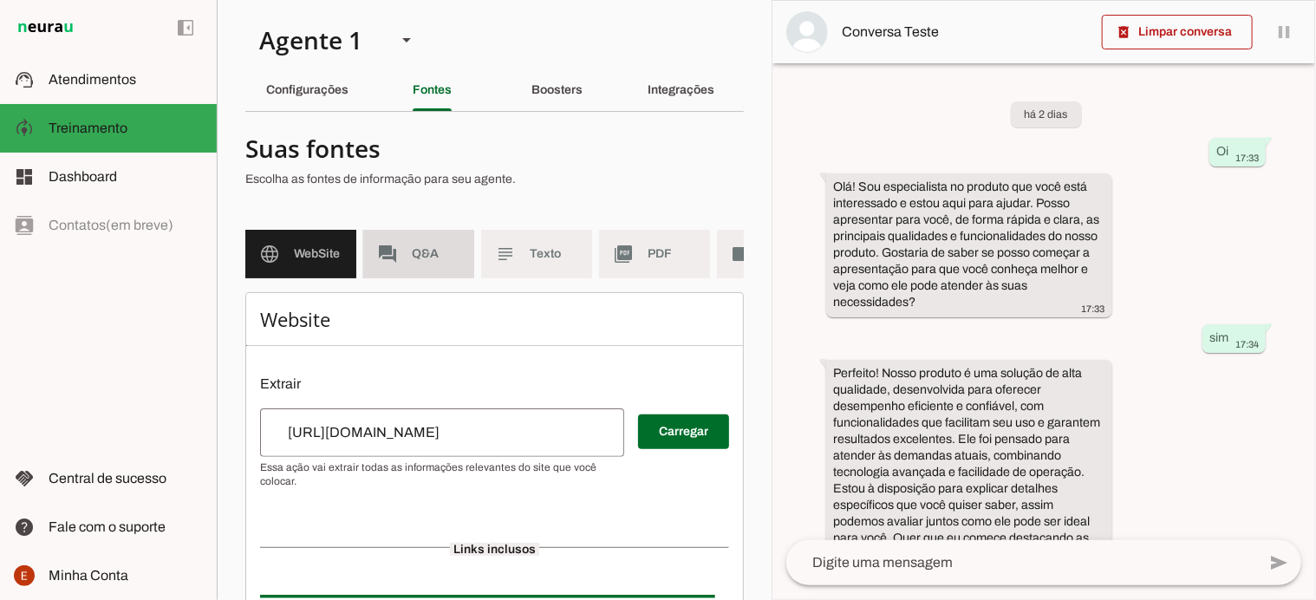
click at [414, 270] on md-item "forum Q&A" at bounding box center [418, 254] width 111 height 49
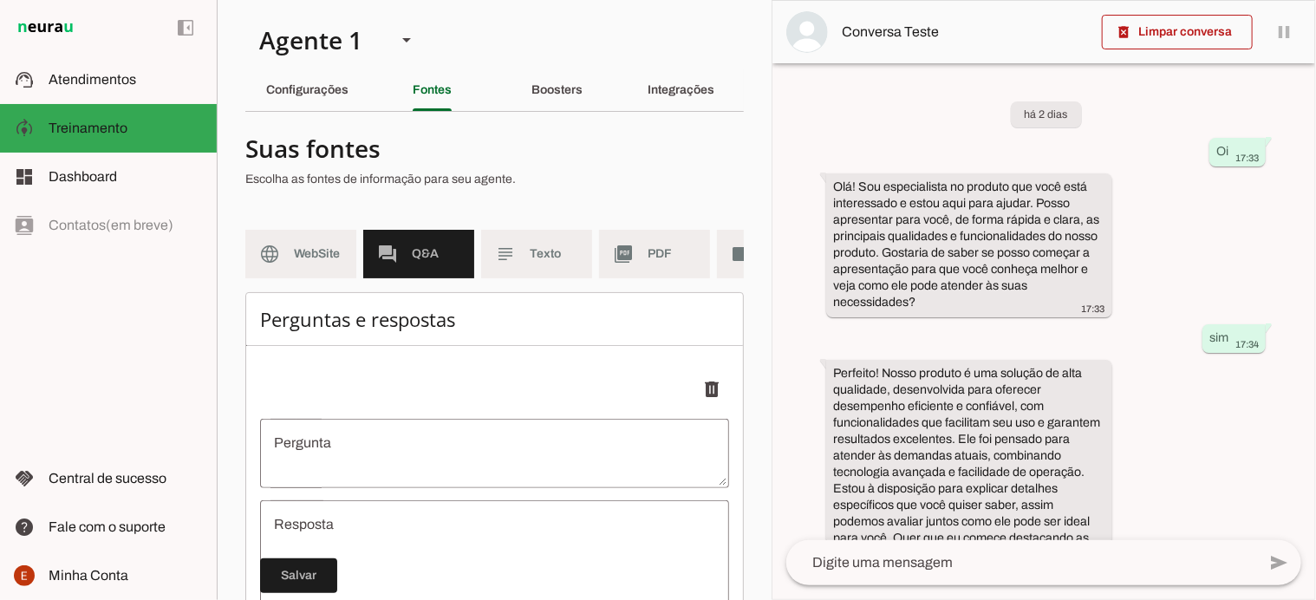
click at [532, 283] on md-list "language WebSite forum Q&A subject Texto picture_as_pdf PDF videocam Videos" at bounding box center [494, 261] width 498 height 62
click at [545, 260] on span "Texto" at bounding box center [554, 253] width 49 height 17
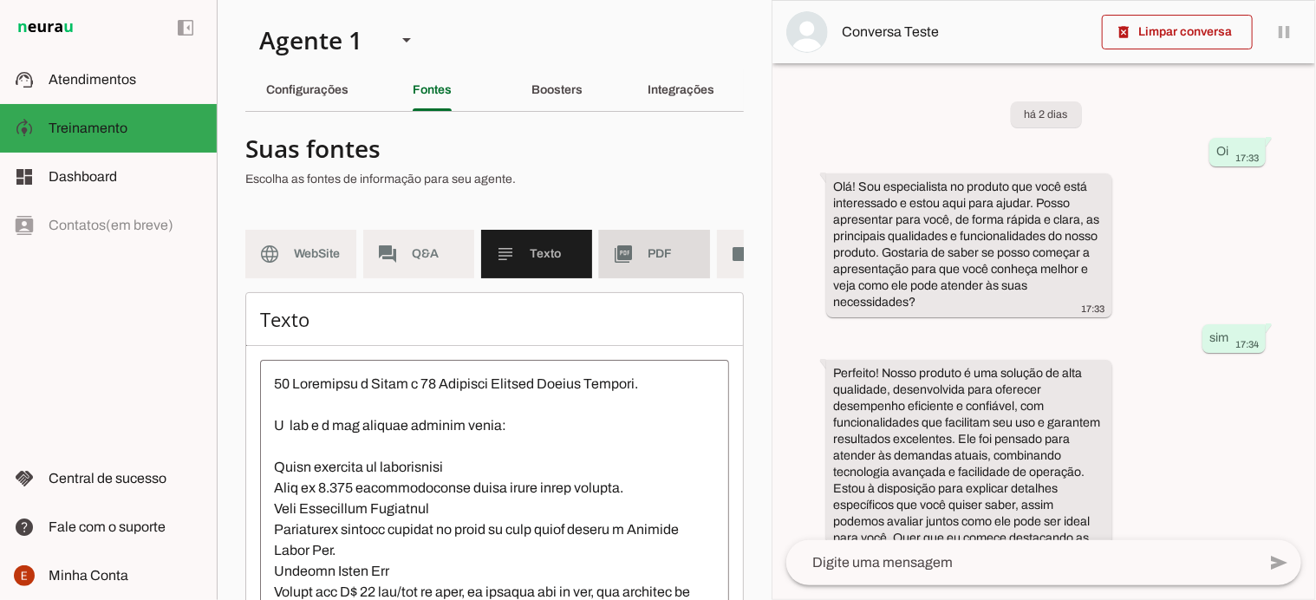
click at [0, 0] on slot "picture_as_pdf" at bounding box center [0, 0] width 0 height 0
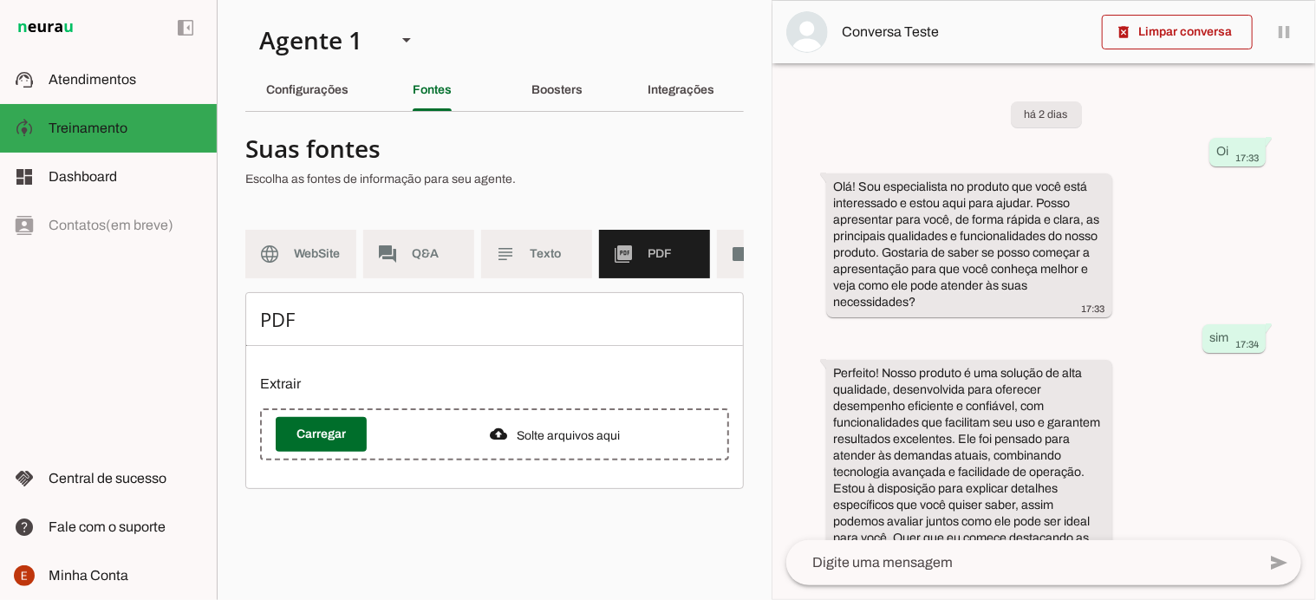
scroll to position [0, 83]
